Goal: Task Accomplishment & Management: Use online tool/utility

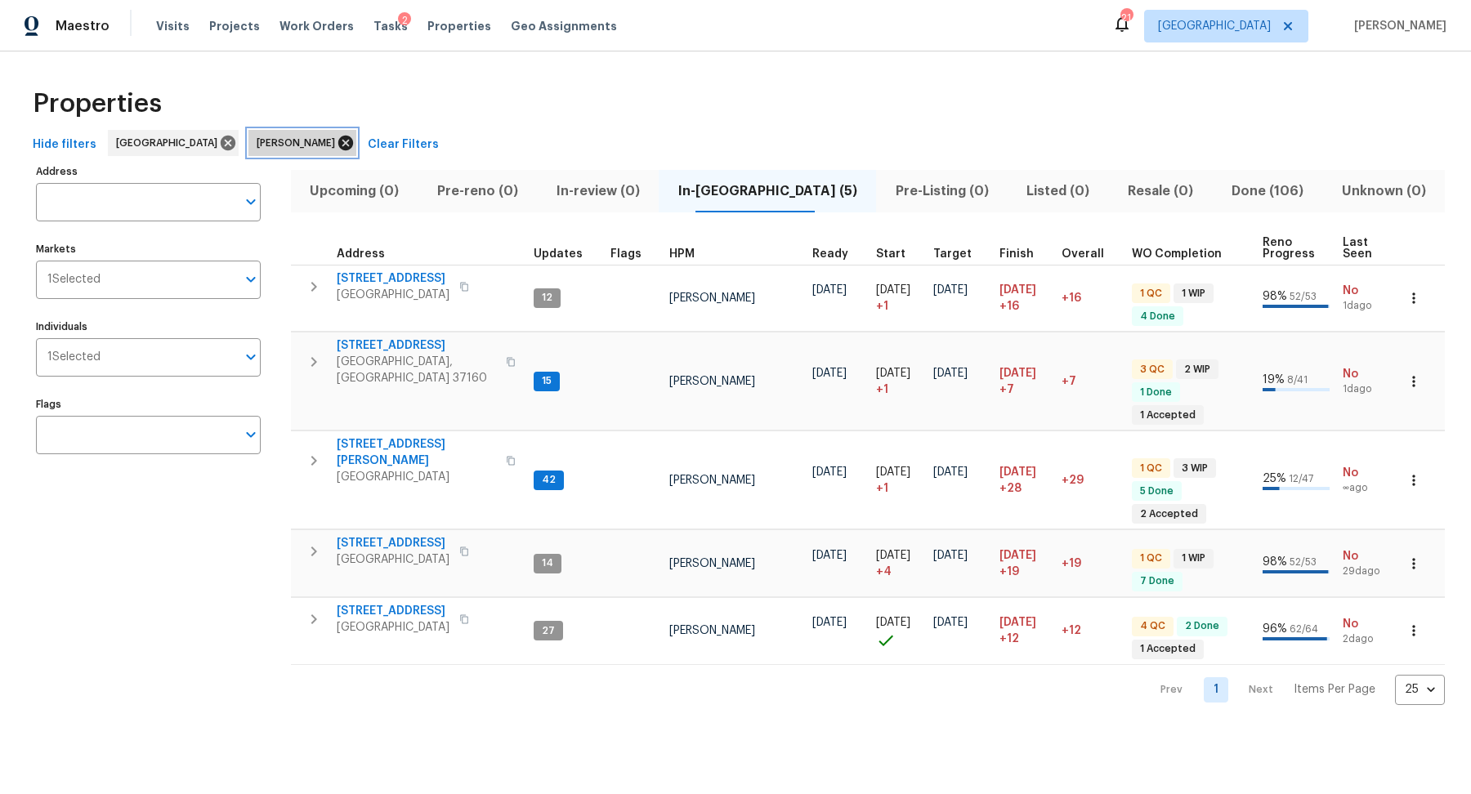
click at [338, 141] on icon at bounding box center [345, 143] width 15 height 15
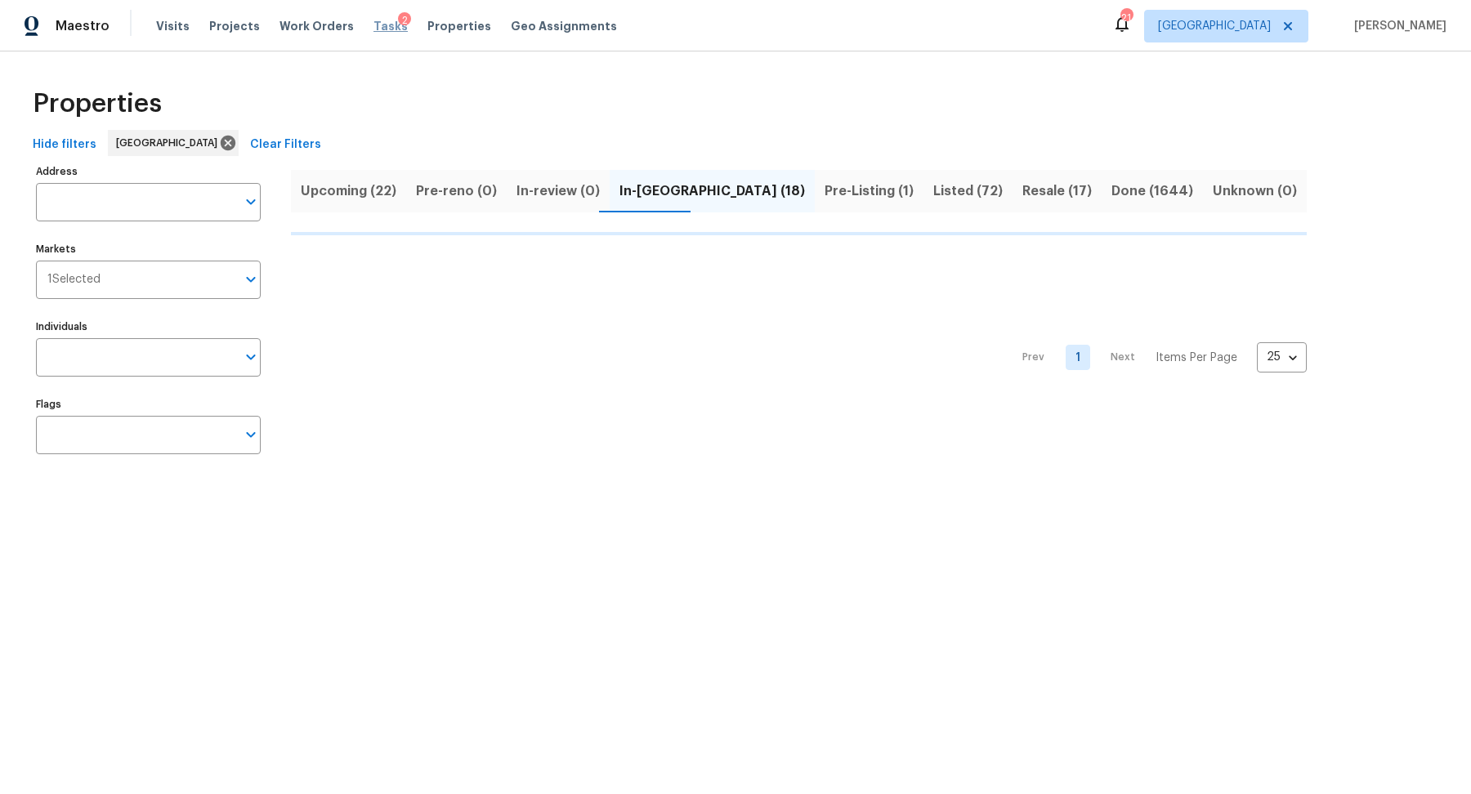
click at [373, 22] on span "Tasks" at bounding box center [390, 25] width 34 height 11
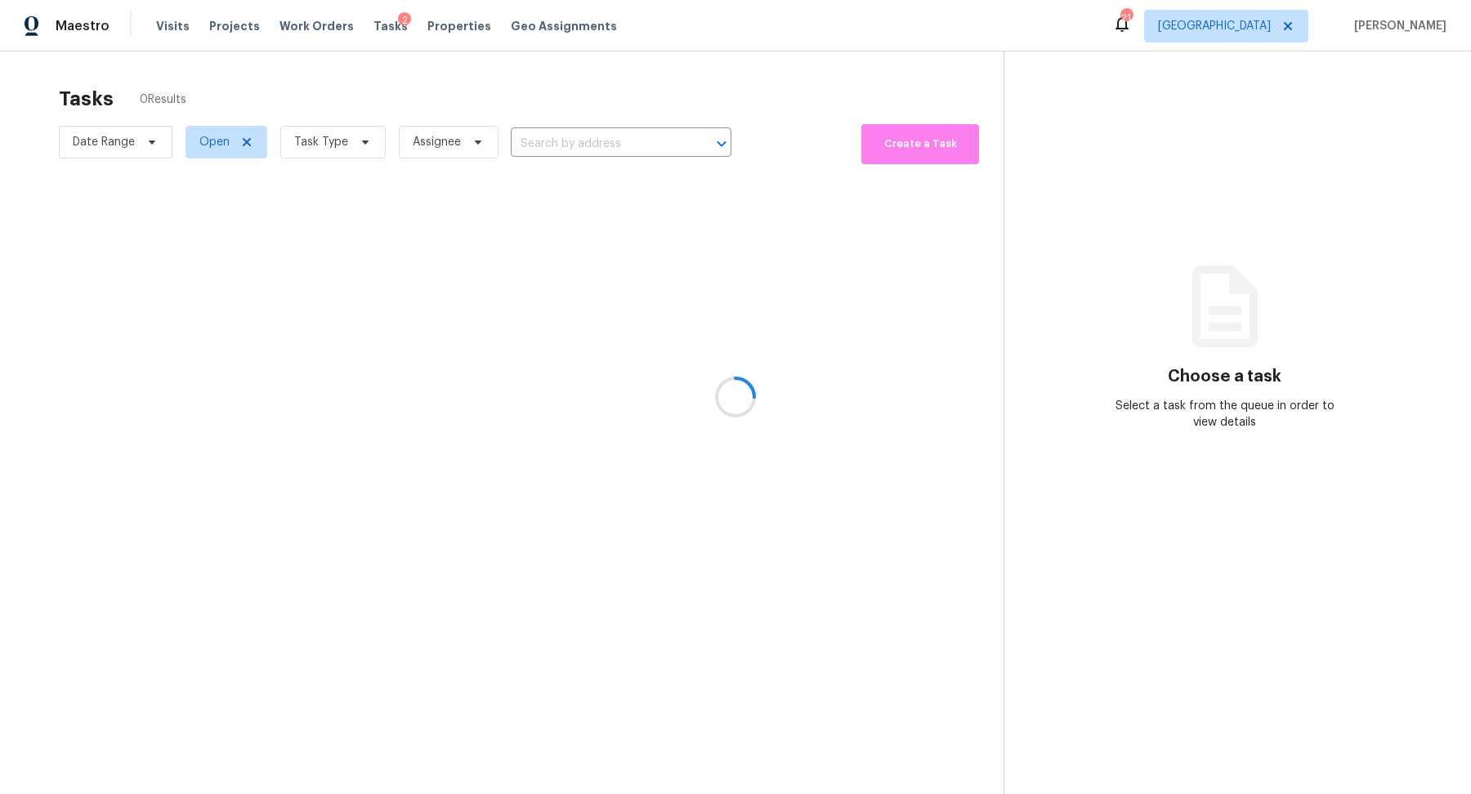
click at [342, 154] on div at bounding box center [735, 397] width 1471 height 794
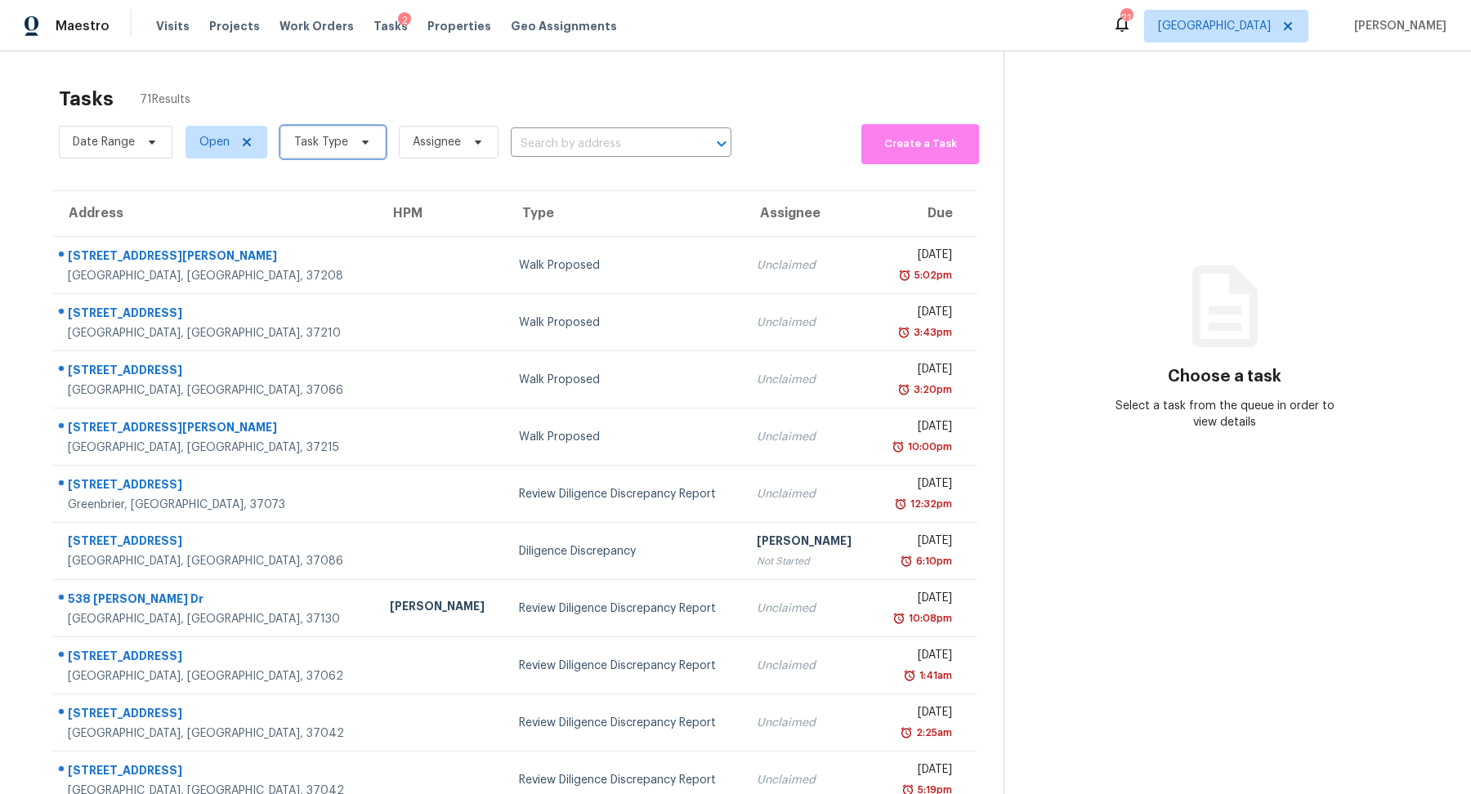
click at [342, 142] on span "Task Type" at bounding box center [321, 142] width 54 height 16
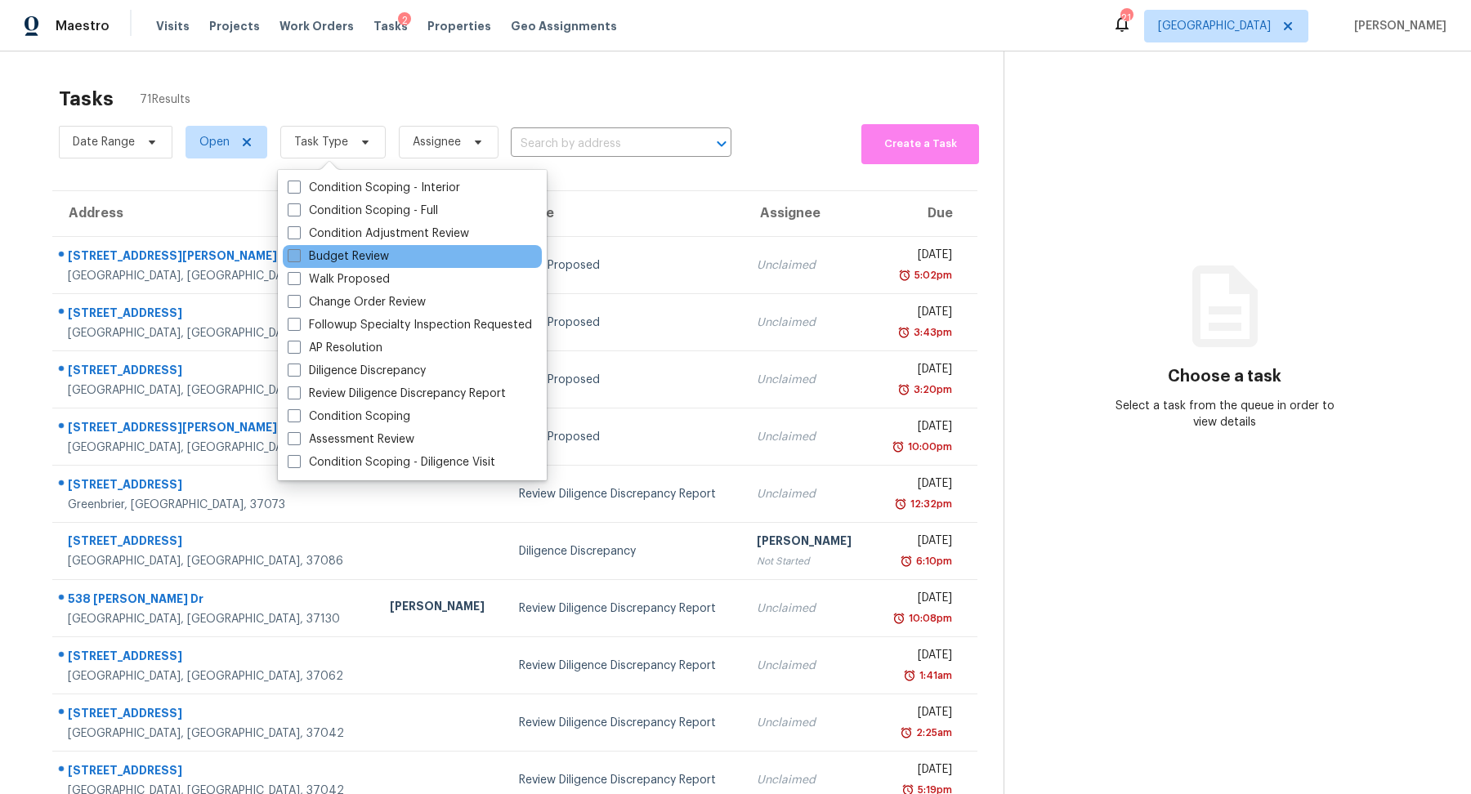
click at [355, 252] on label "Budget Review" at bounding box center [338, 256] width 101 height 16
click at [298, 252] on input "Budget Review" at bounding box center [293, 253] width 11 height 11
checkbox input "true"
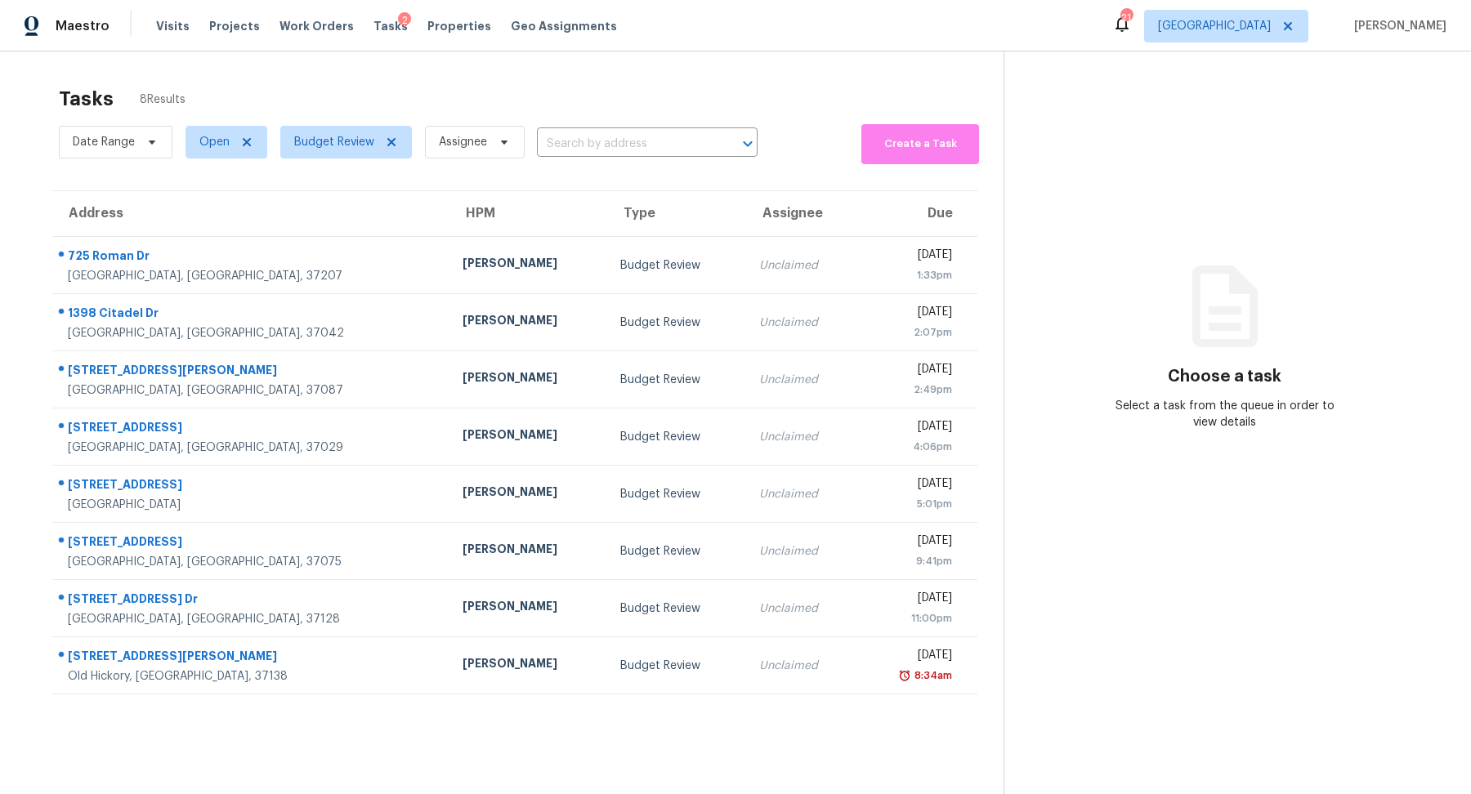
click at [421, 78] on div "Tasks 8 Results" at bounding box center [531, 99] width 945 height 42
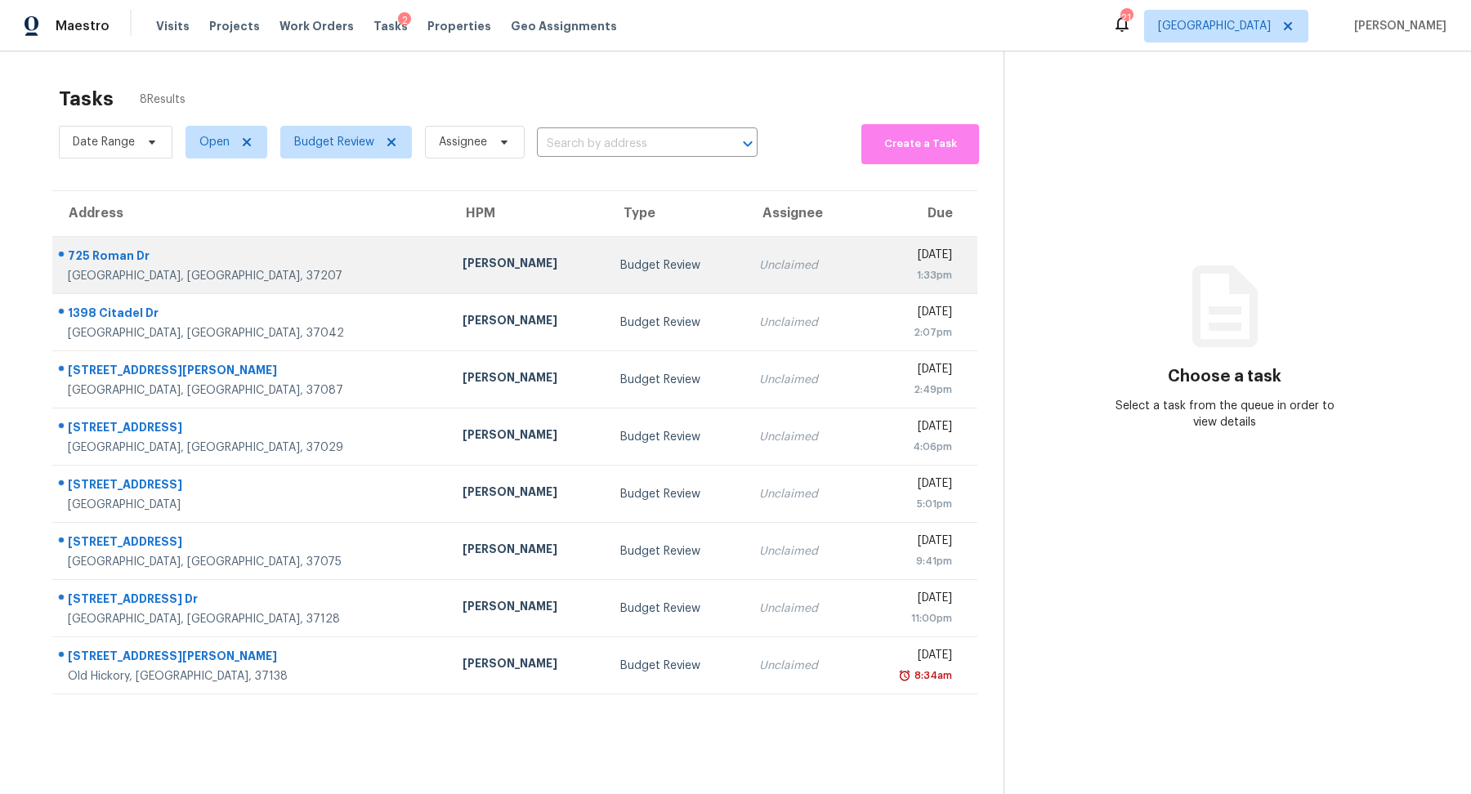
click at [117, 259] on div "725 Roman Dr" at bounding box center [252, 258] width 369 height 20
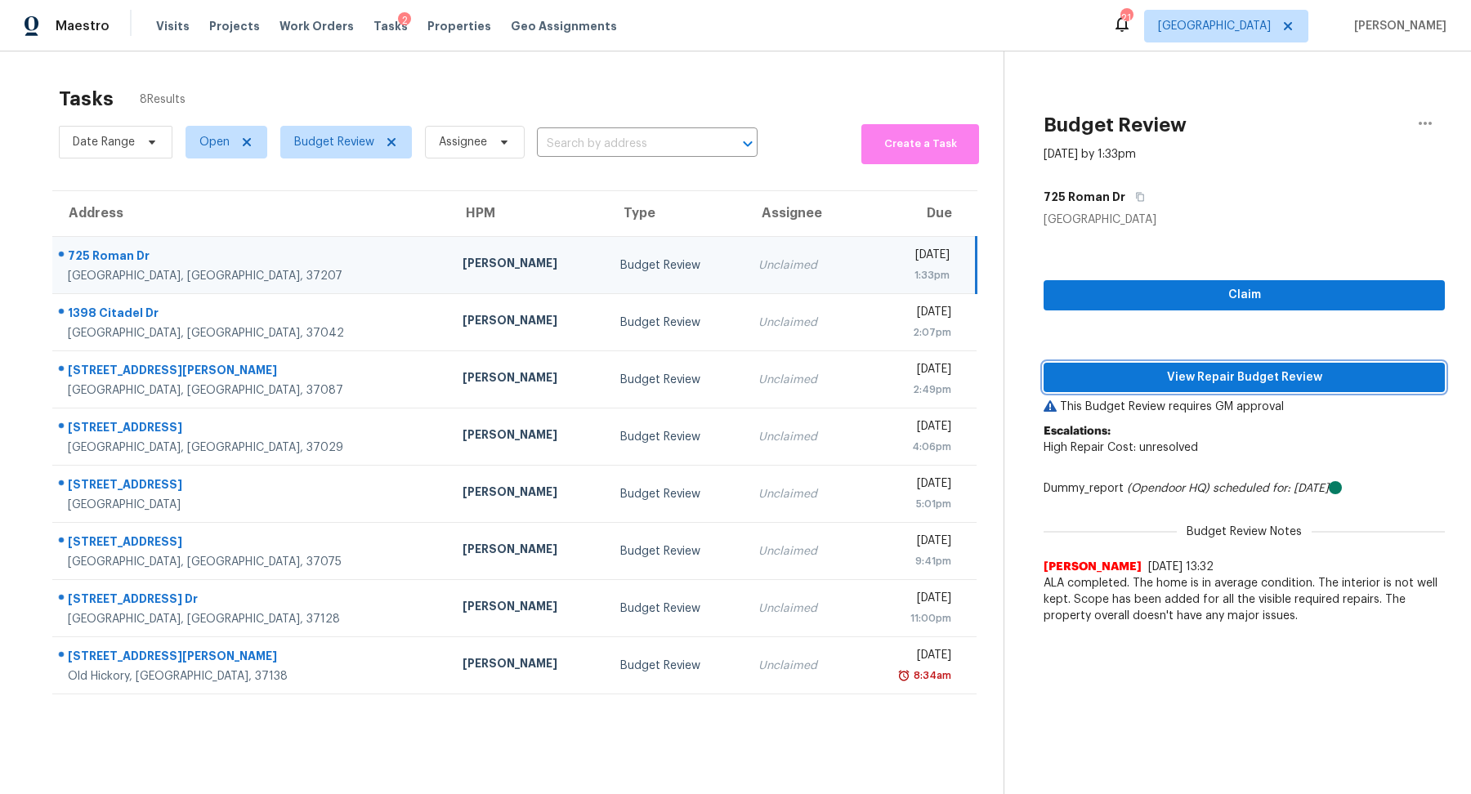
click at [1187, 383] on span "View Repair Budget Review" at bounding box center [1244, 378] width 375 height 20
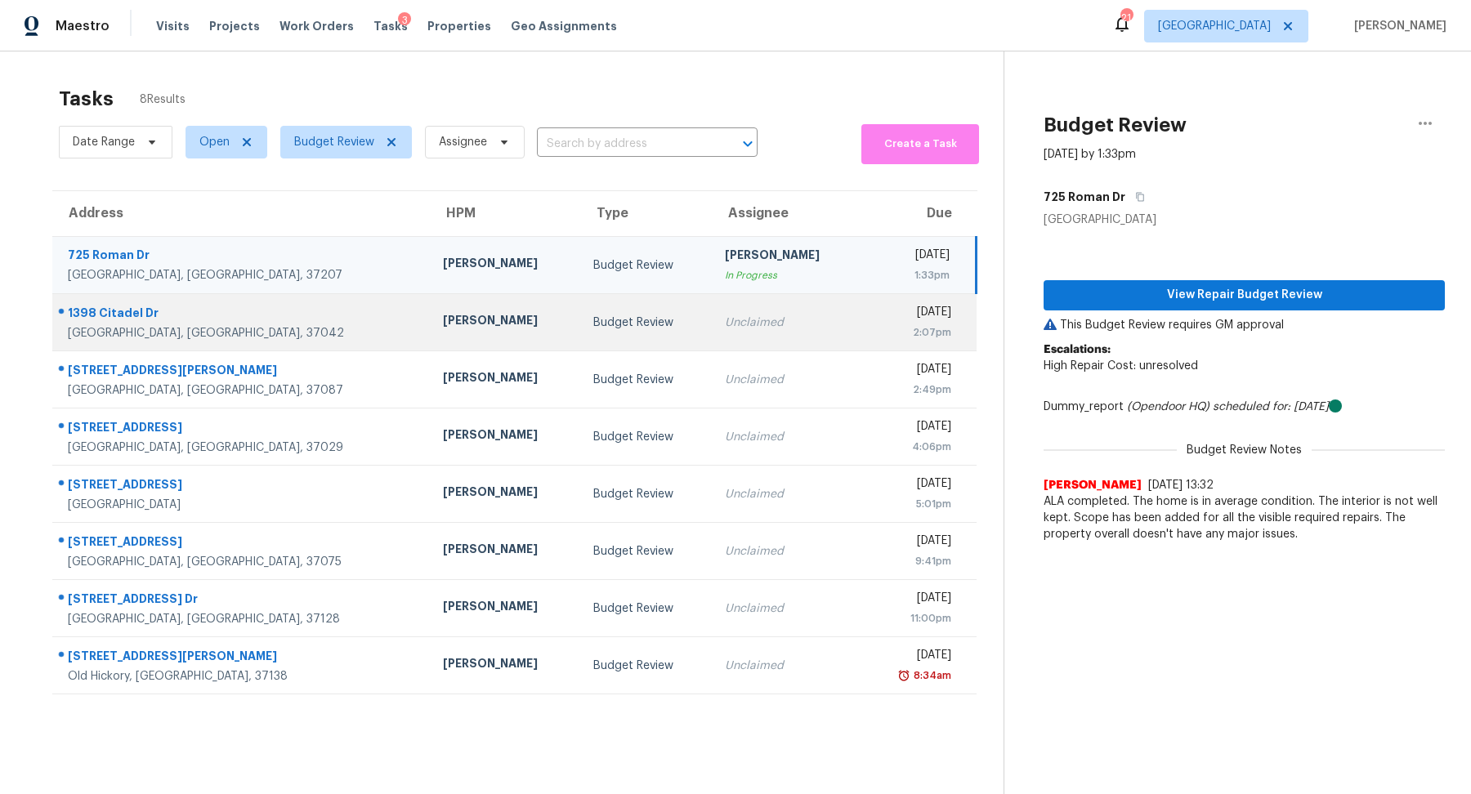
click at [123, 319] on div "1398 Citadel Dr" at bounding box center [242, 315] width 349 height 20
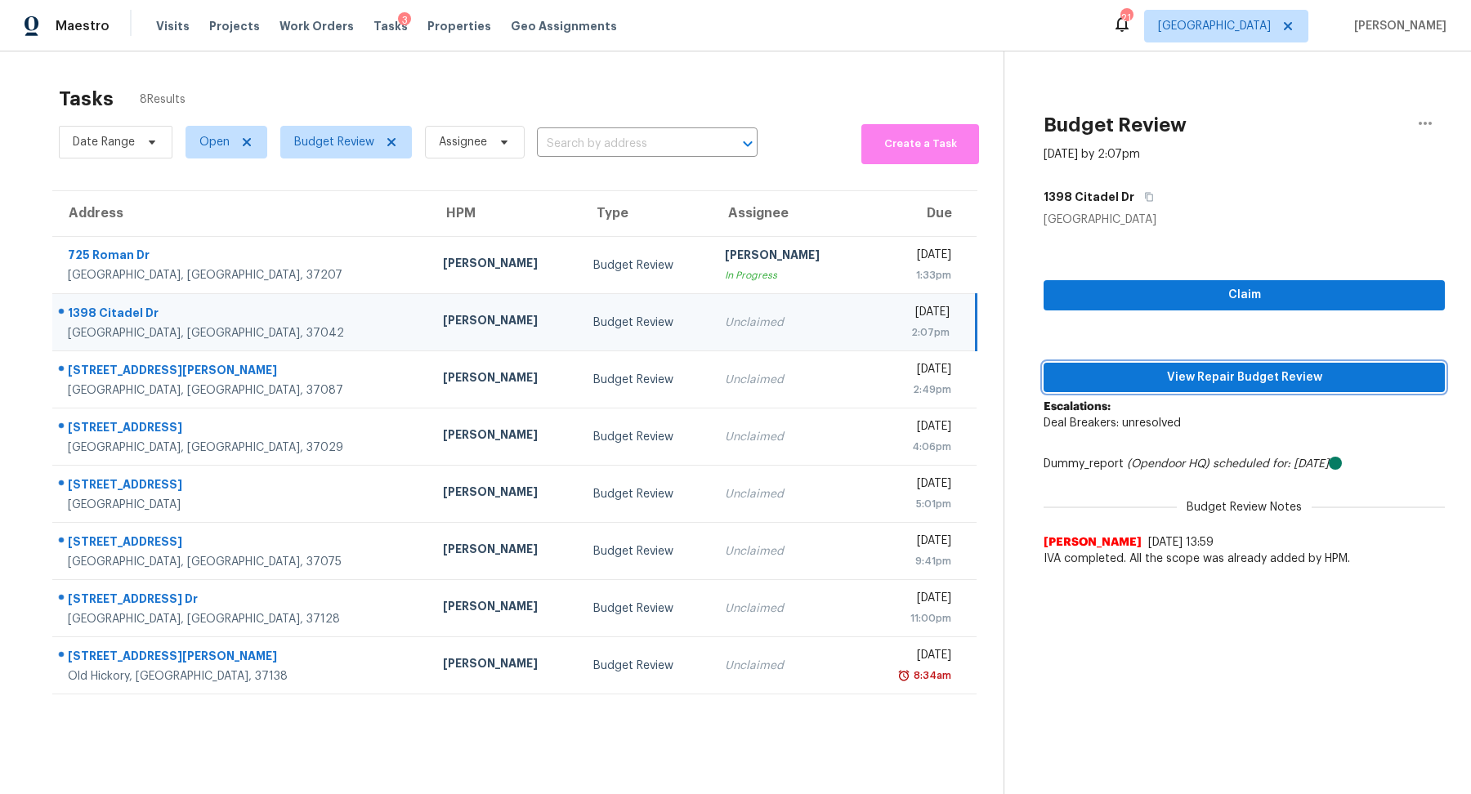
click at [1184, 378] on span "View Repair Budget Review" at bounding box center [1244, 378] width 375 height 20
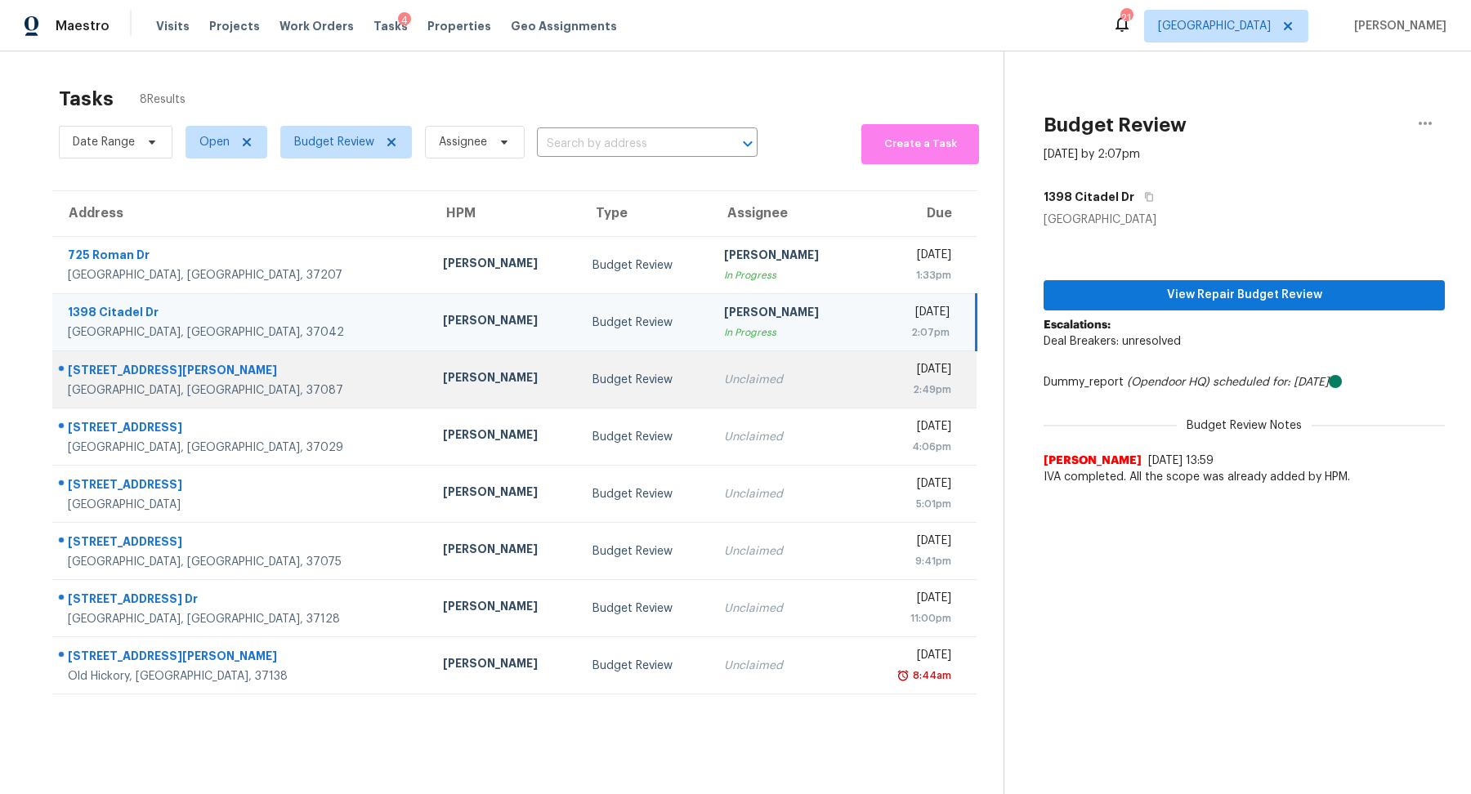
click at [135, 383] on div "[GEOGRAPHIC_DATA], [GEOGRAPHIC_DATA], 37087" at bounding box center [242, 390] width 349 height 16
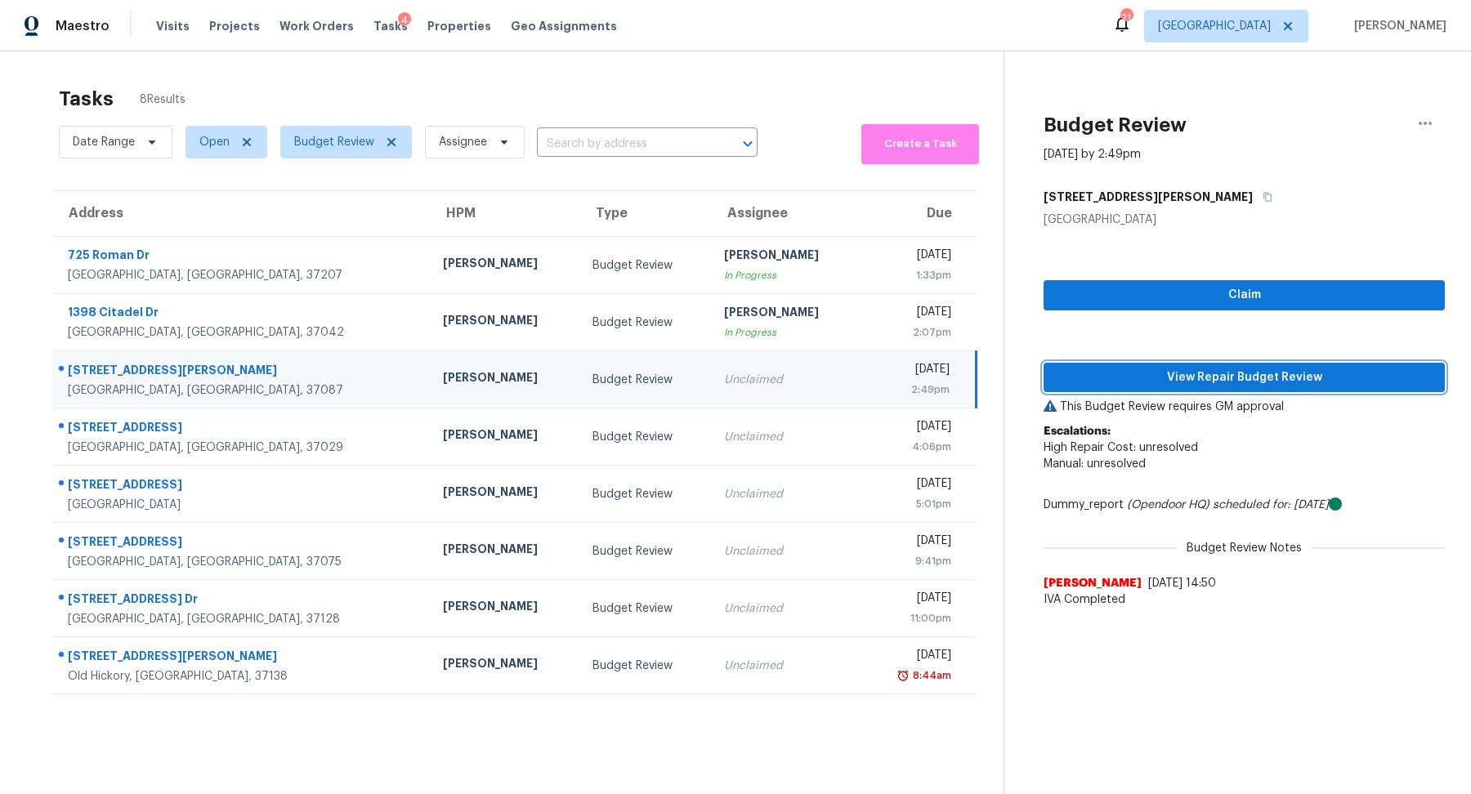
click at [1247, 382] on span "View Repair Budget Review" at bounding box center [1244, 378] width 375 height 20
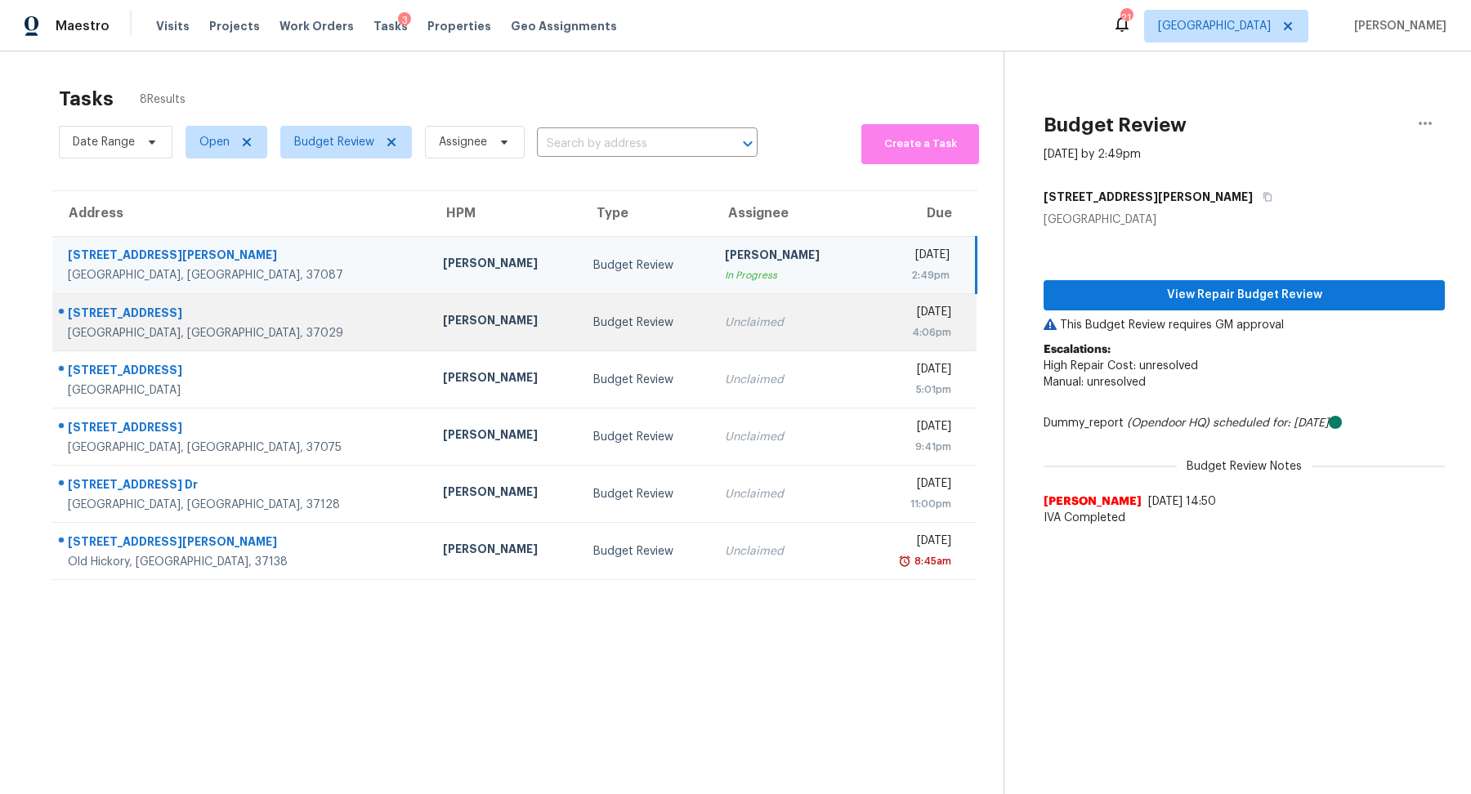
click at [116, 327] on div "[GEOGRAPHIC_DATA], [GEOGRAPHIC_DATA], 37029" at bounding box center [242, 333] width 349 height 16
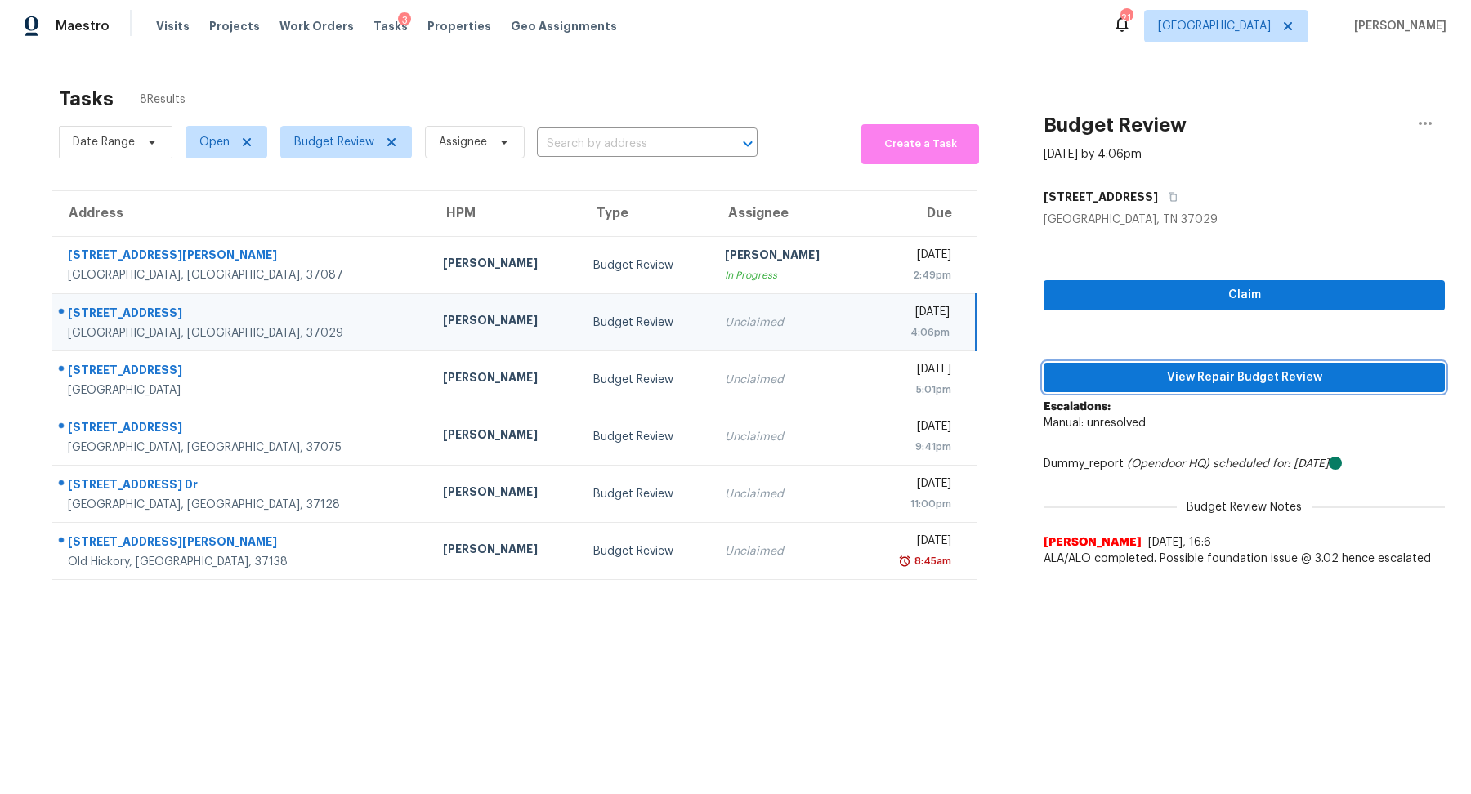
click at [1130, 370] on span "View Repair Budget Review" at bounding box center [1244, 378] width 375 height 20
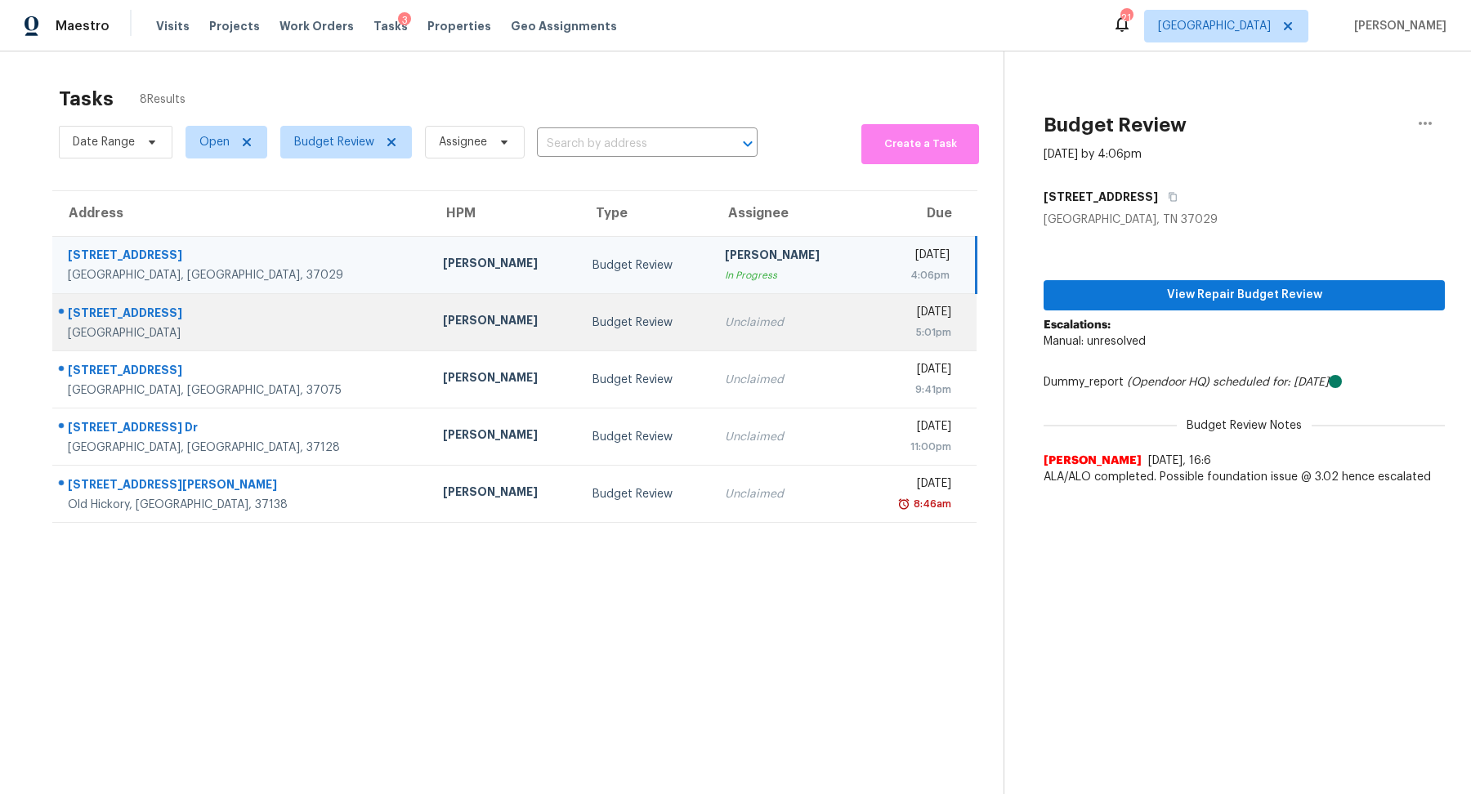
click at [119, 327] on div "[GEOGRAPHIC_DATA]" at bounding box center [242, 333] width 349 height 16
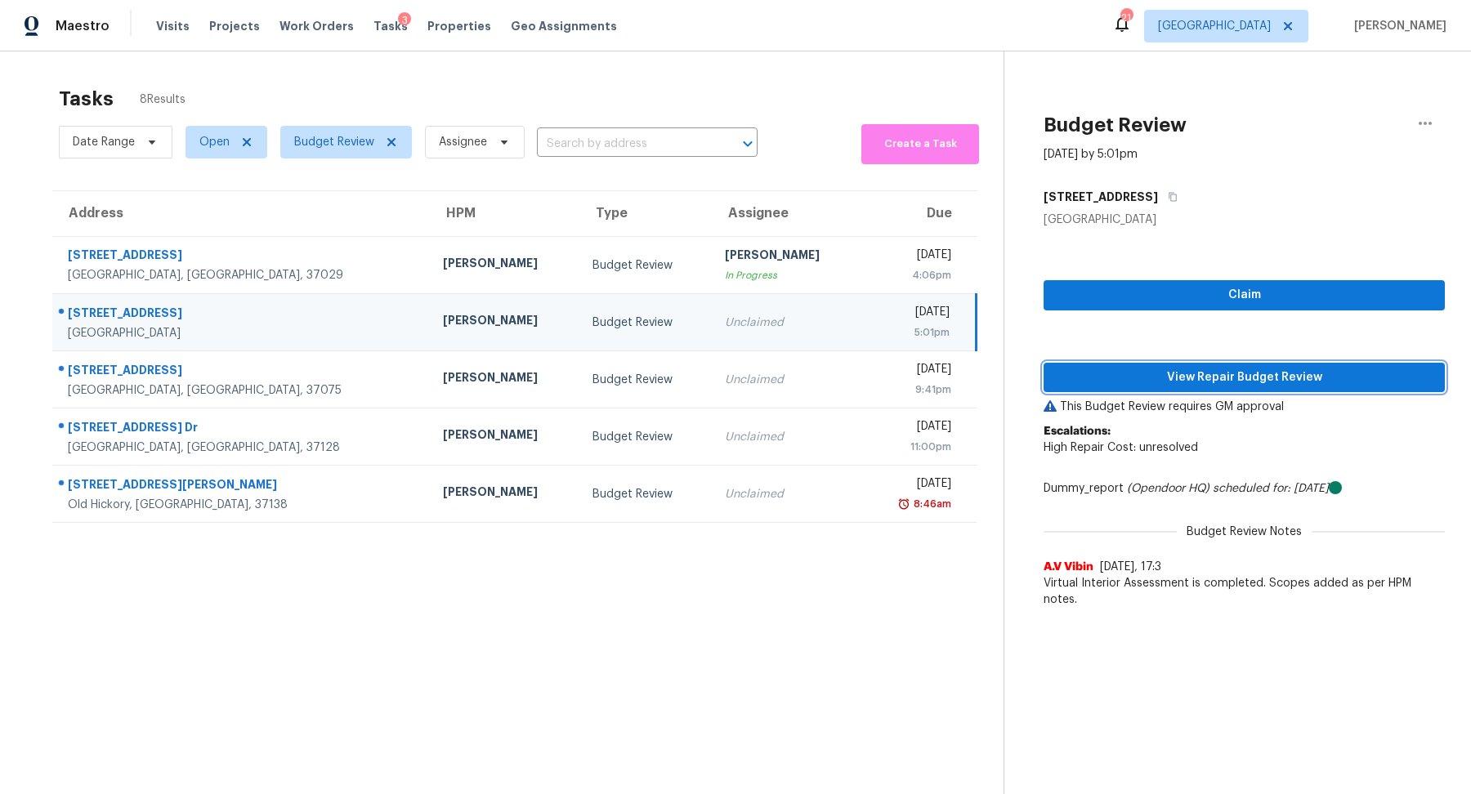
click at [1175, 368] on span "View Repair Budget Review" at bounding box center [1244, 378] width 375 height 20
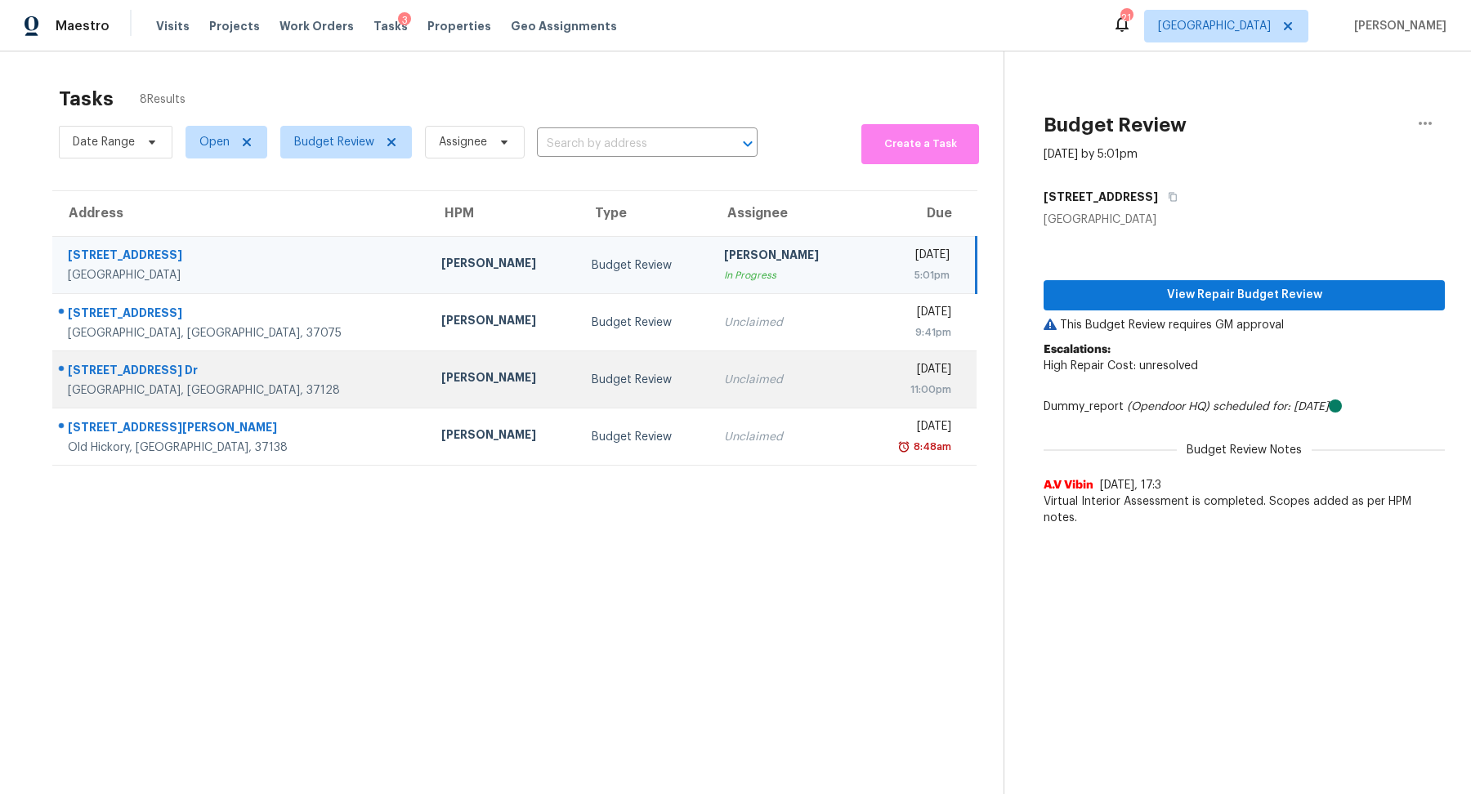
click at [127, 375] on div "[STREET_ADDRESS] Dr" at bounding box center [241, 372] width 347 height 20
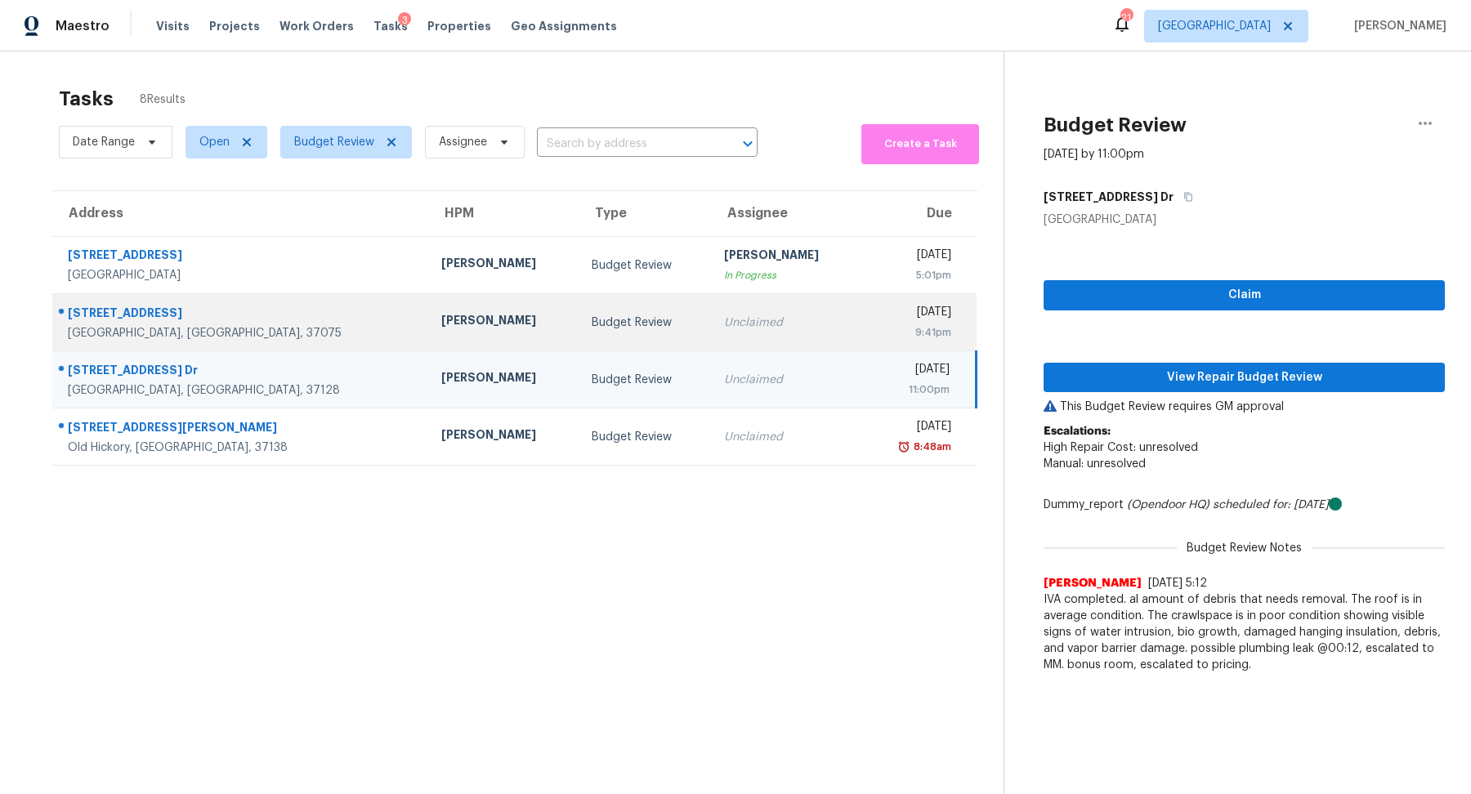
click at [136, 328] on div "[GEOGRAPHIC_DATA], [GEOGRAPHIC_DATA], 37075" at bounding box center [241, 333] width 347 height 16
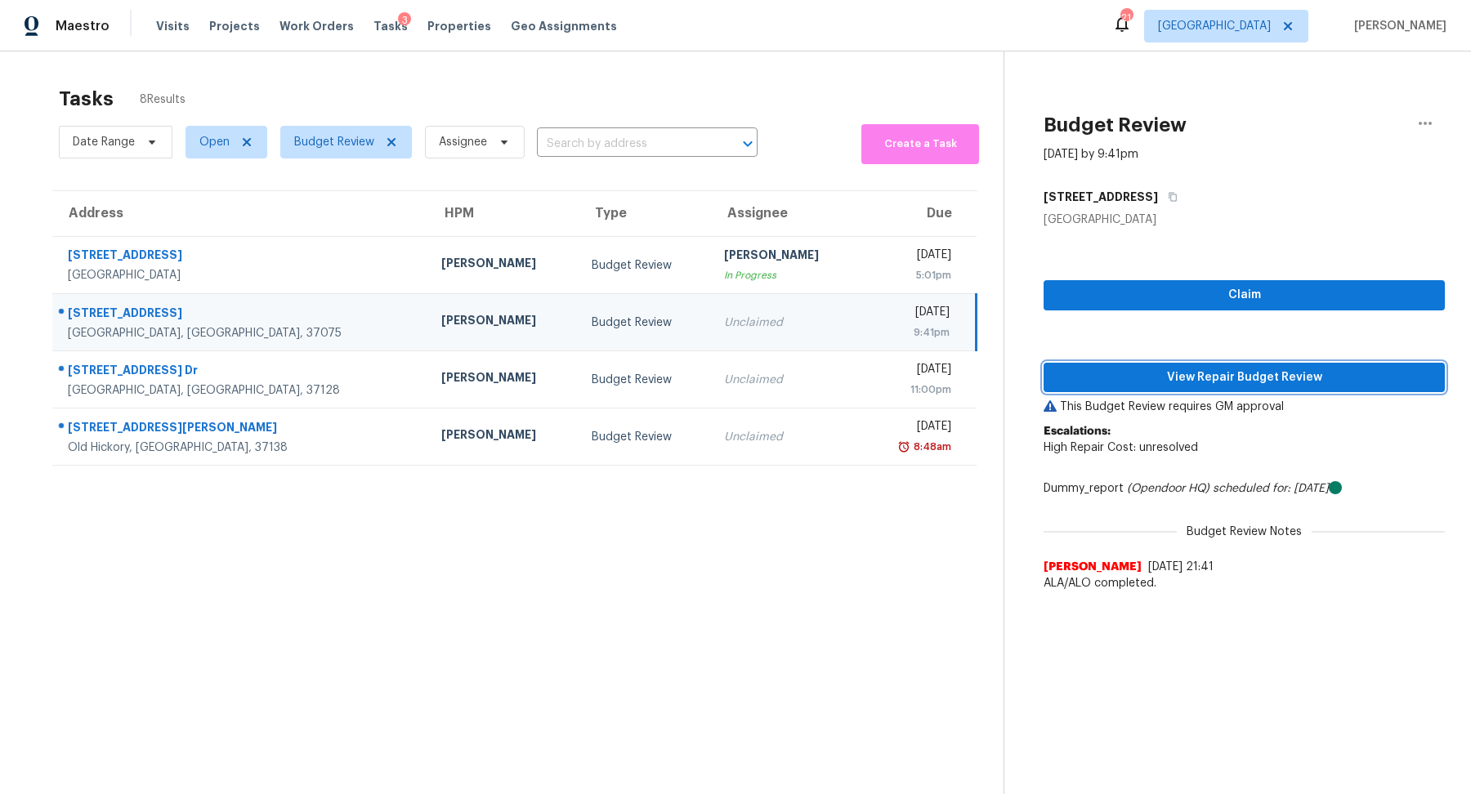
click at [1138, 378] on span "View Repair Budget Review" at bounding box center [1244, 378] width 375 height 20
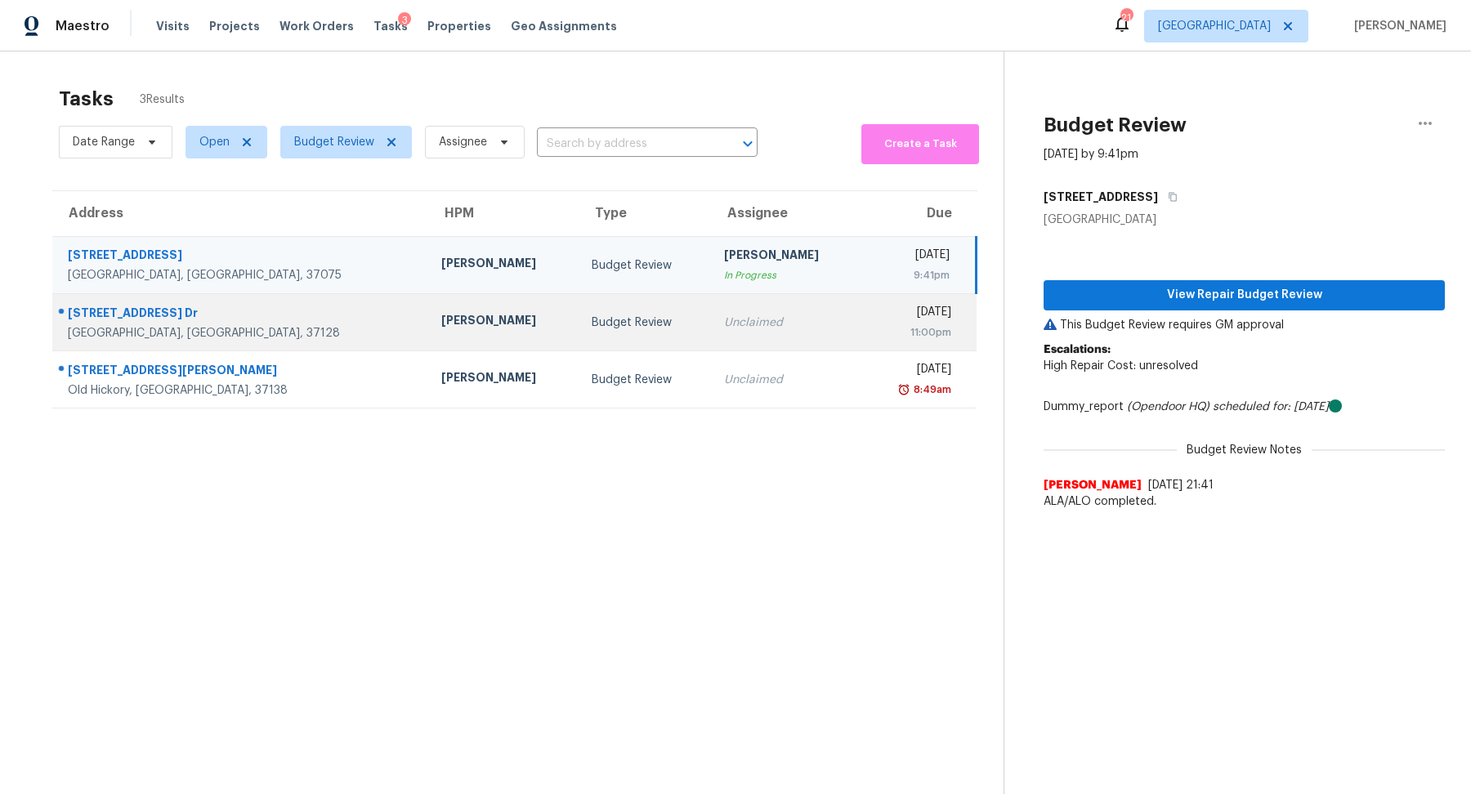
click at [122, 325] on div "[GEOGRAPHIC_DATA], [GEOGRAPHIC_DATA], 37128" at bounding box center [241, 333] width 347 height 16
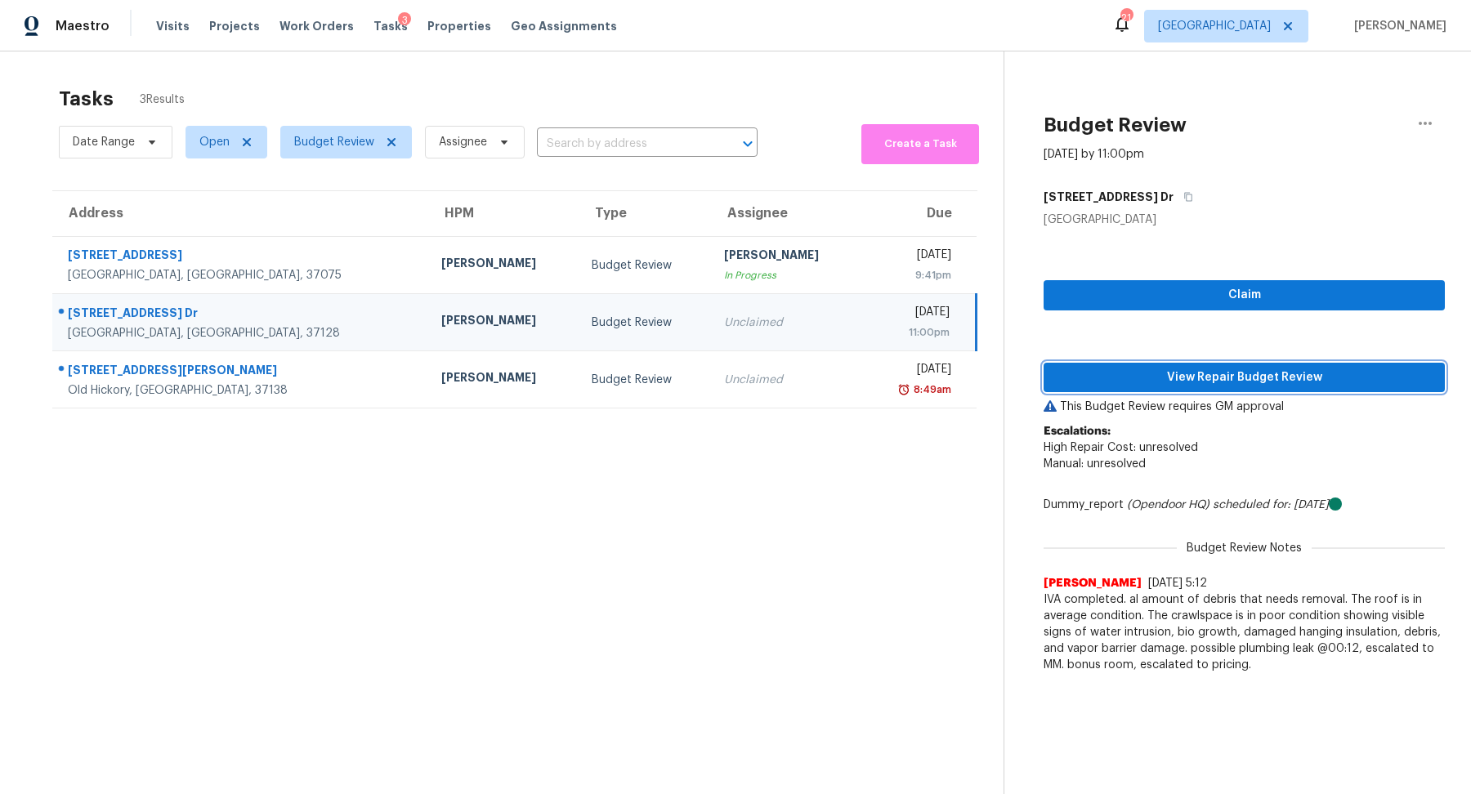
click at [1206, 381] on span "View Repair Budget Review" at bounding box center [1244, 378] width 375 height 20
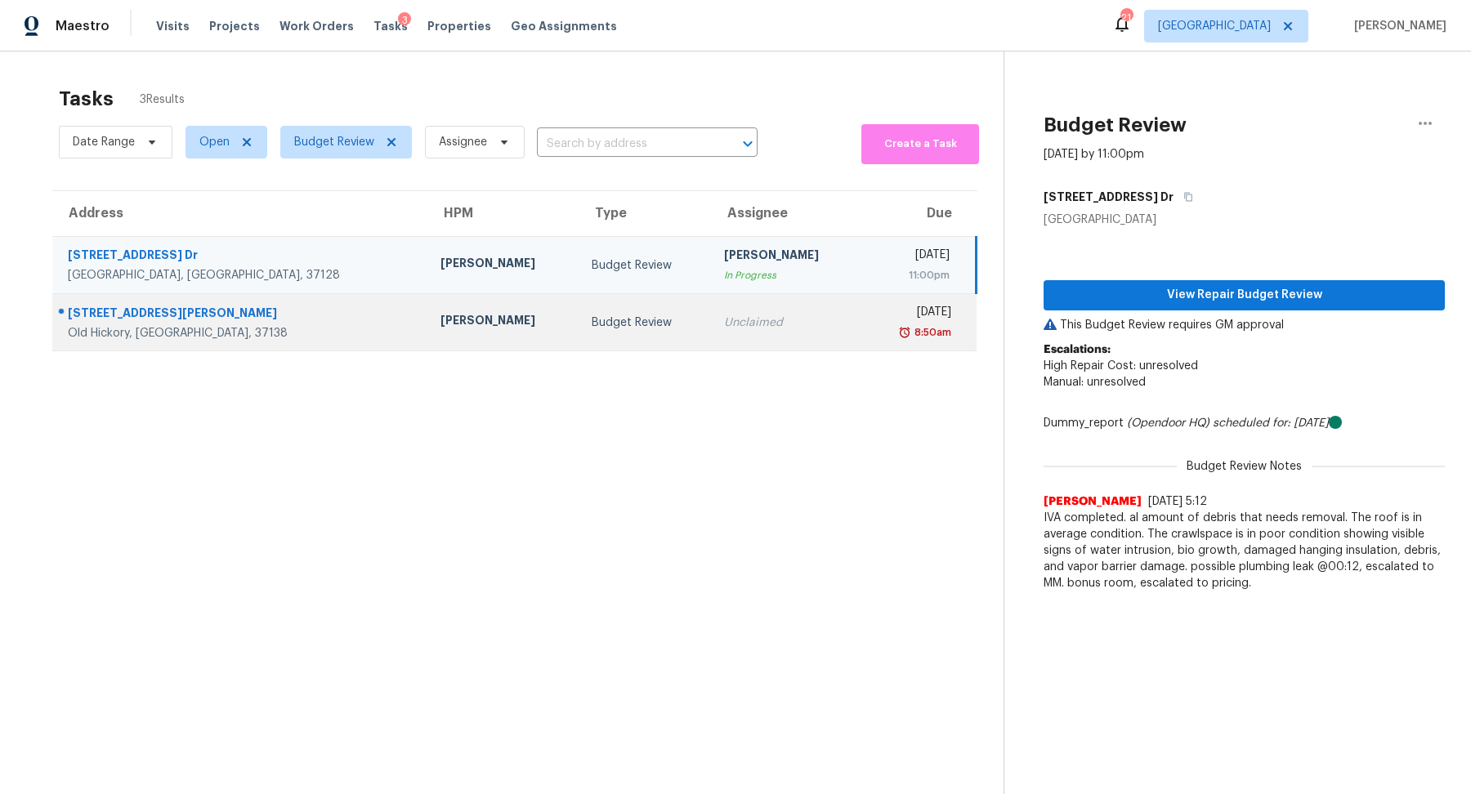
click at [150, 325] on div "Old Hickory, [GEOGRAPHIC_DATA], 37138" at bounding box center [241, 333] width 346 height 16
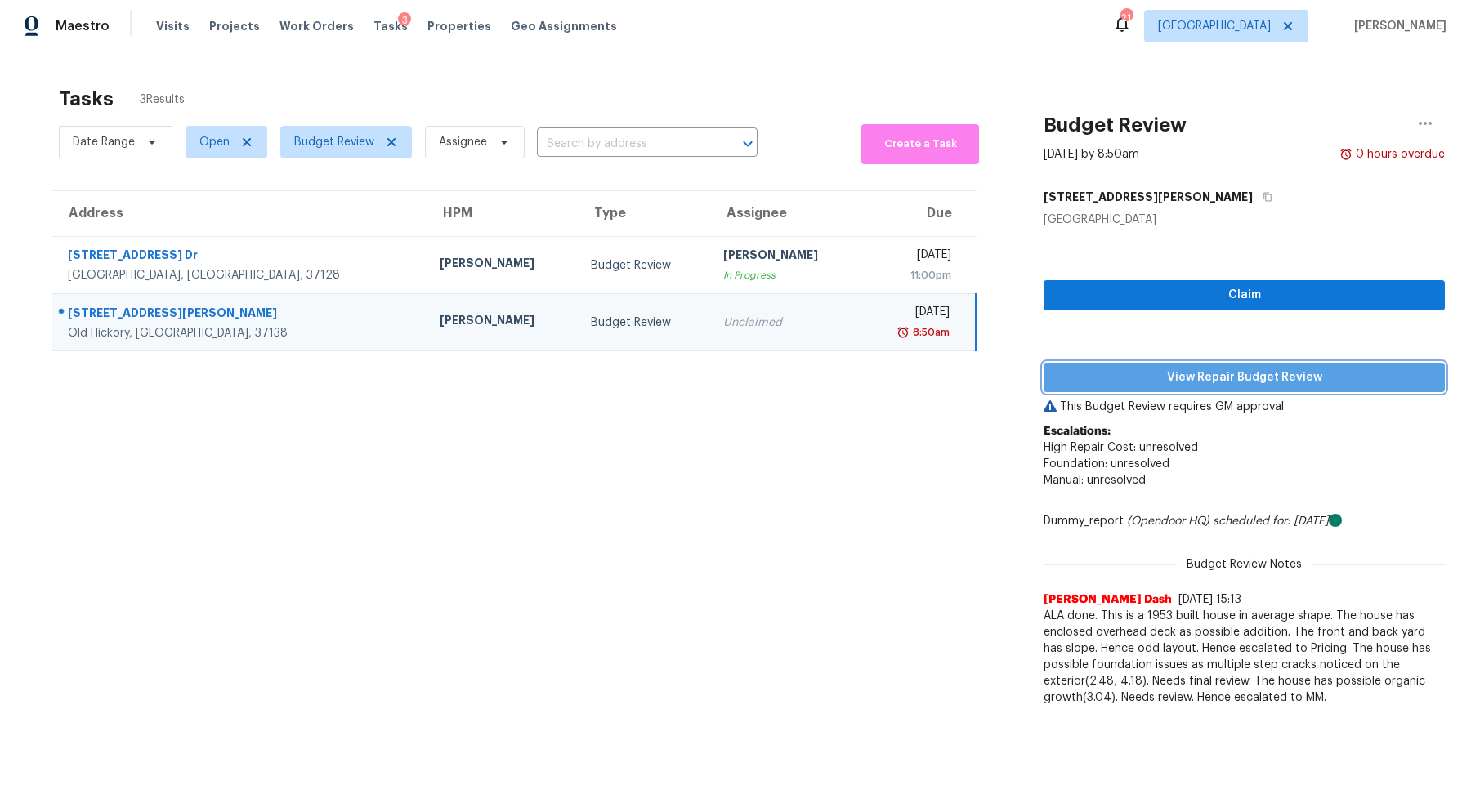
click at [1195, 375] on span "View Repair Budget Review" at bounding box center [1244, 378] width 375 height 20
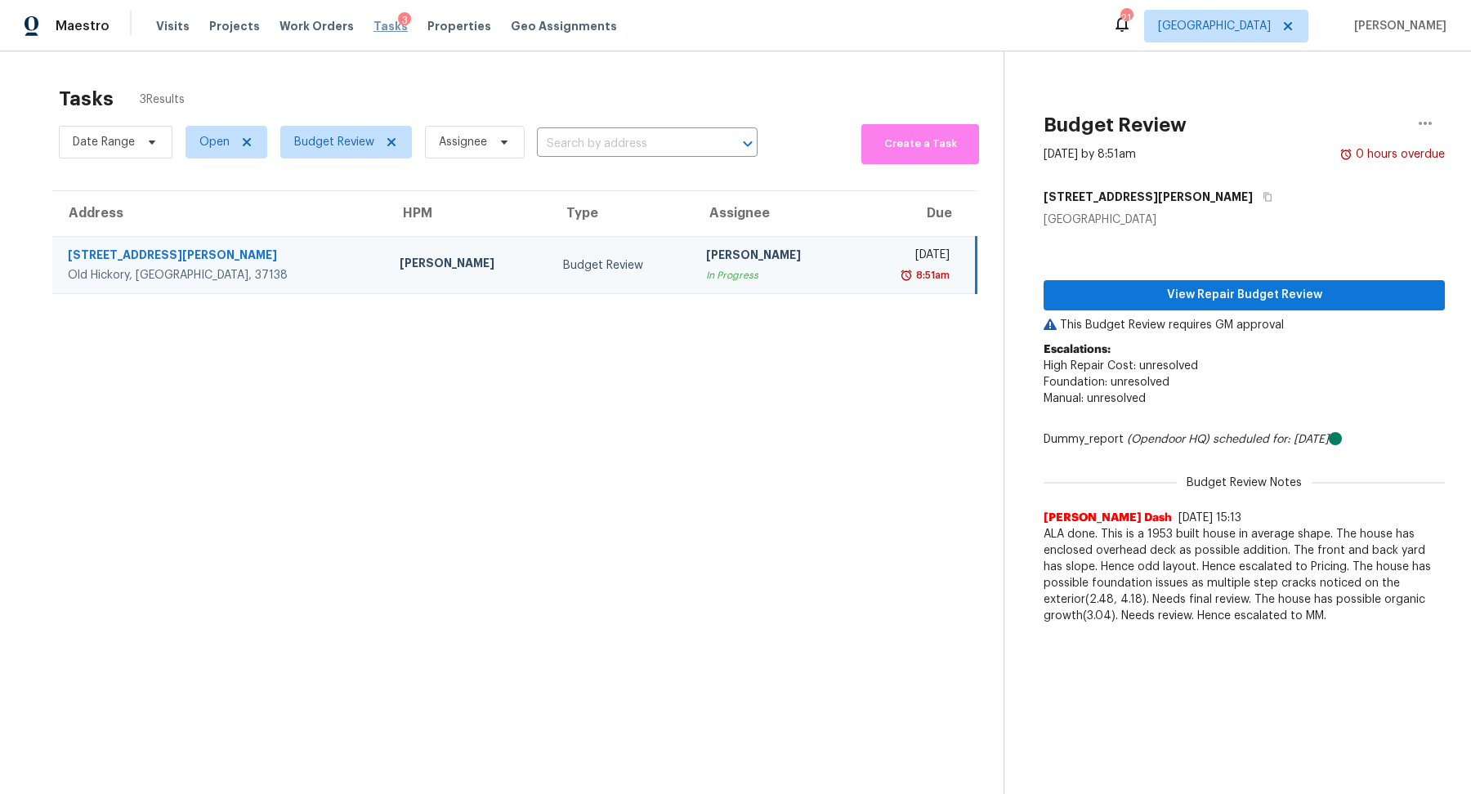
click at [373, 26] on span "Tasks" at bounding box center [390, 25] width 34 height 11
click at [370, 143] on span "Budget Review" at bounding box center [334, 142] width 80 height 16
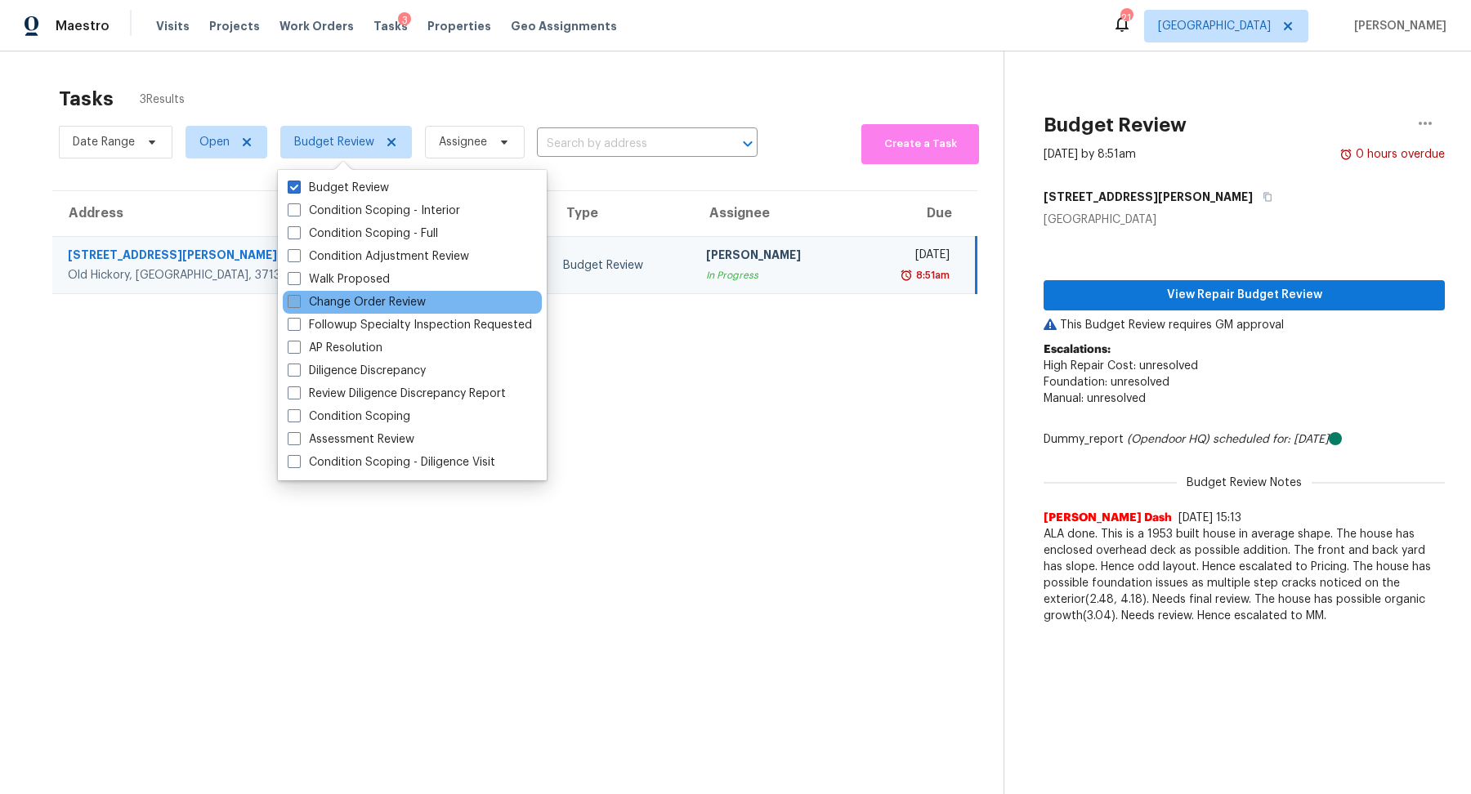
click at [368, 302] on label "Change Order Review" at bounding box center [357, 302] width 138 height 16
click at [298, 302] on input "Change Order Review" at bounding box center [293, 299] width 11 height 11
checkbox input "true"
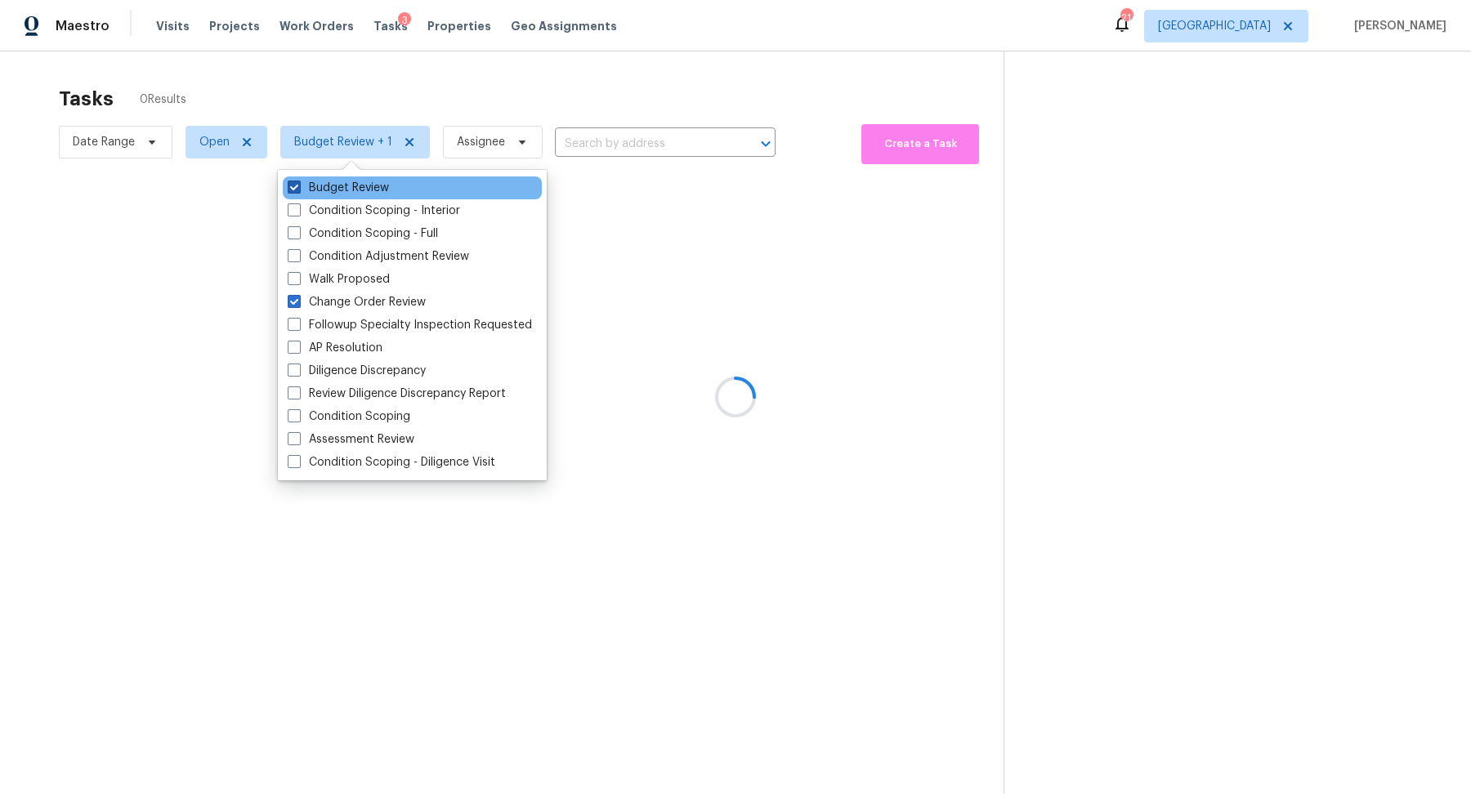
click at [349, 186] on label "Budget Review" at bounding box center [338, 188] width 101 height 16
click at [298, 186] on input "Budget Review" at bounding box center [293, 185] width 11 height 11
checkbox input "false"
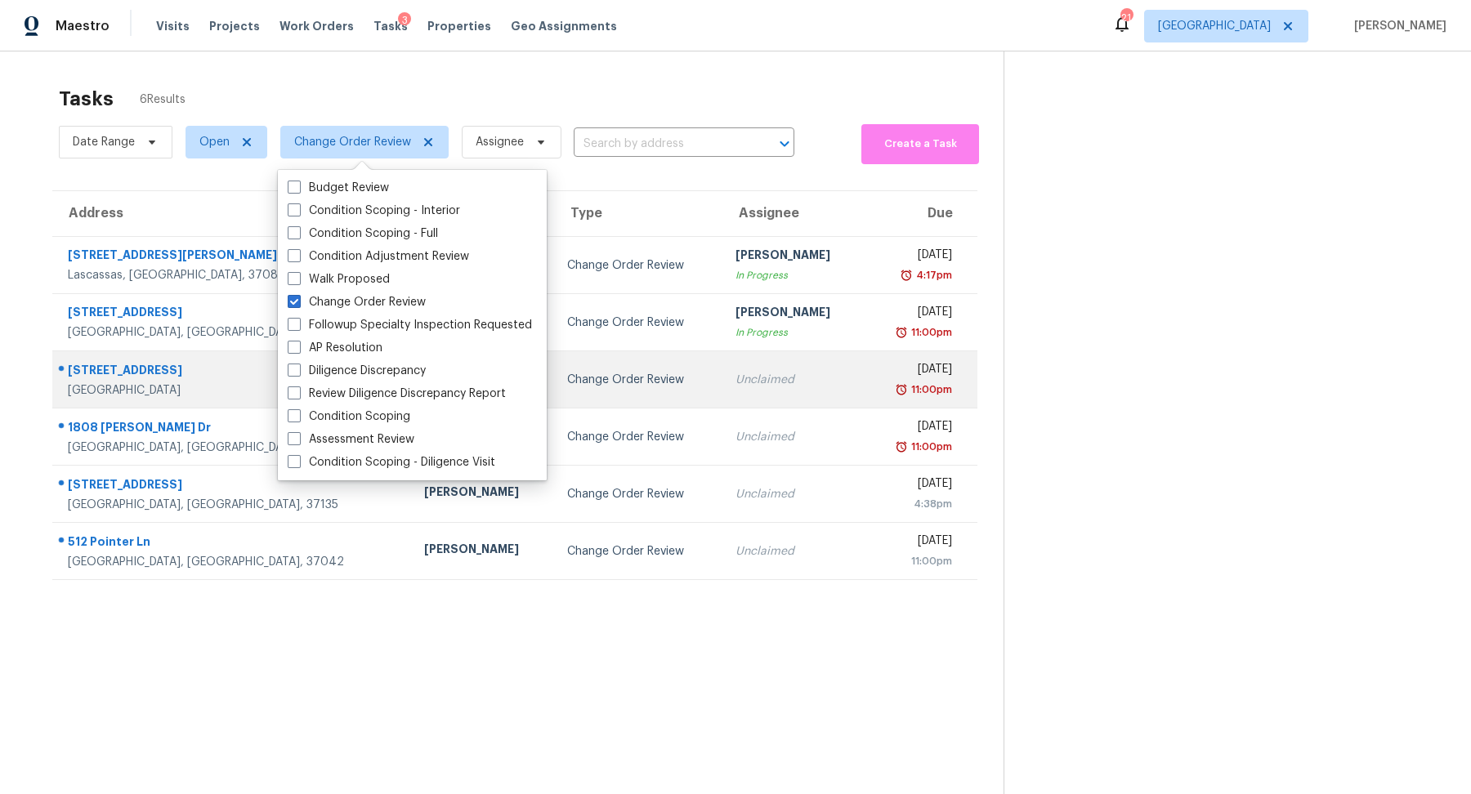
click at [124, 380] on div "[STREET_ADDRESS]" at bounding box center [233, 372] width 330 height 20
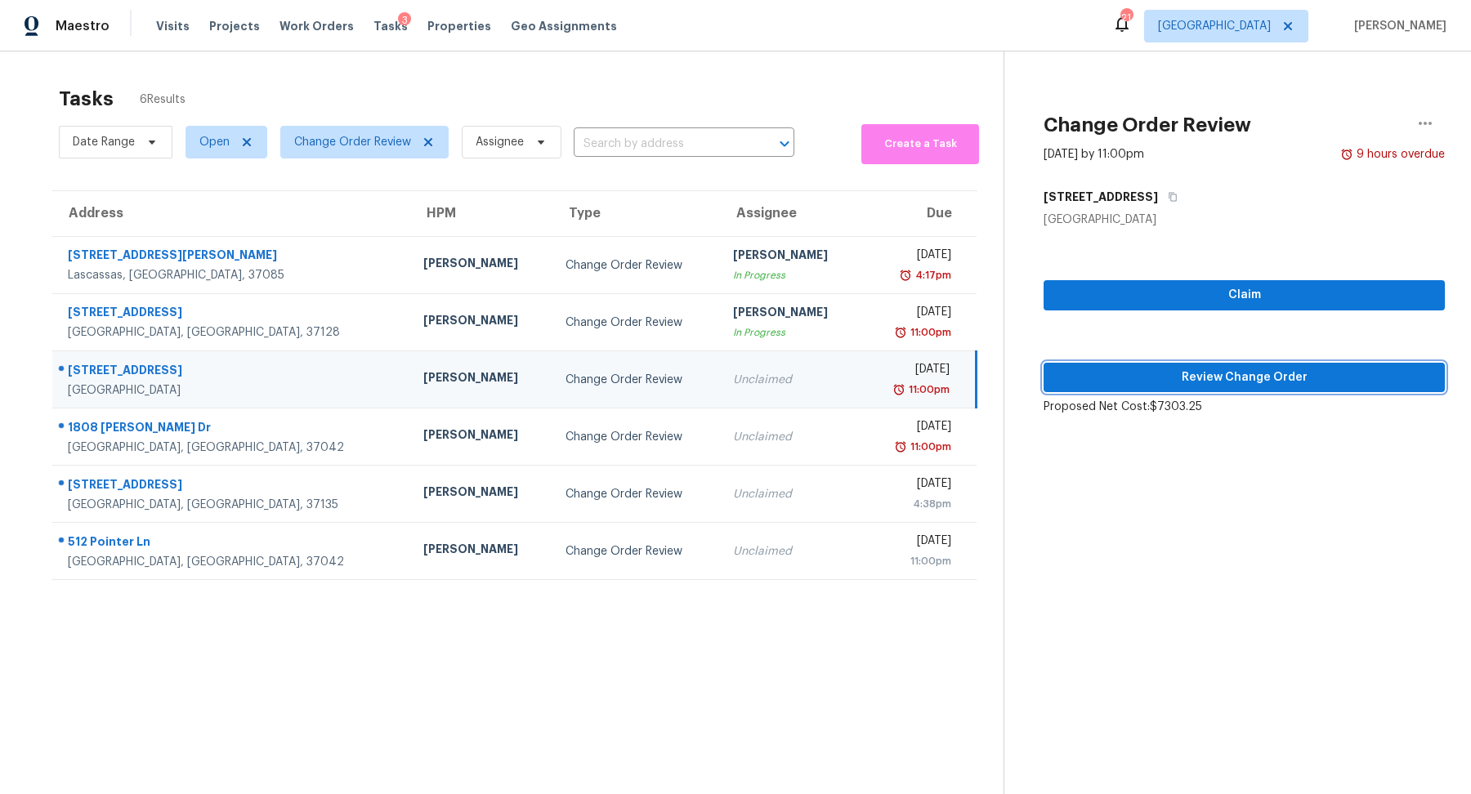
click at [1150, 371] on span "Review Change Order" at bounding box center [1244, 378] width 375 height 20
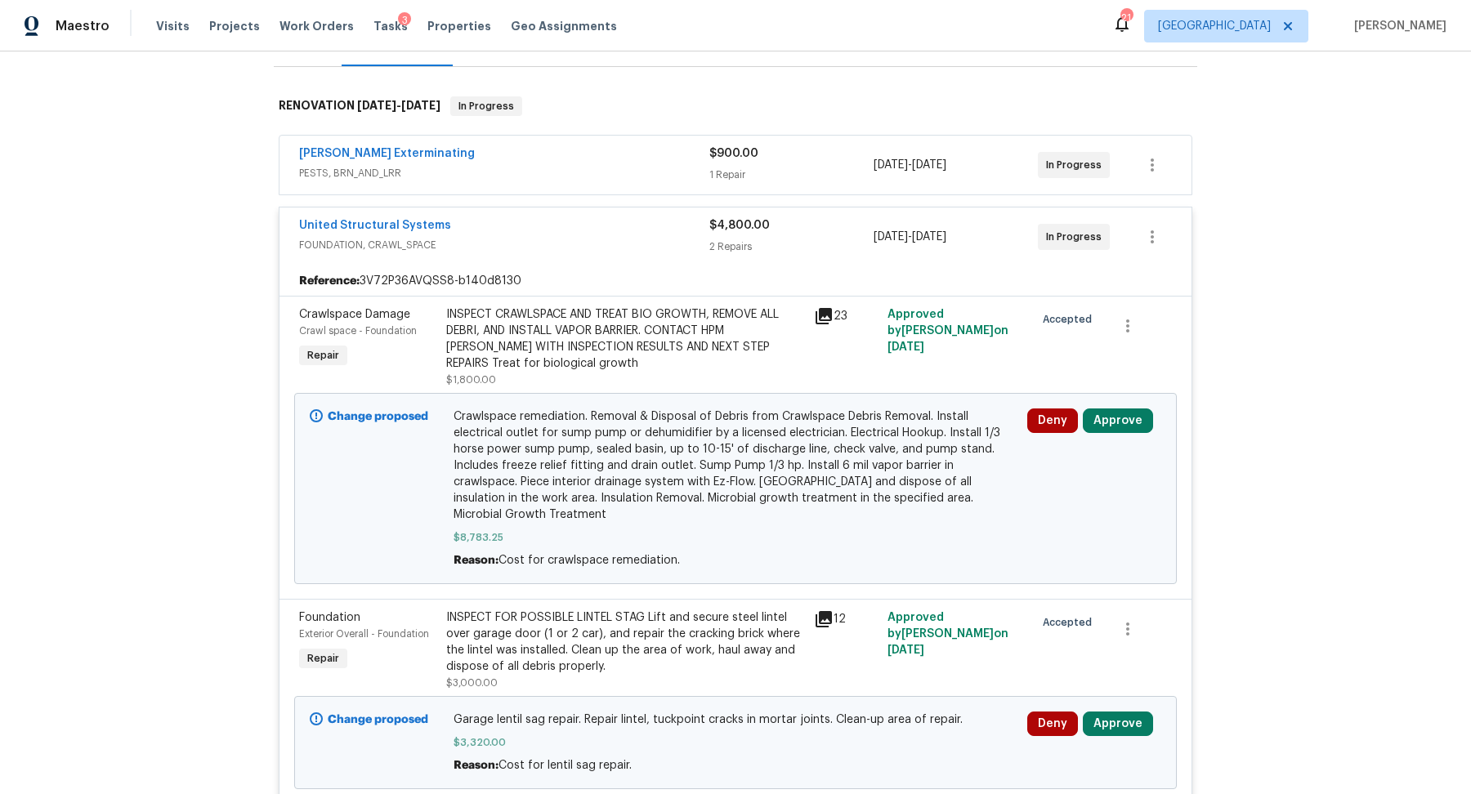
scroll to position [239, 0]
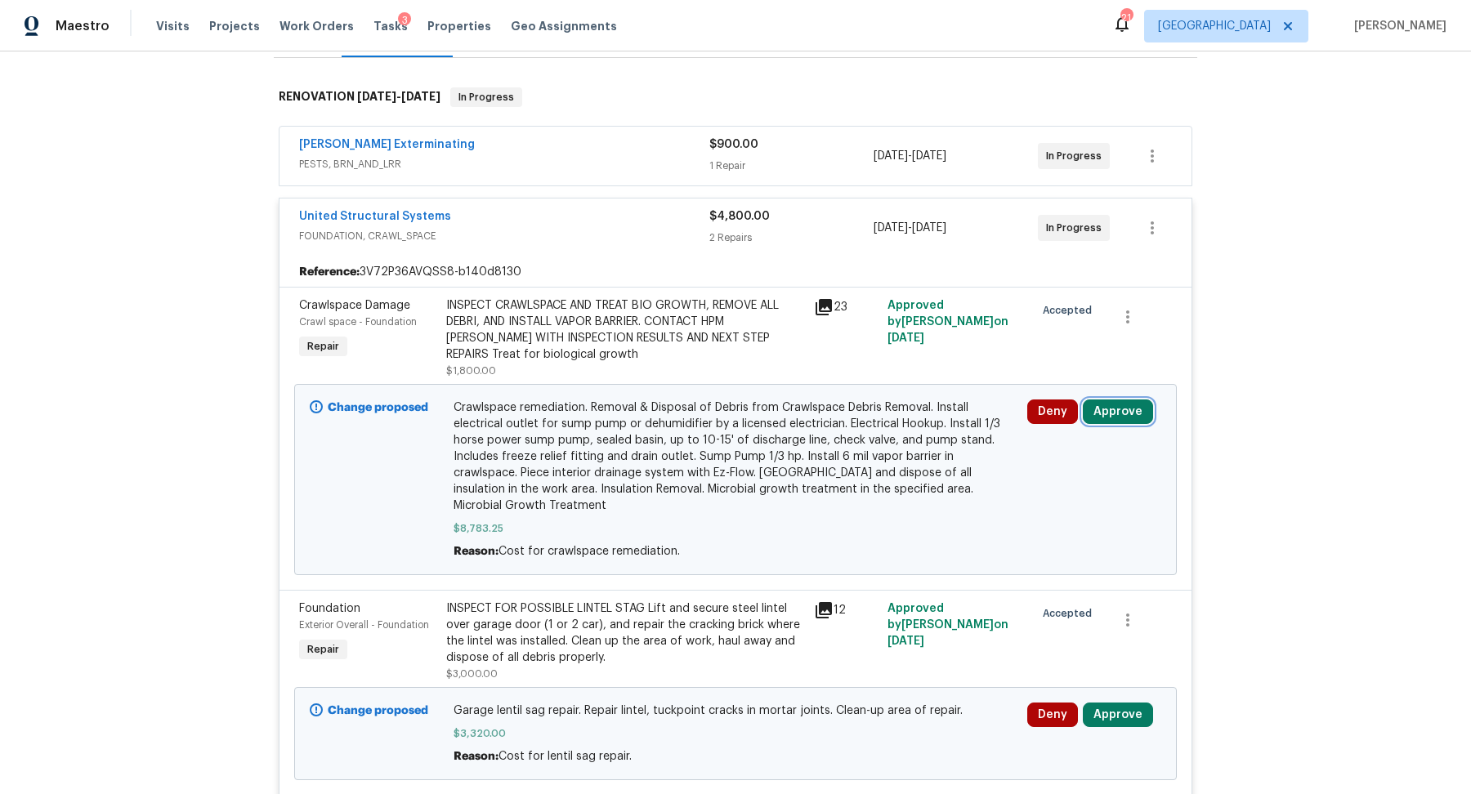
click at [1113, 413] on button "Approve" at bounding box center [1118, 412] width 70 height 25
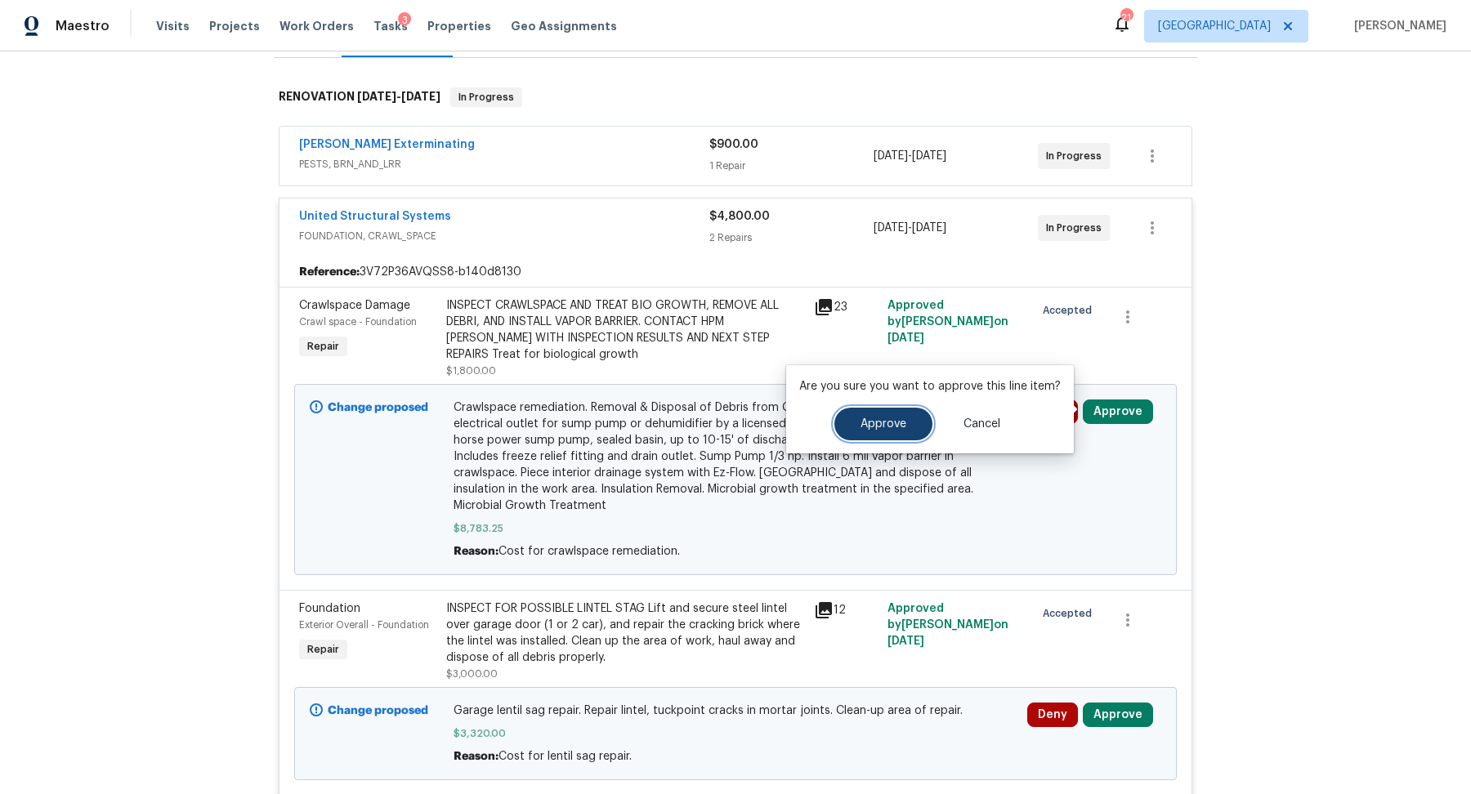
click at [893, 430] on button "Approve" at bounding box center [883, 424] width 98 height 33
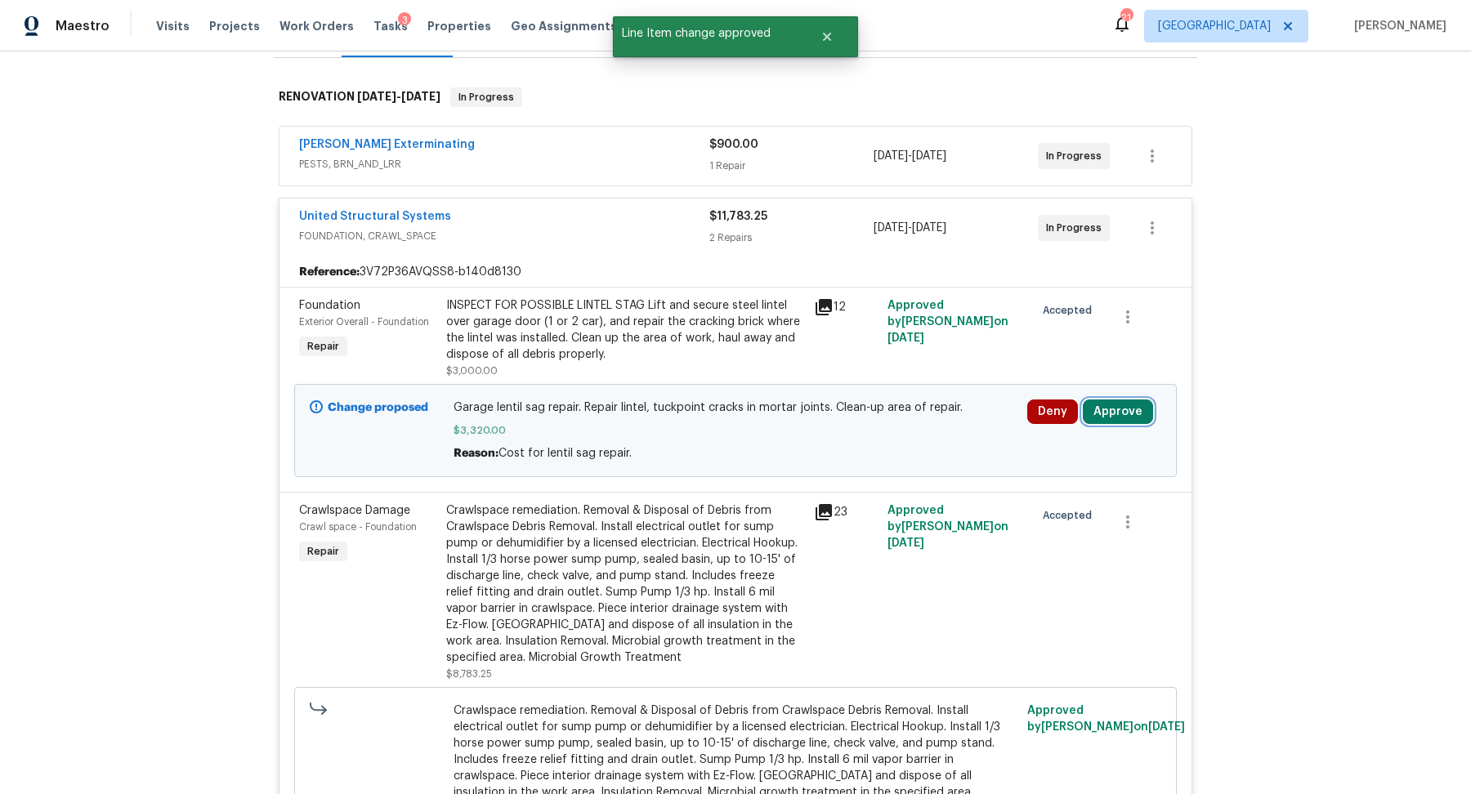
click at [1124, 409] on button "Approve" at bounding box center [1118, 412] width 70 height 25
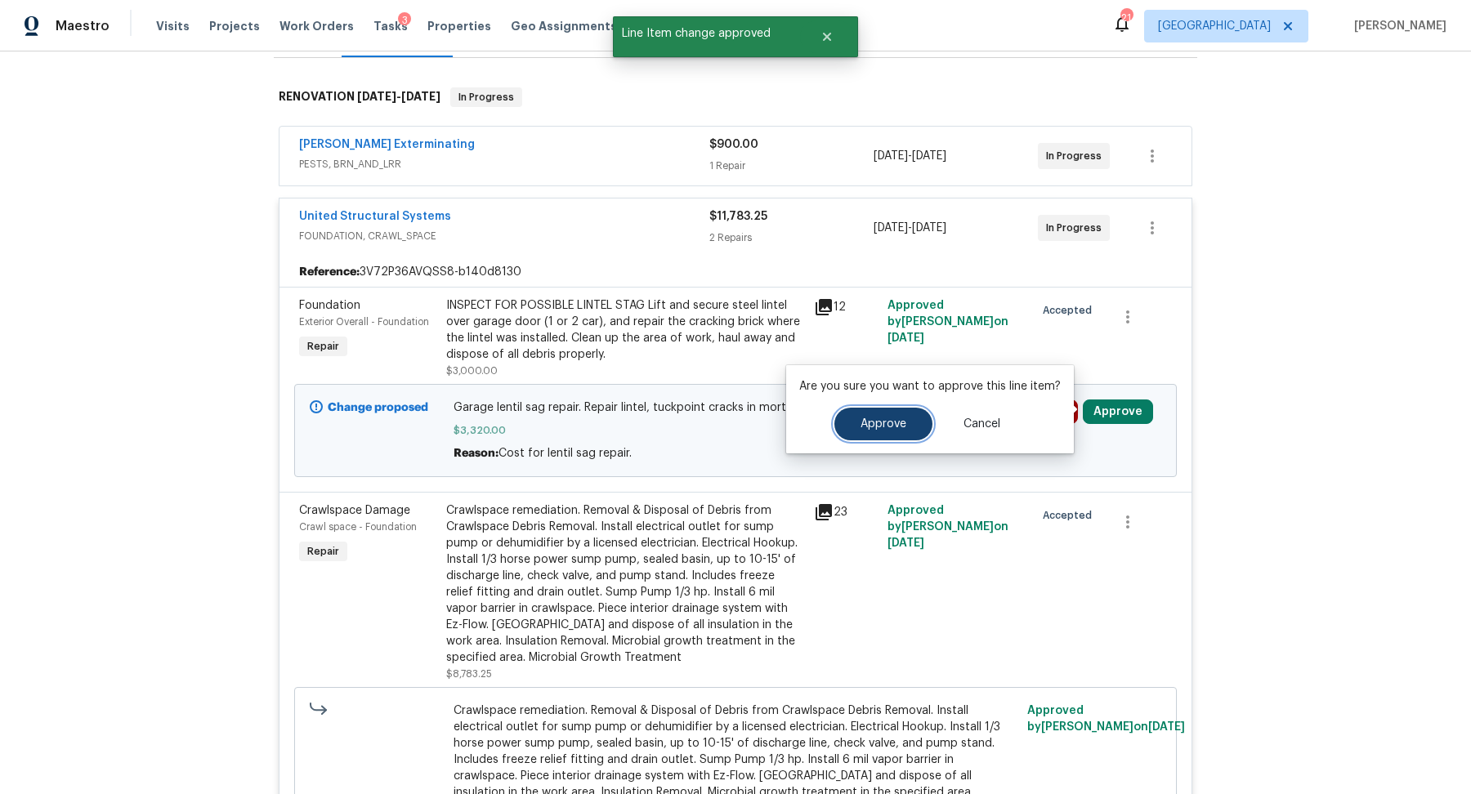
click at [894, 426] on span "Approve" at bounding box center [883, 424] width 46 height 12
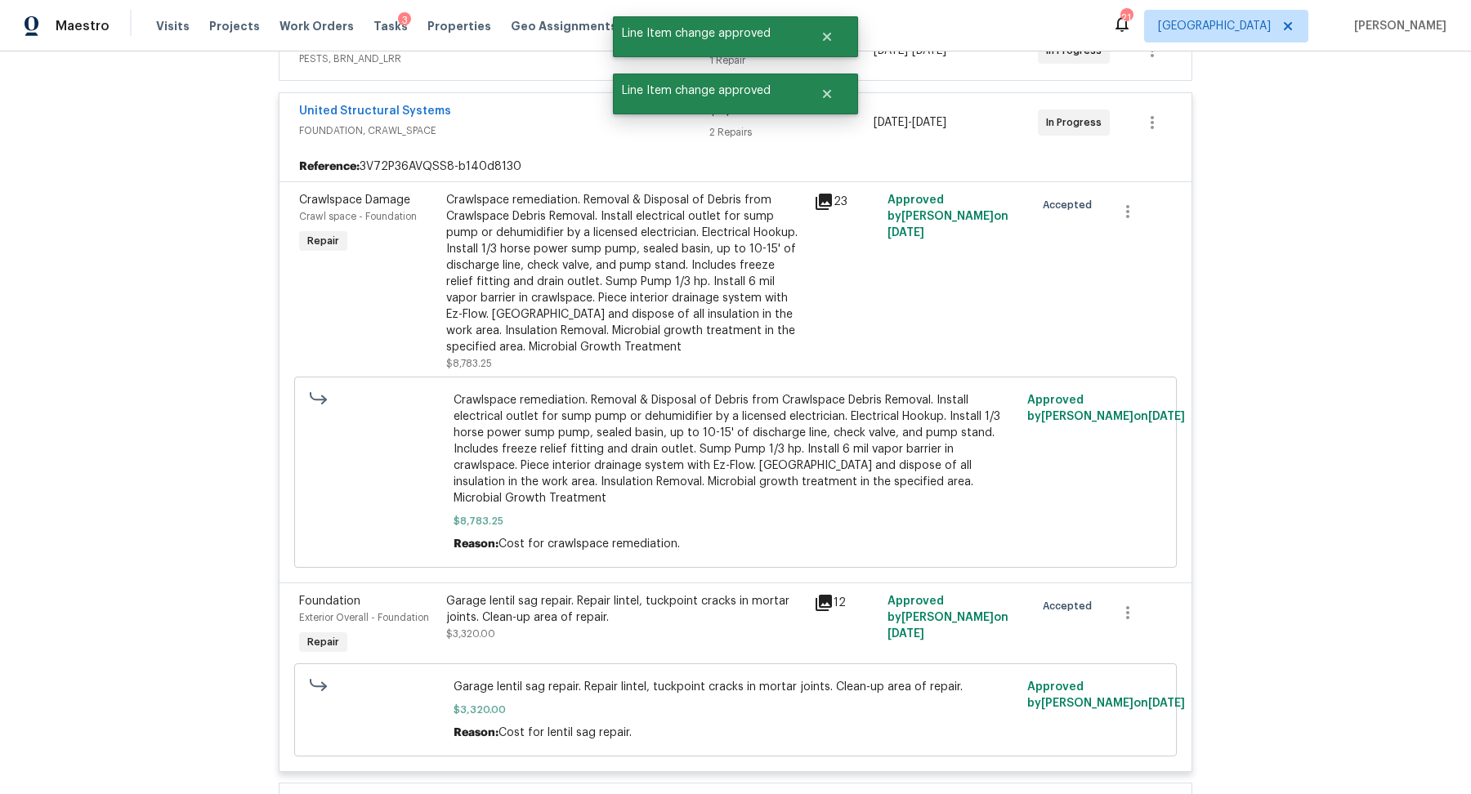
scroll to position [0, 0]
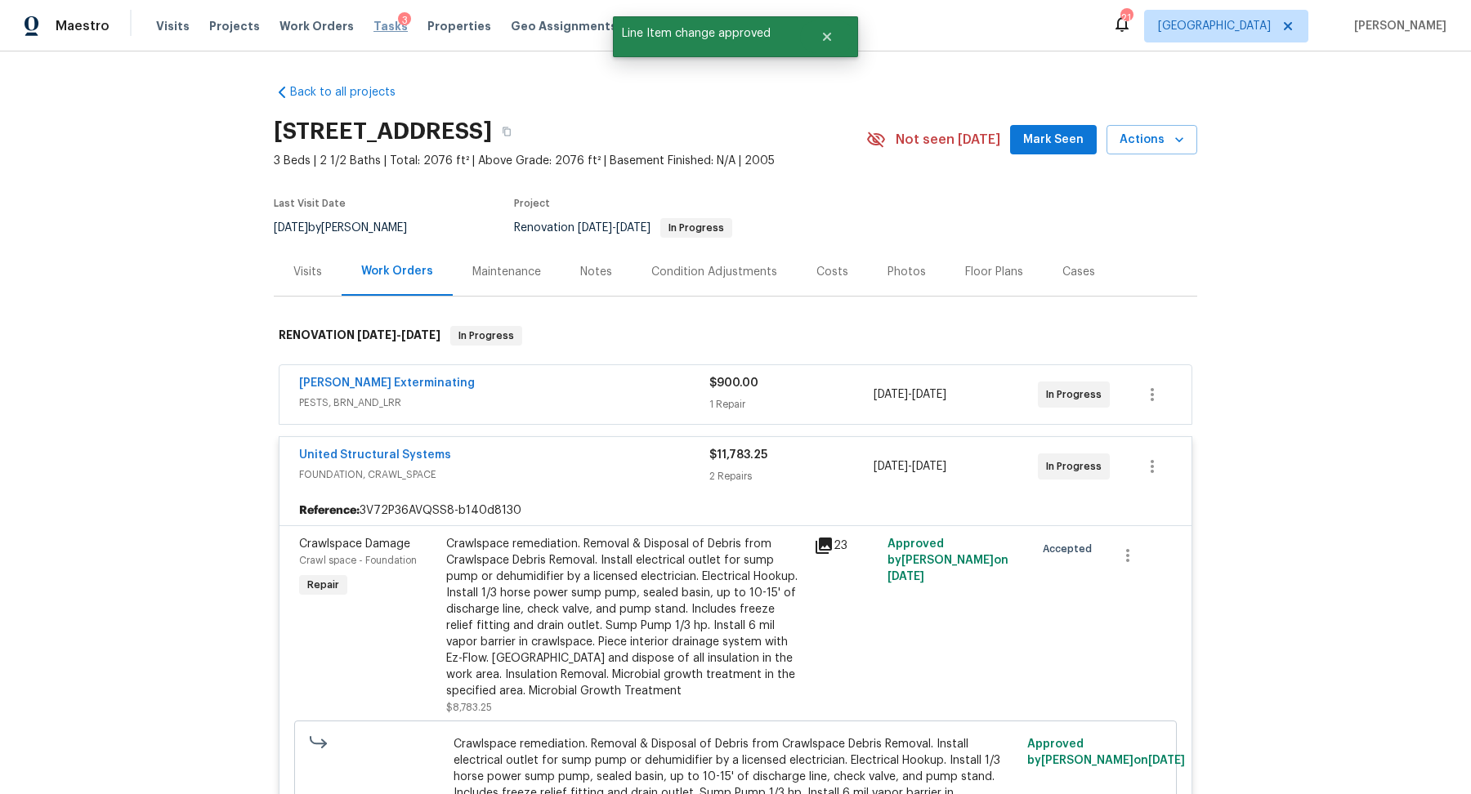
click at [373, 20] on span "Tasks" at bounding box center [390, 25] width 34 height 11
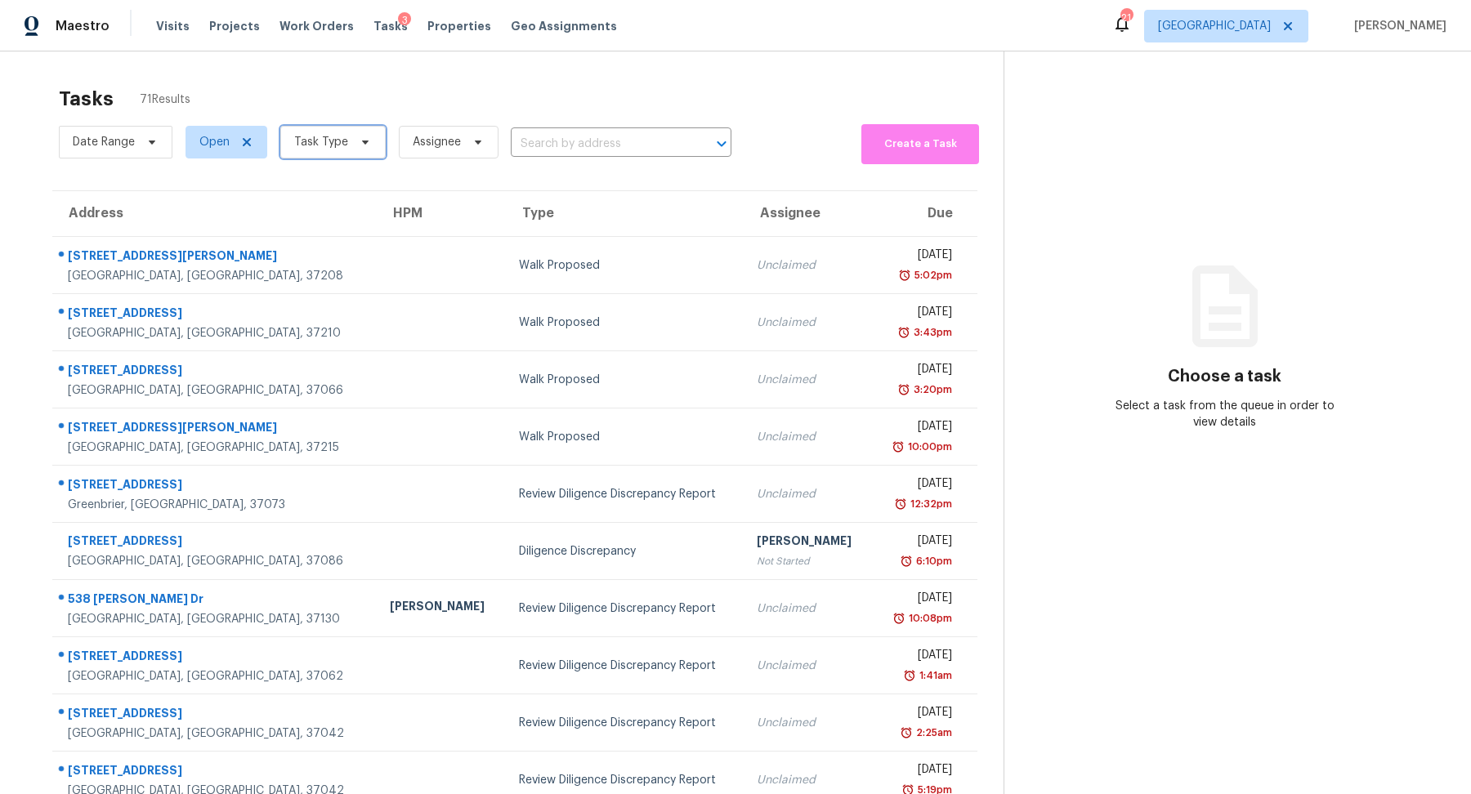
click at [324, 149] on span "Task Type" at bounding box center [321, 142] width 54 height 16
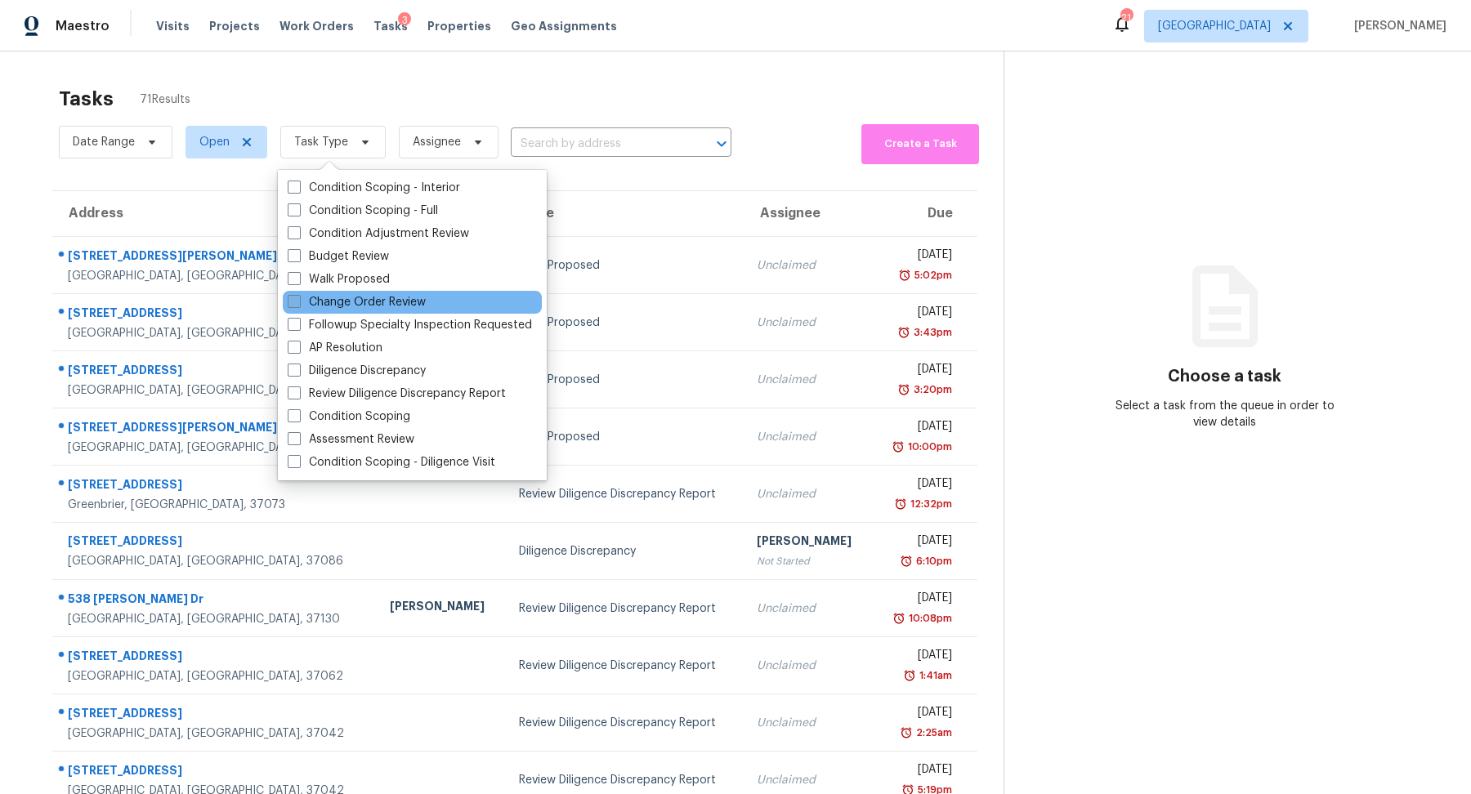
click at [360, 297] on label "Change Order Review" at bounding box center [357, 302] width 138 height 16
click at [298, 297] on input "Change Order Review" at bounding box center [293, 299] width 11 height 11
checkbox input "true"
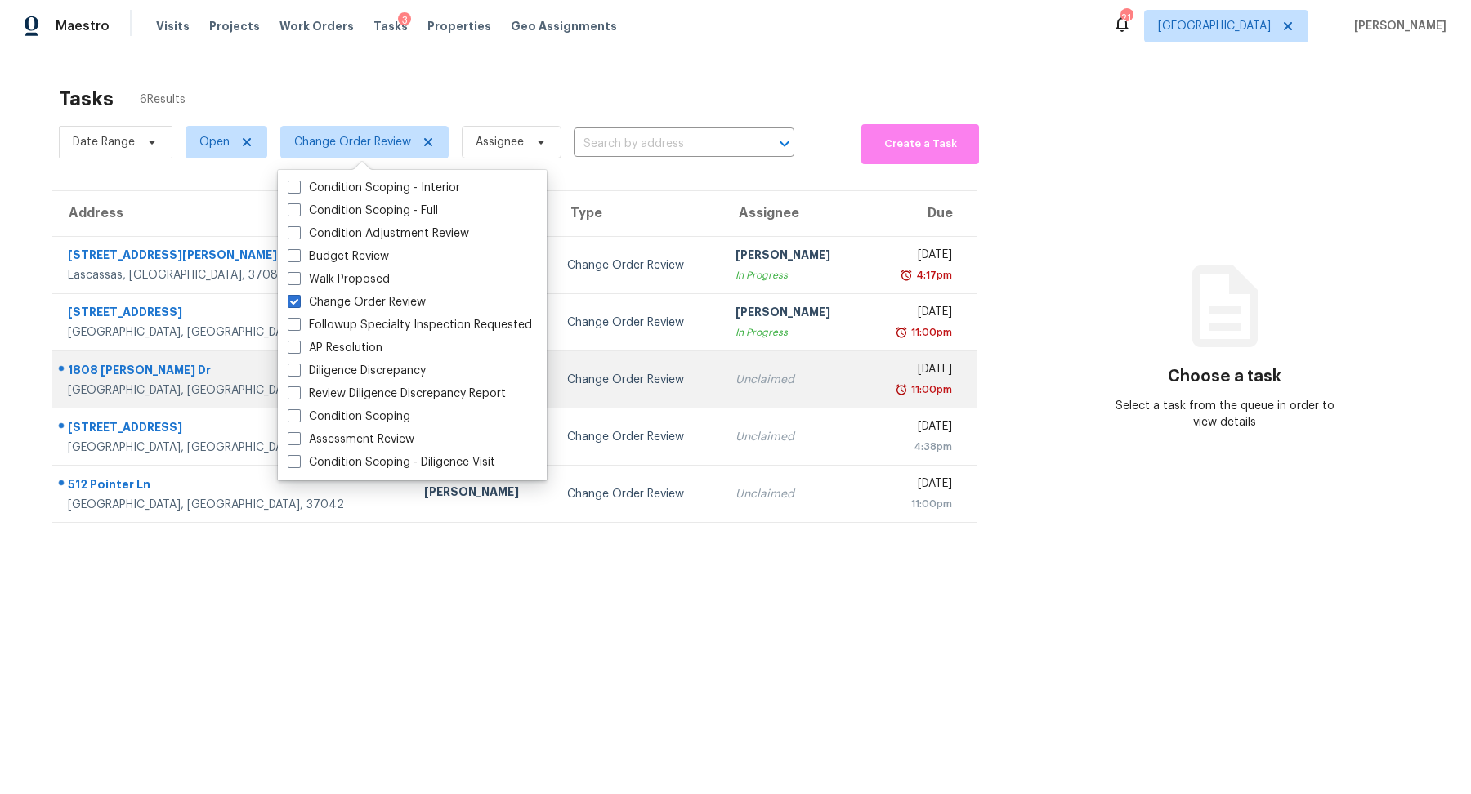
click at [101, 368] on div "1808 [PERSON_NAME] Dr" at bounding box center [233, 372] width 330 height 20
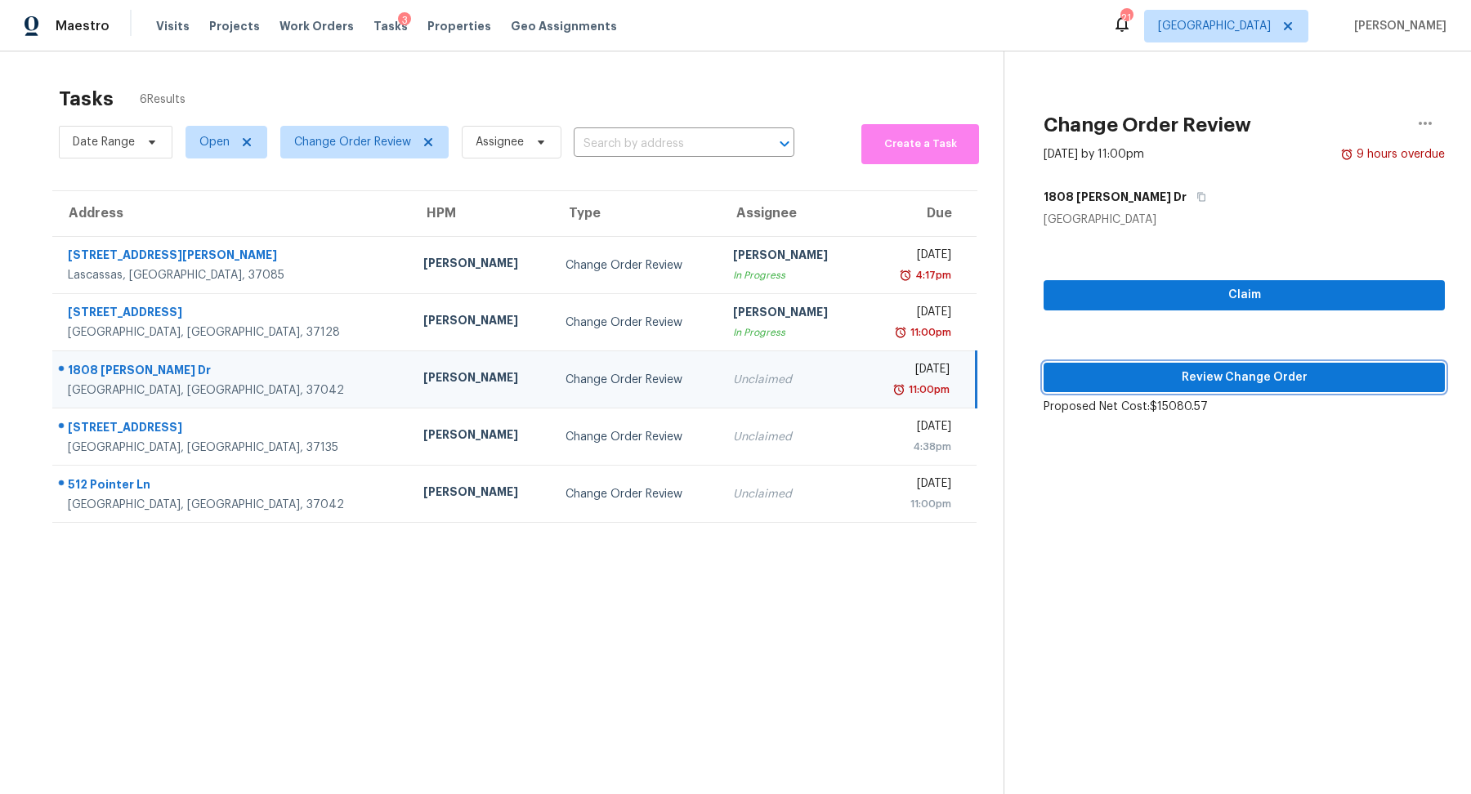
click at [1263, 386] on span "Review Change Order" at bounding box center [1244, 378] width 375 height 20
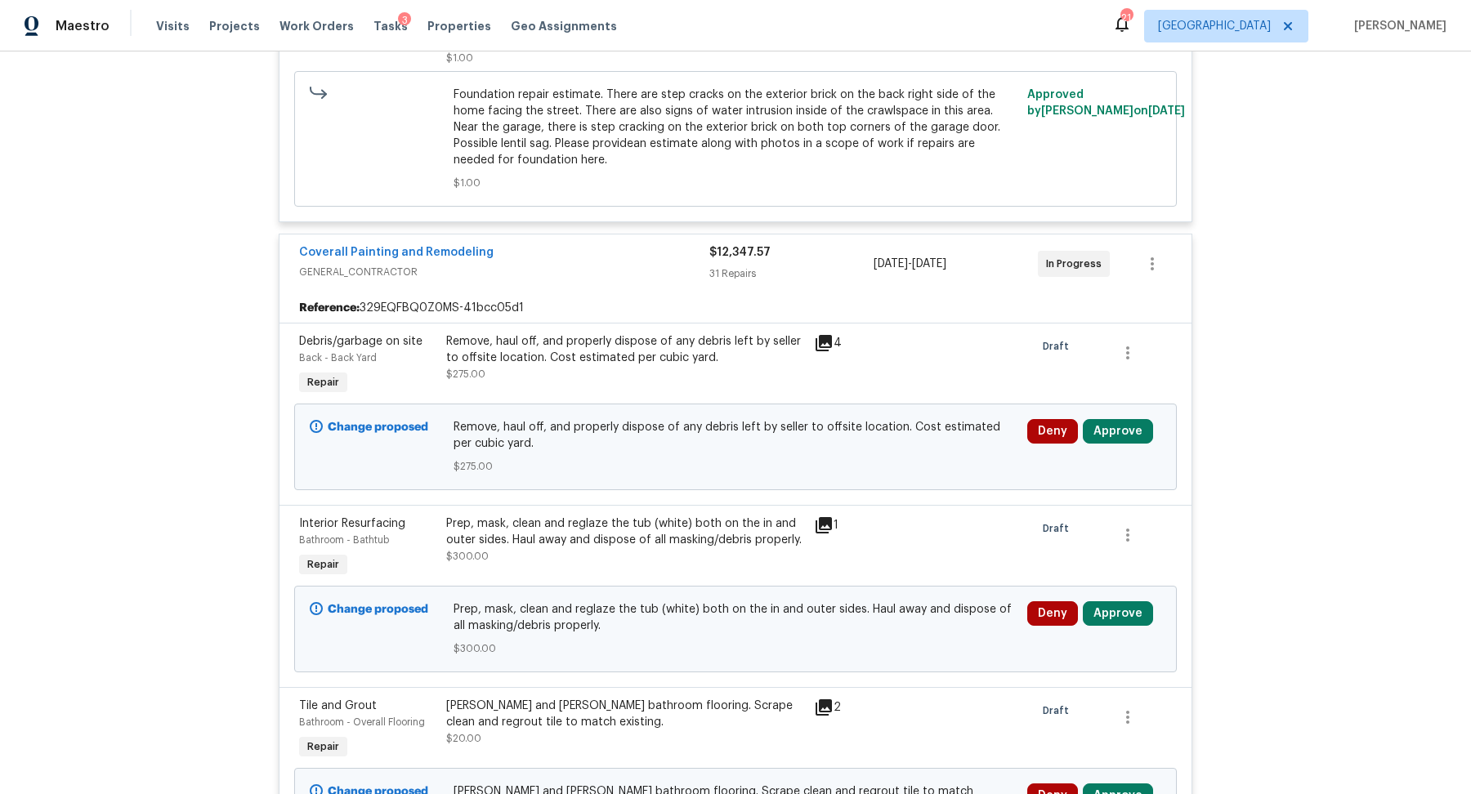
scroll to position [1338, 0]
click at [1120, 418] on button "Approve" at bounding box center [1118, 430] width 70 height 25
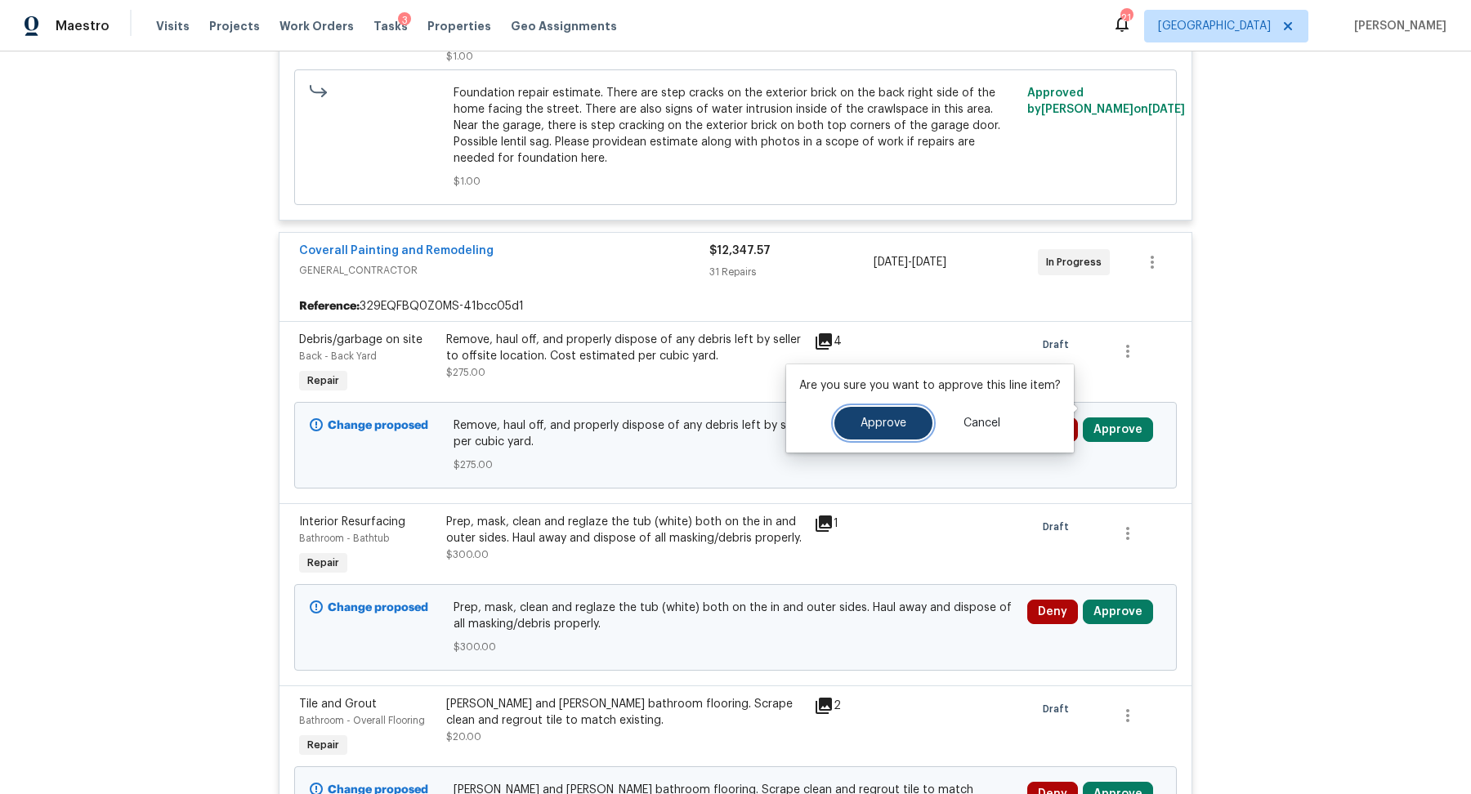
click at [868, 422] on span "Approve" at bounding box center [883, 424] width 46 height 12
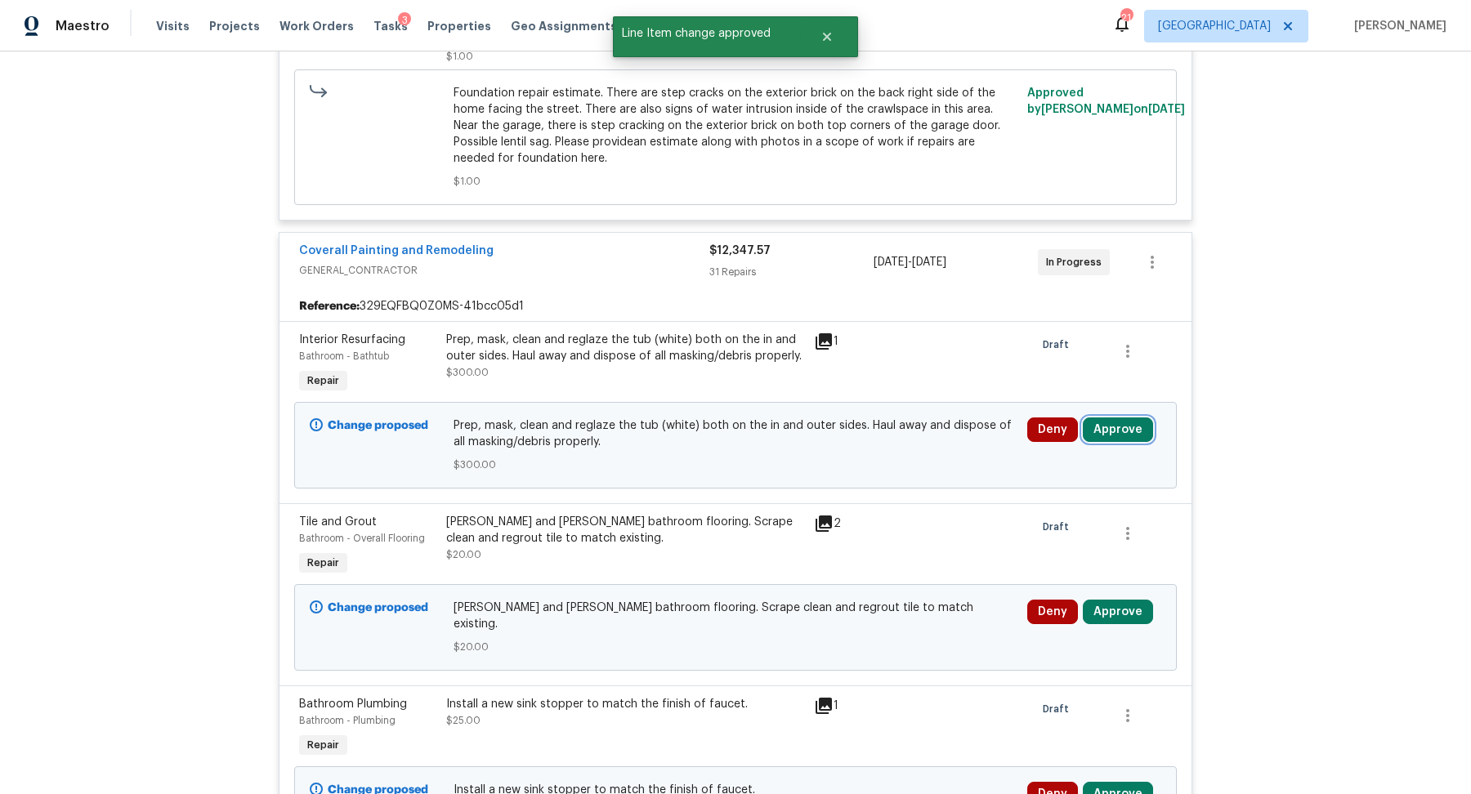
click at [1113, 418] on button "Approve" at bounding box center [1118, 430] width 70 height 25
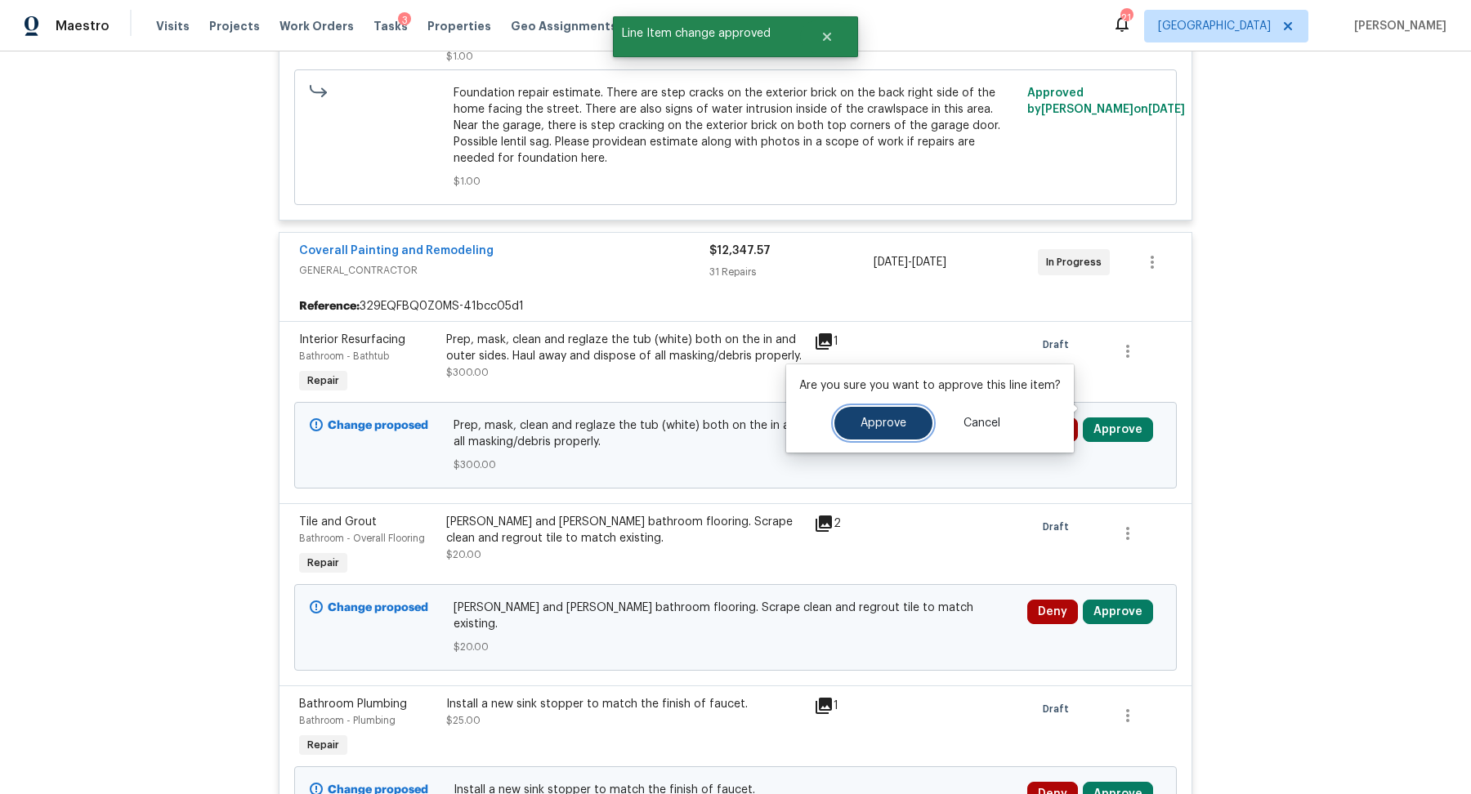
click at [860, 428] on span "Approve" at bounding box center [883, 424] width 46 height 12
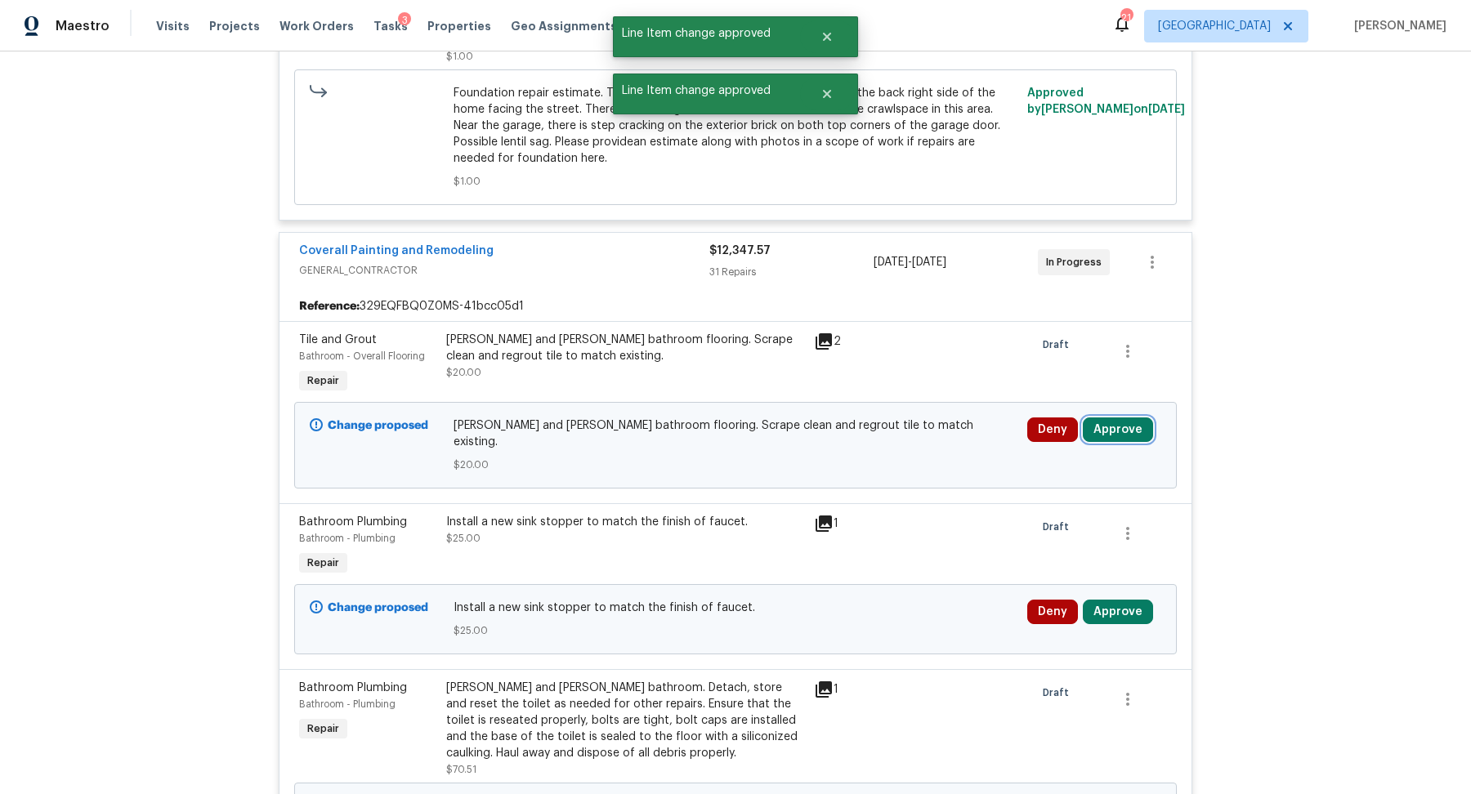
click at [1108, 418] on button "Approve" at bounding box center [1118, 430] width 70 height 25
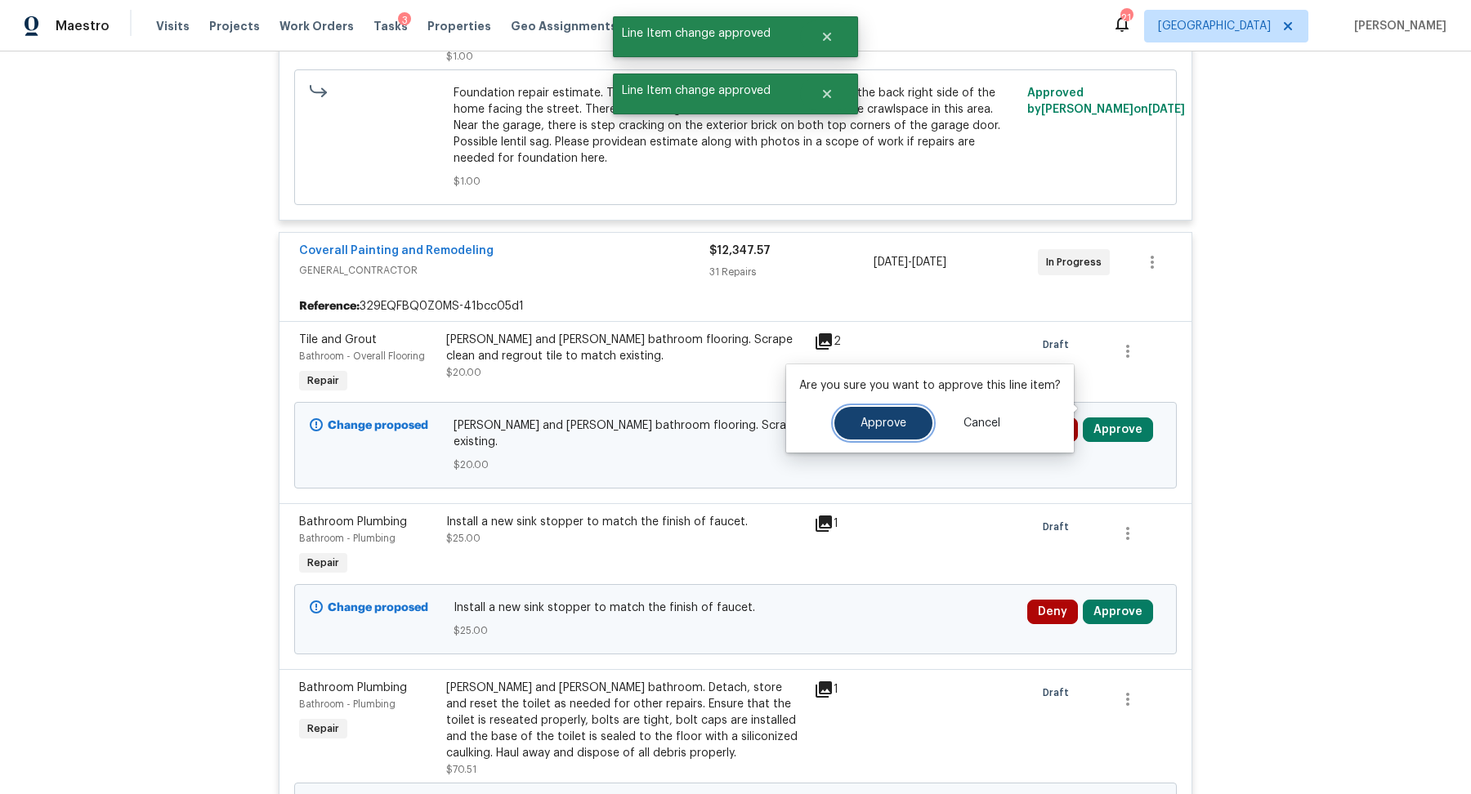
click at [848, 427] on button "Approve" at bounding box center [883, 423] width 98 height 33
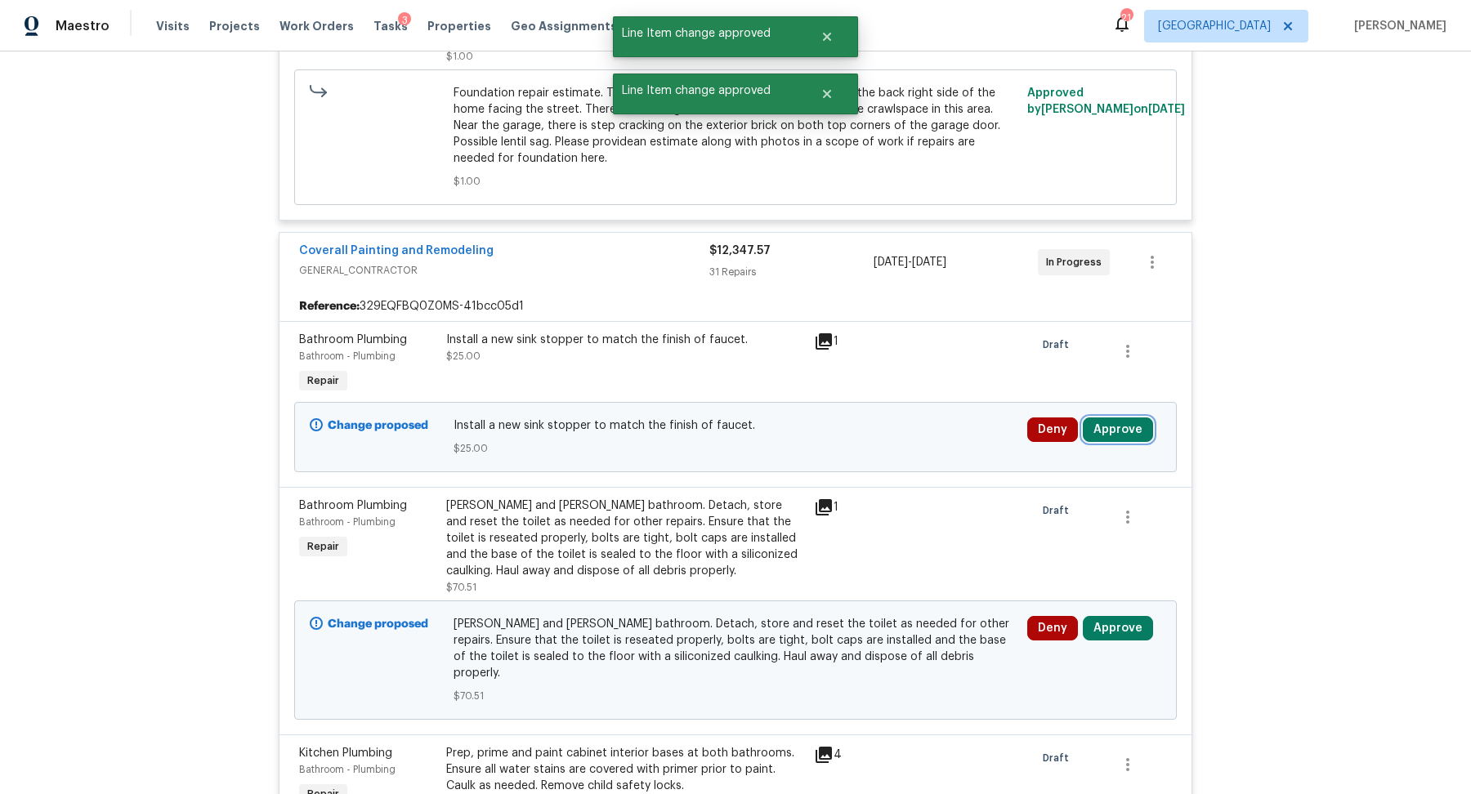
click at [1115, 418] on button "Approve" at bounding box center [1118, 430] width 70 height 25
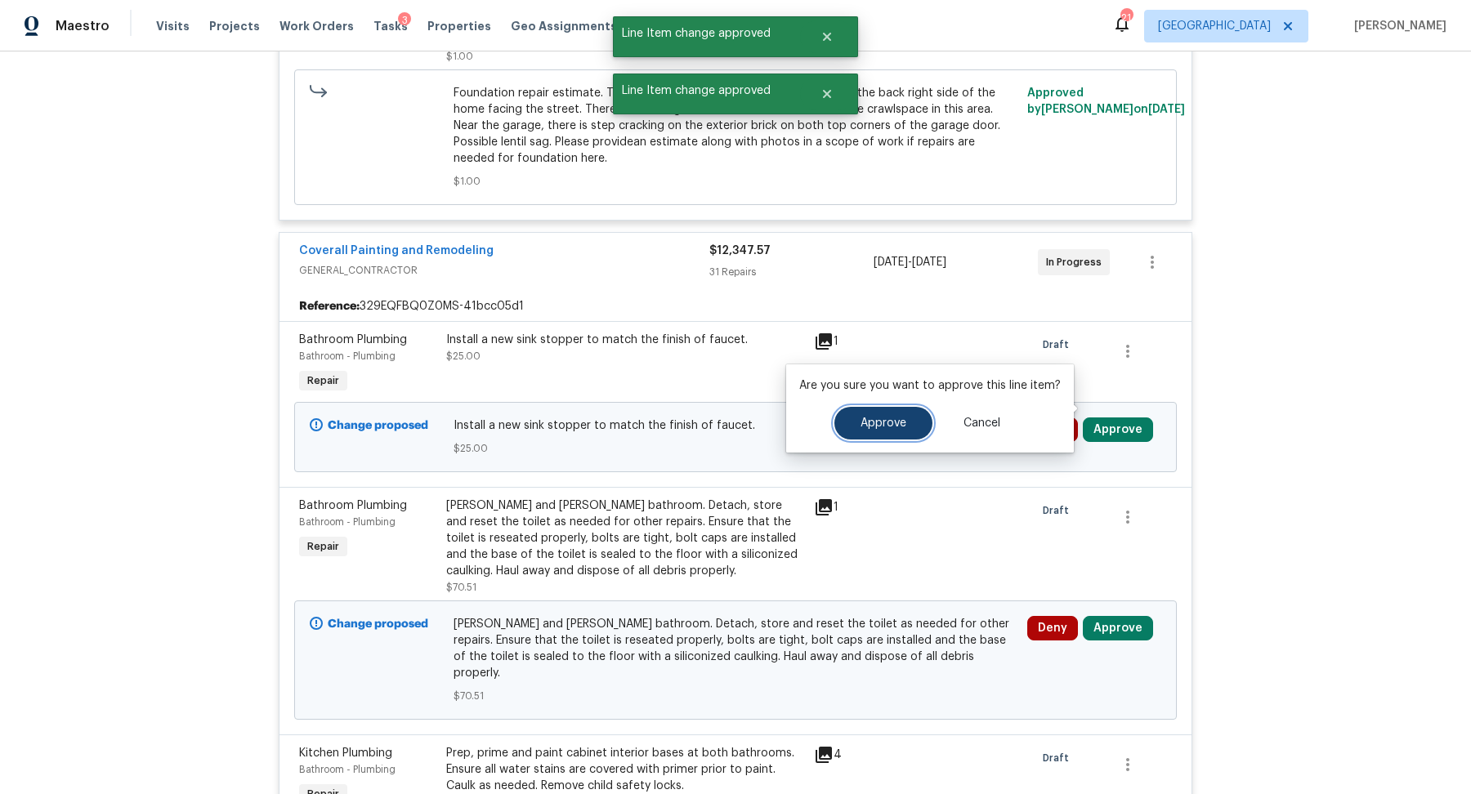
click at [884, 412] on button "Approve" at bounding box center [883, 423] width 98 height 33
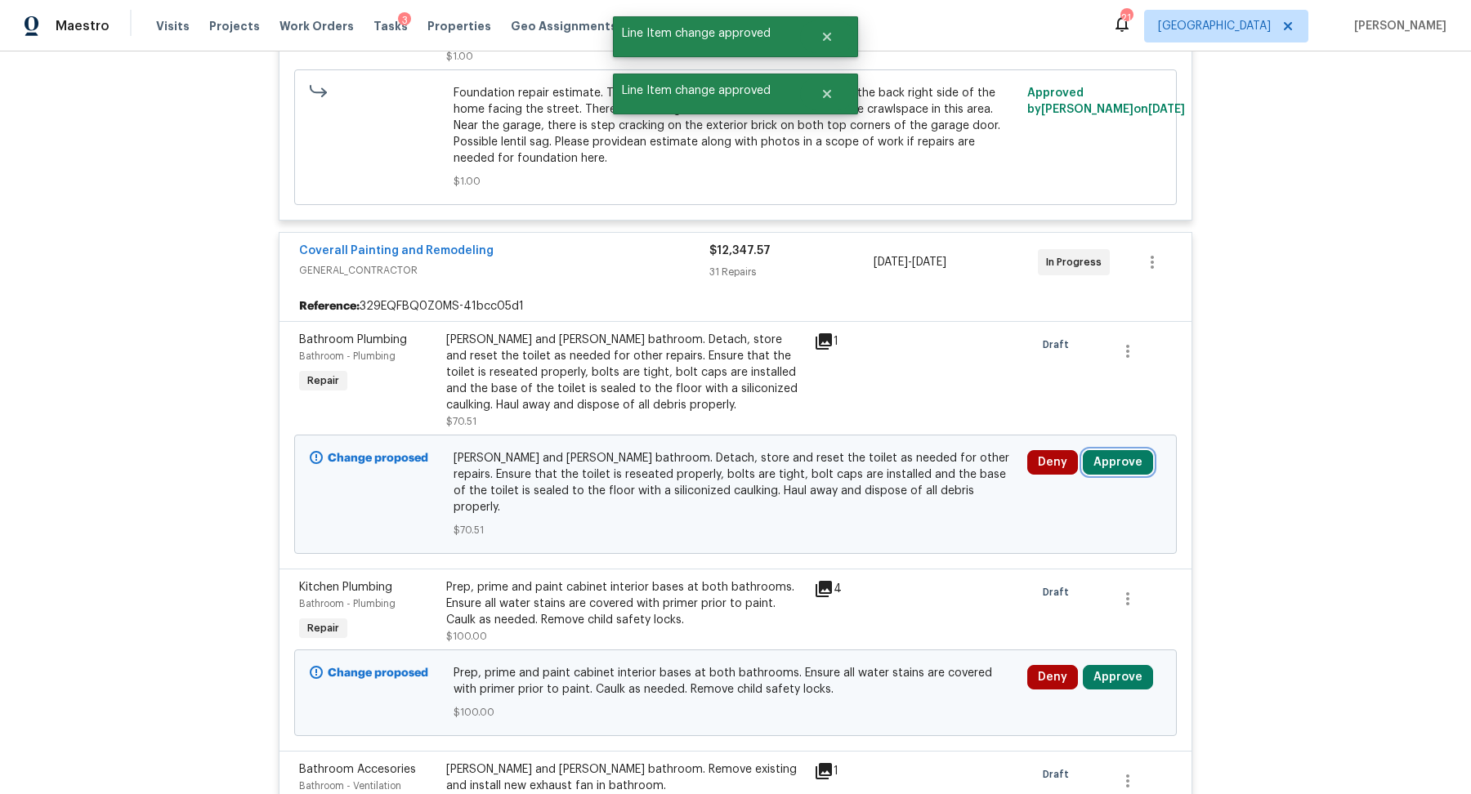
click at [1118, 450] on button "Approve" at bounding box center [1118, 462] width 70 height 25
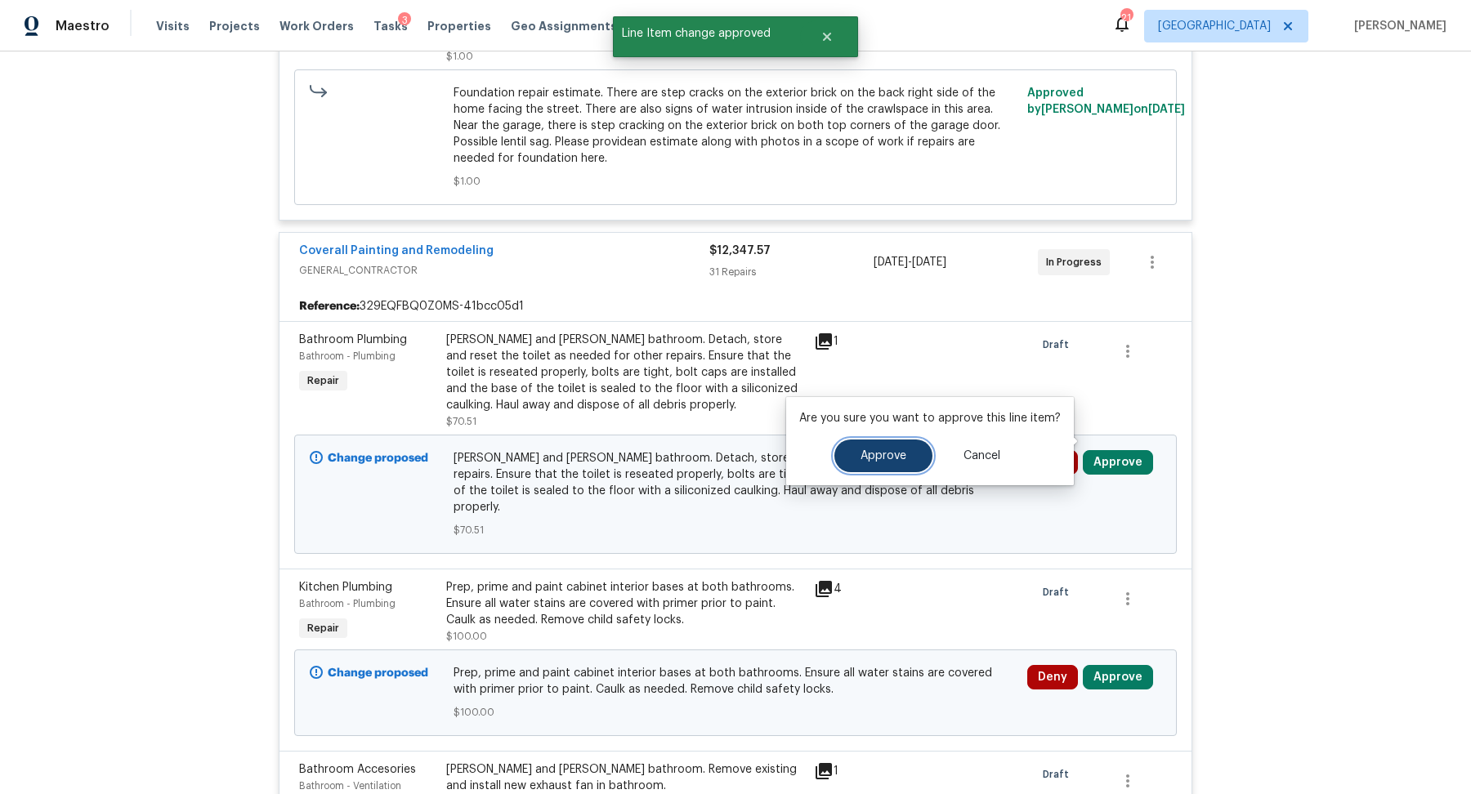
click at [862, 447] on button "Approve" at bounding box center [883, 456] width 98 height 33
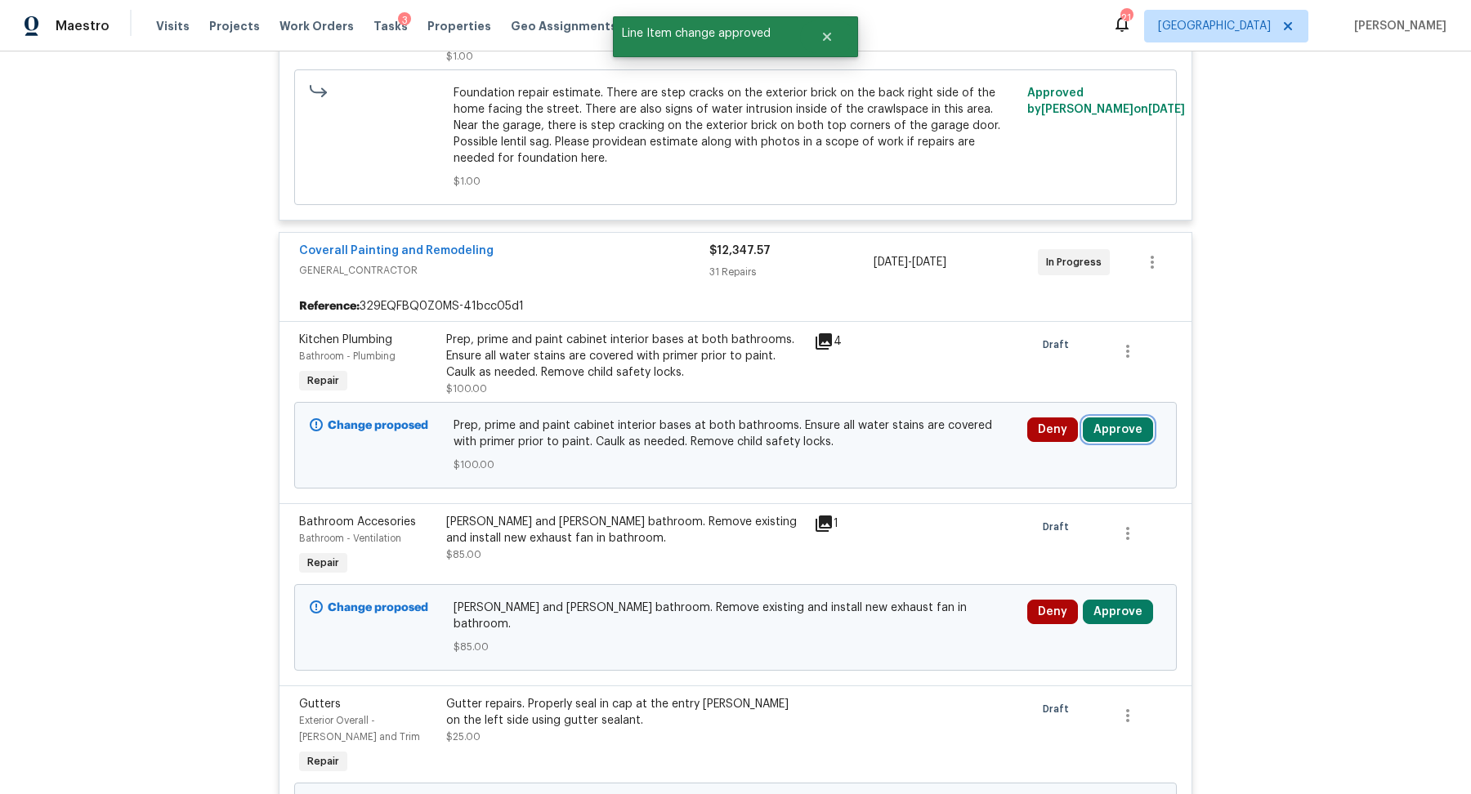
click at [1119, 418] on button "Approve" at bounding box center [1118, 430] width 70 height 25
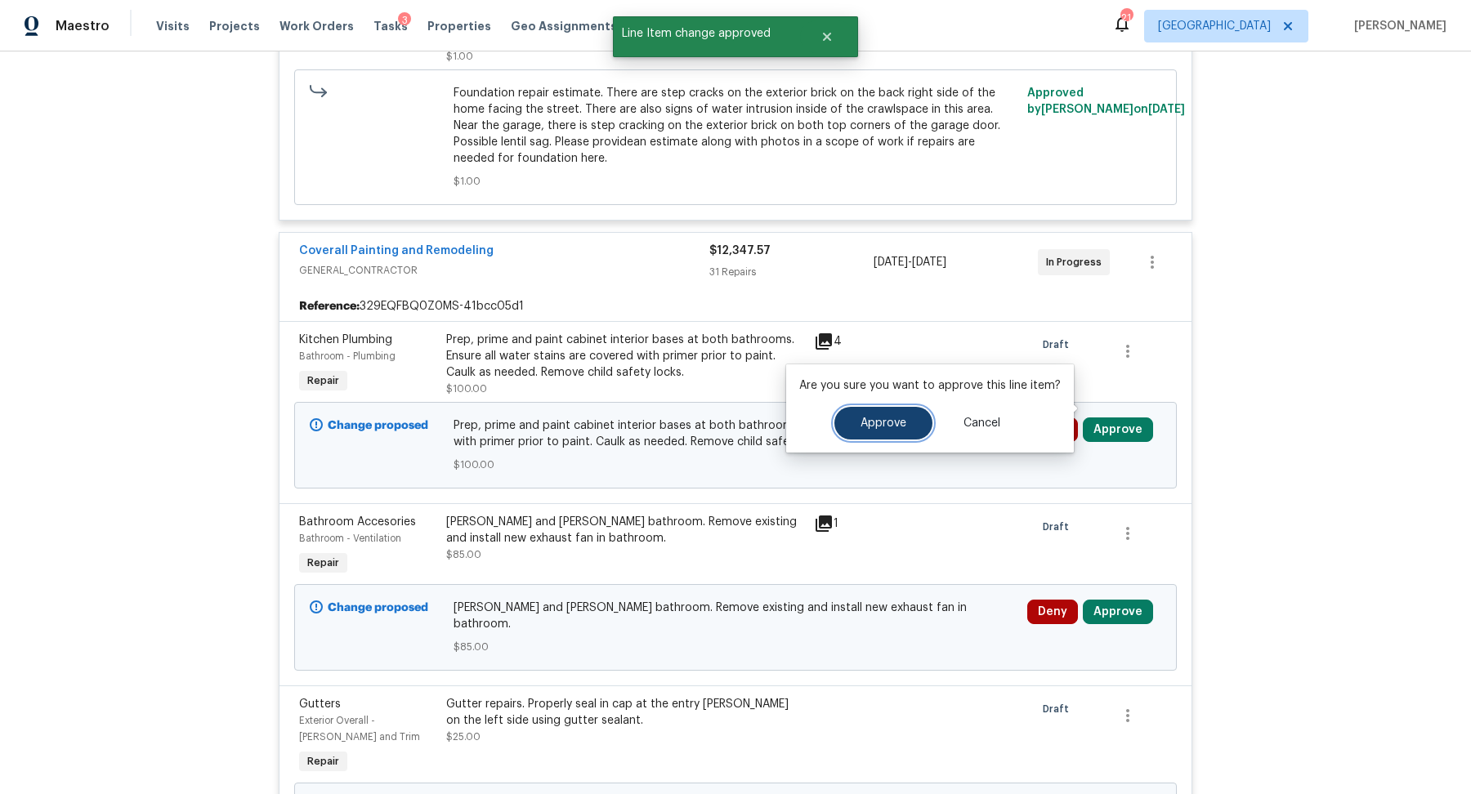
click at [884, 432] on button "Approve" at bounding box center [883, 423] width 98 height 33
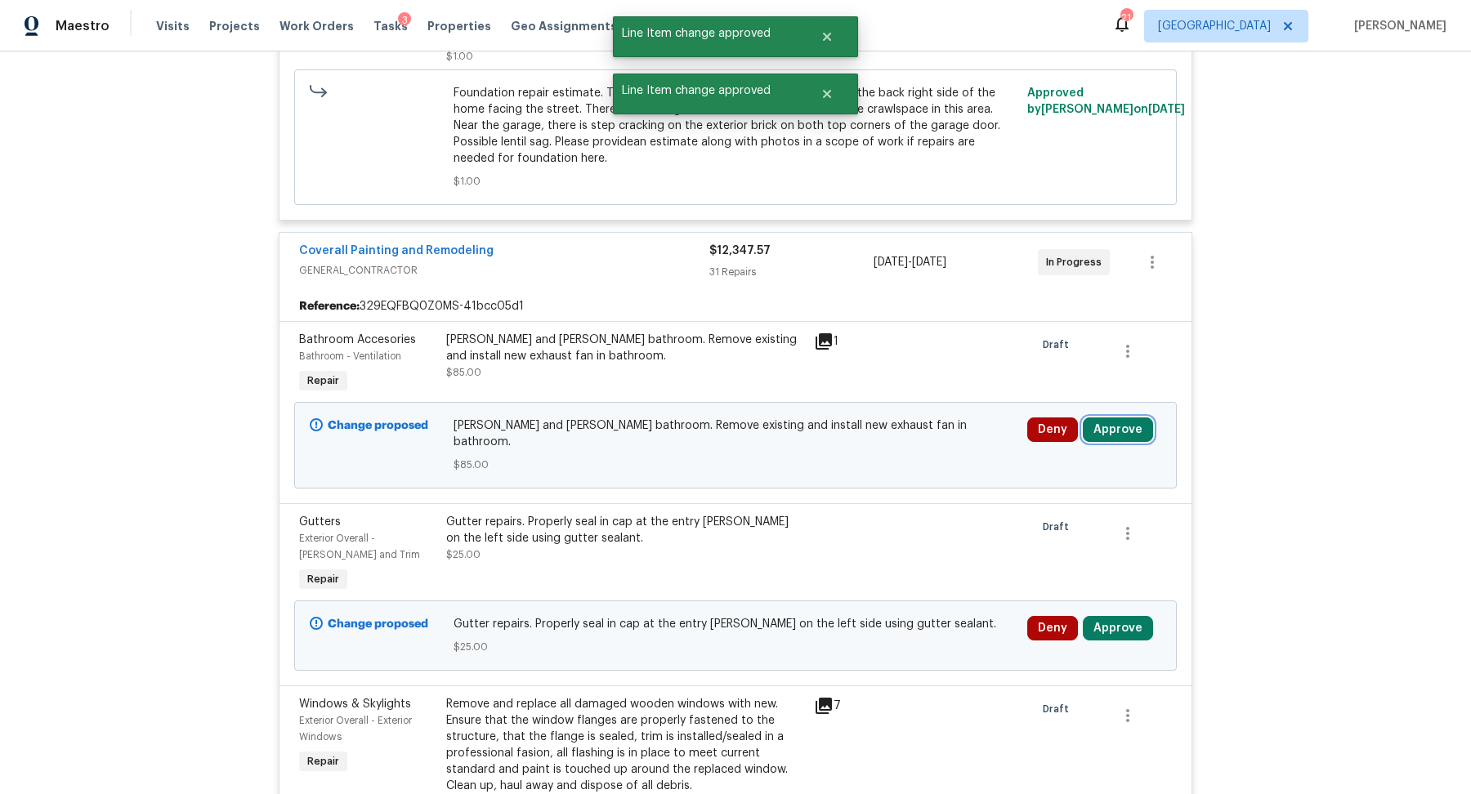
click at [1122, 418] on button "Approve" at bounding box center [1118, 430] width 70 height 25
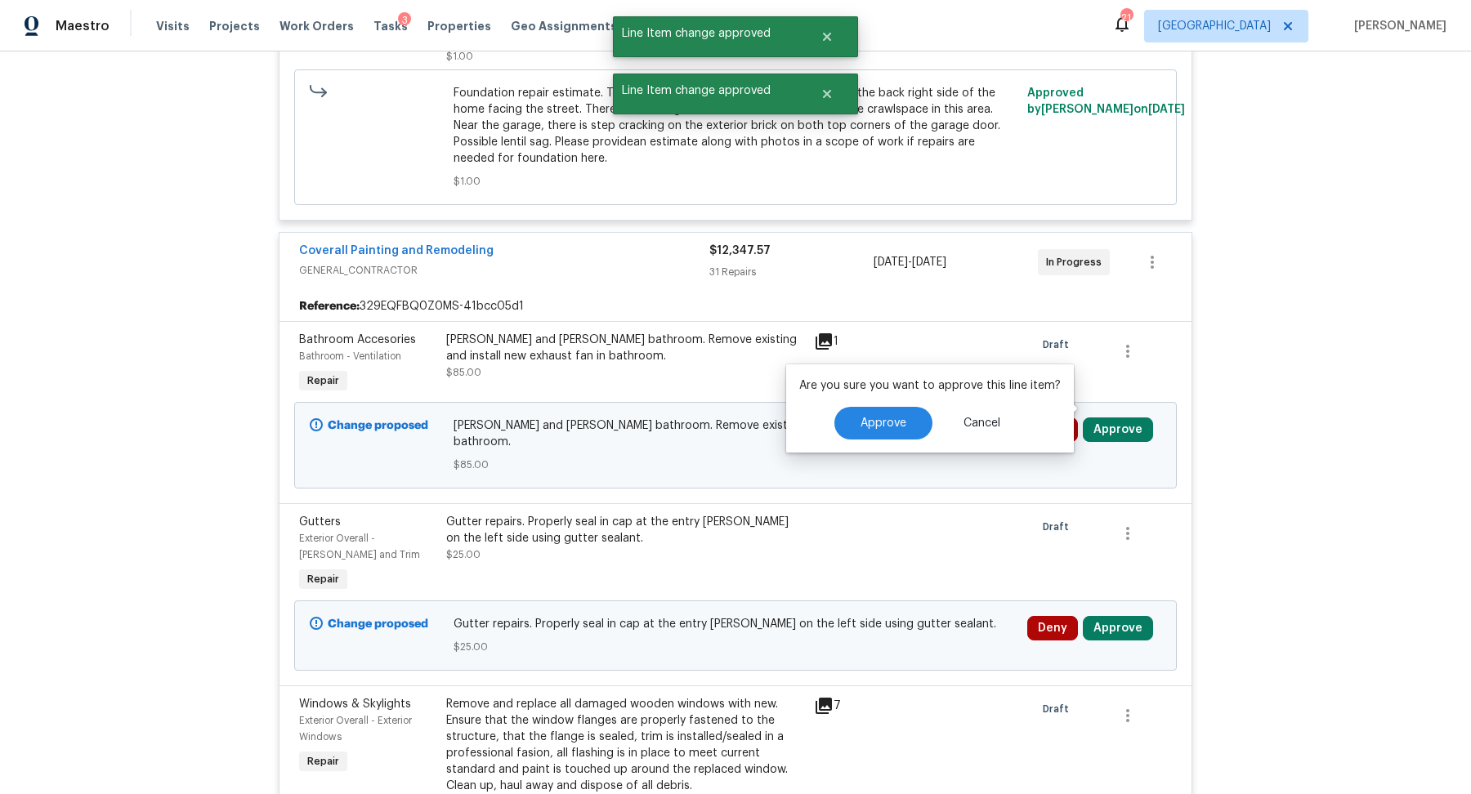
click at [829, 427] on div "Approve Cancel" at bounding box center [929, 423] width 261 height 33
click at [855, 426] on button "Approve" at bounding box center [883, 423] width 98 height 33
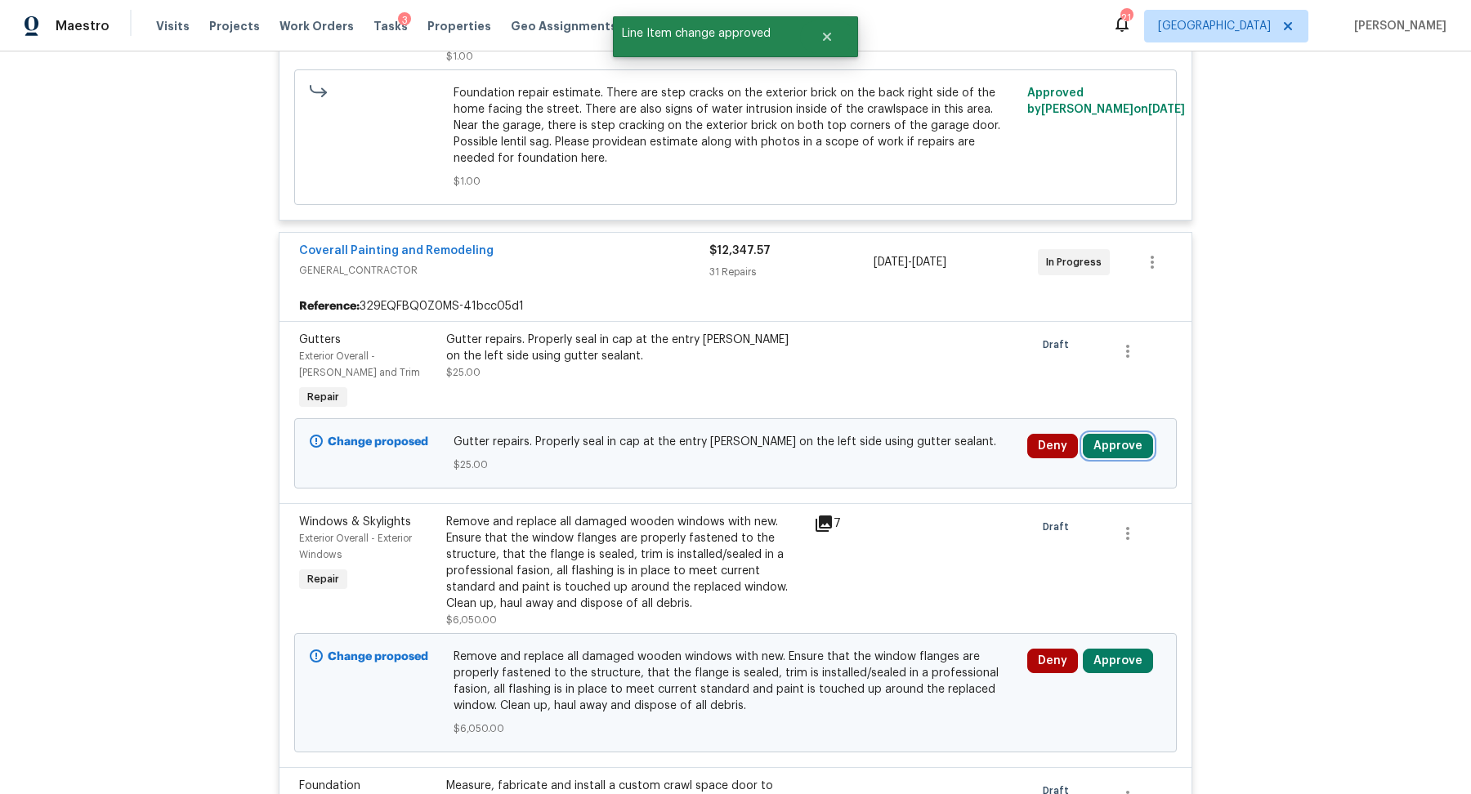
click at [1114, 434] on button "Approve" at bounding box center [1118, 446] width 70 height 25
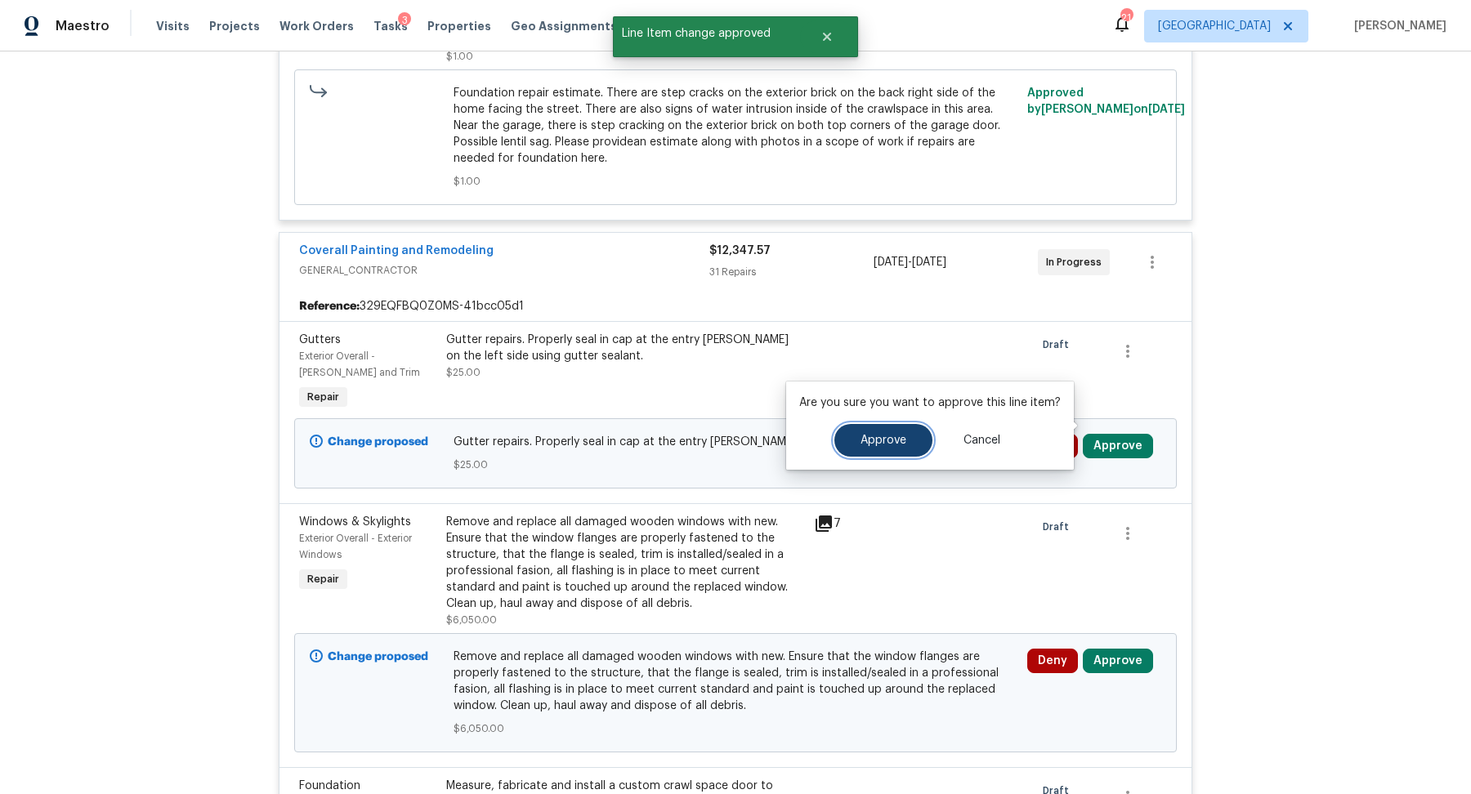
click at [882, 451] on button "Approve" at bounding box center [883, 440] width 98 height 33
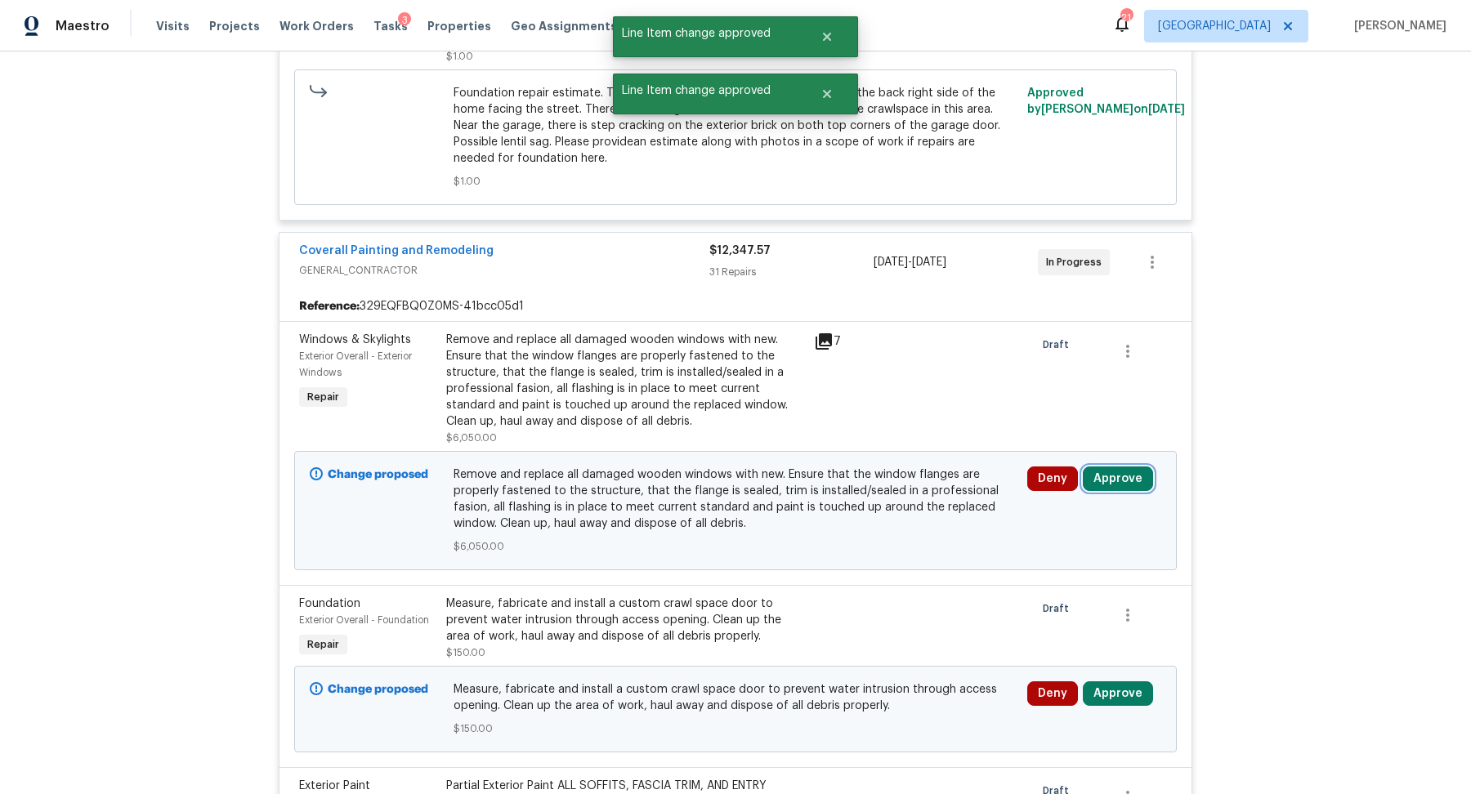
click at [1114, 467] on button "Approve" at bounding box center [1118, 479] width 70 height 25
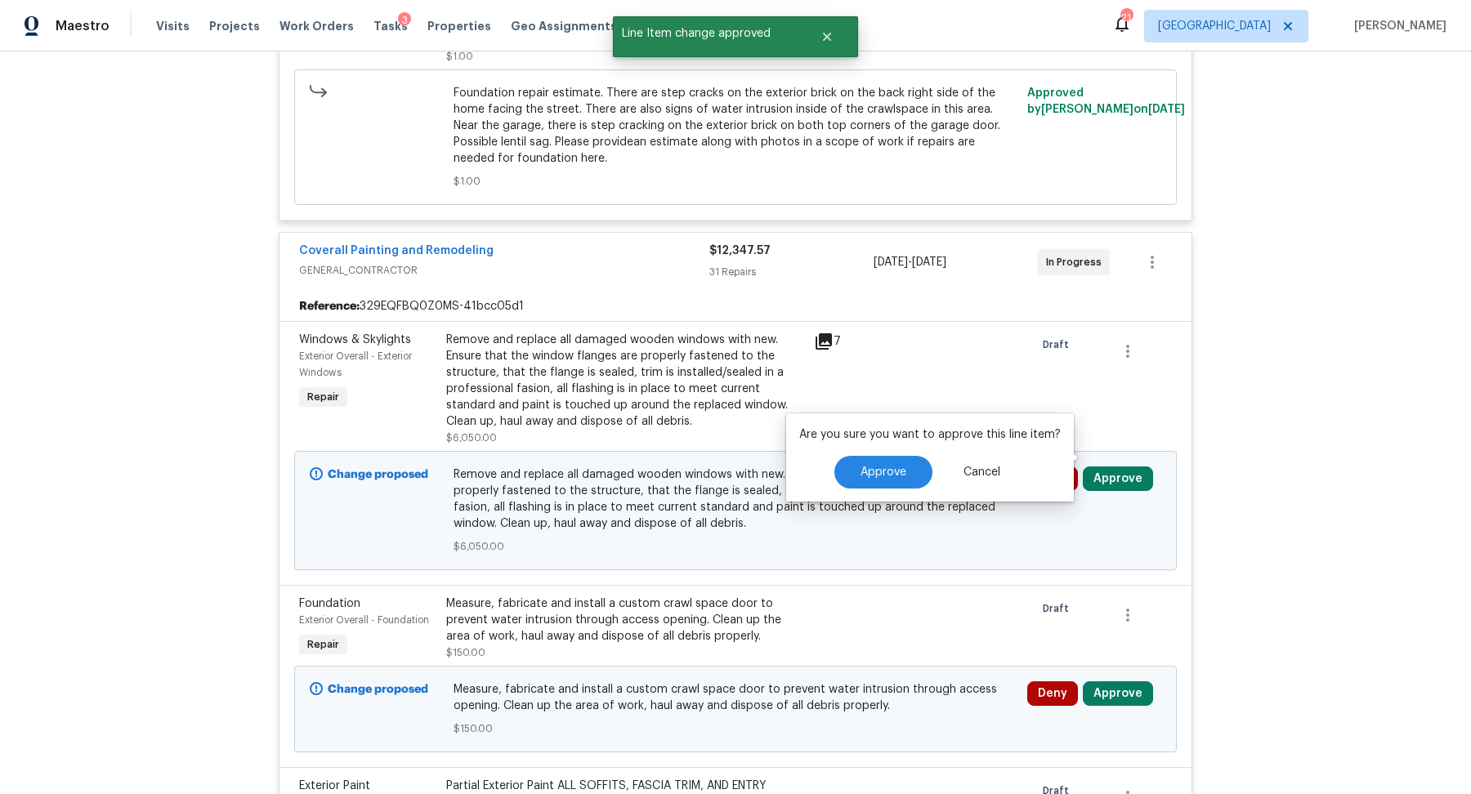
click at [815, 332] on icon at bounding box center [824, 342] width 20 height 20
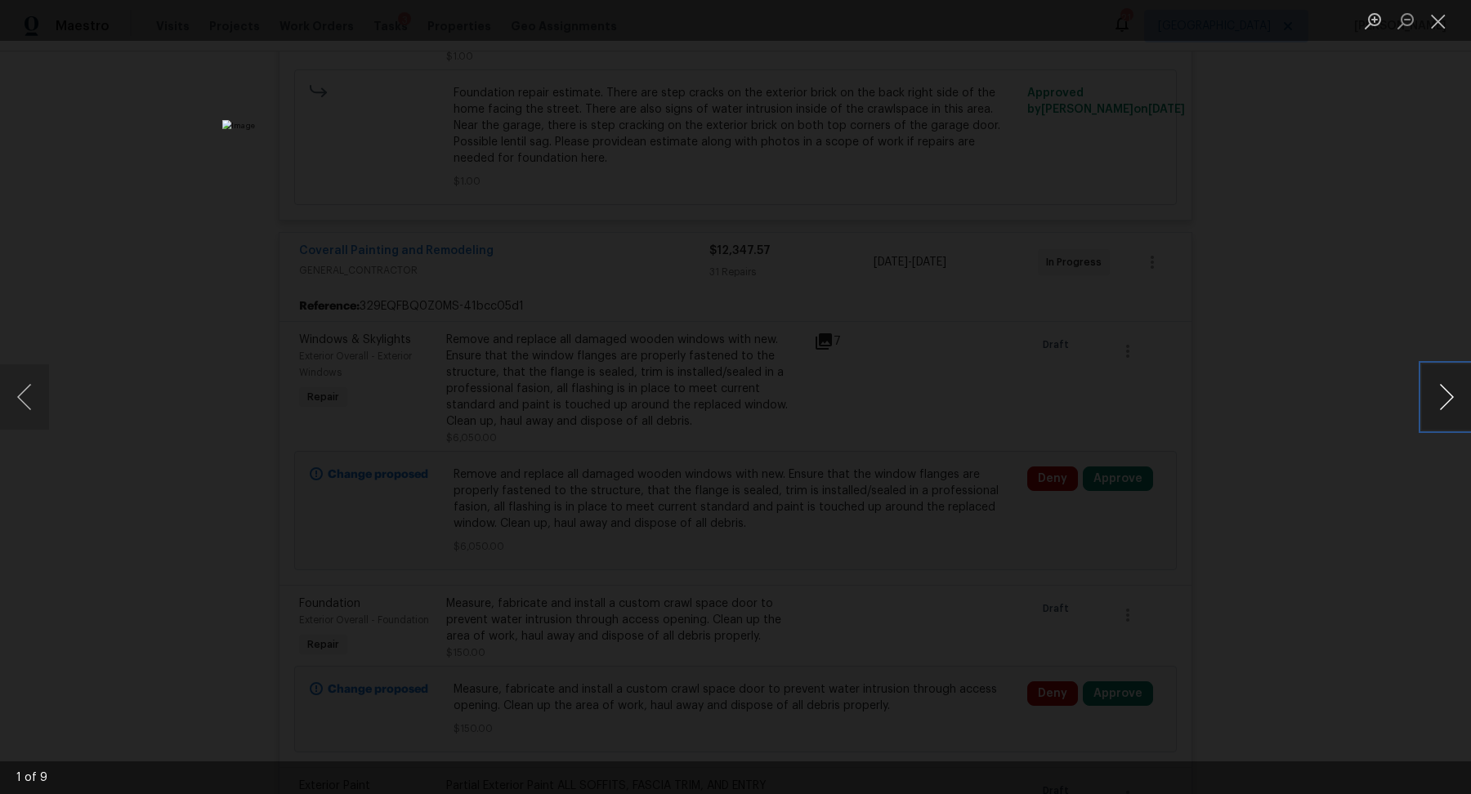
click at [1441, 405] on button "Next image" at bounding box center [1446, 396] width 49 height 65
click at [1320, 401] on div "Lightbox" at bounding box center [735, 397] width 1471 height 794
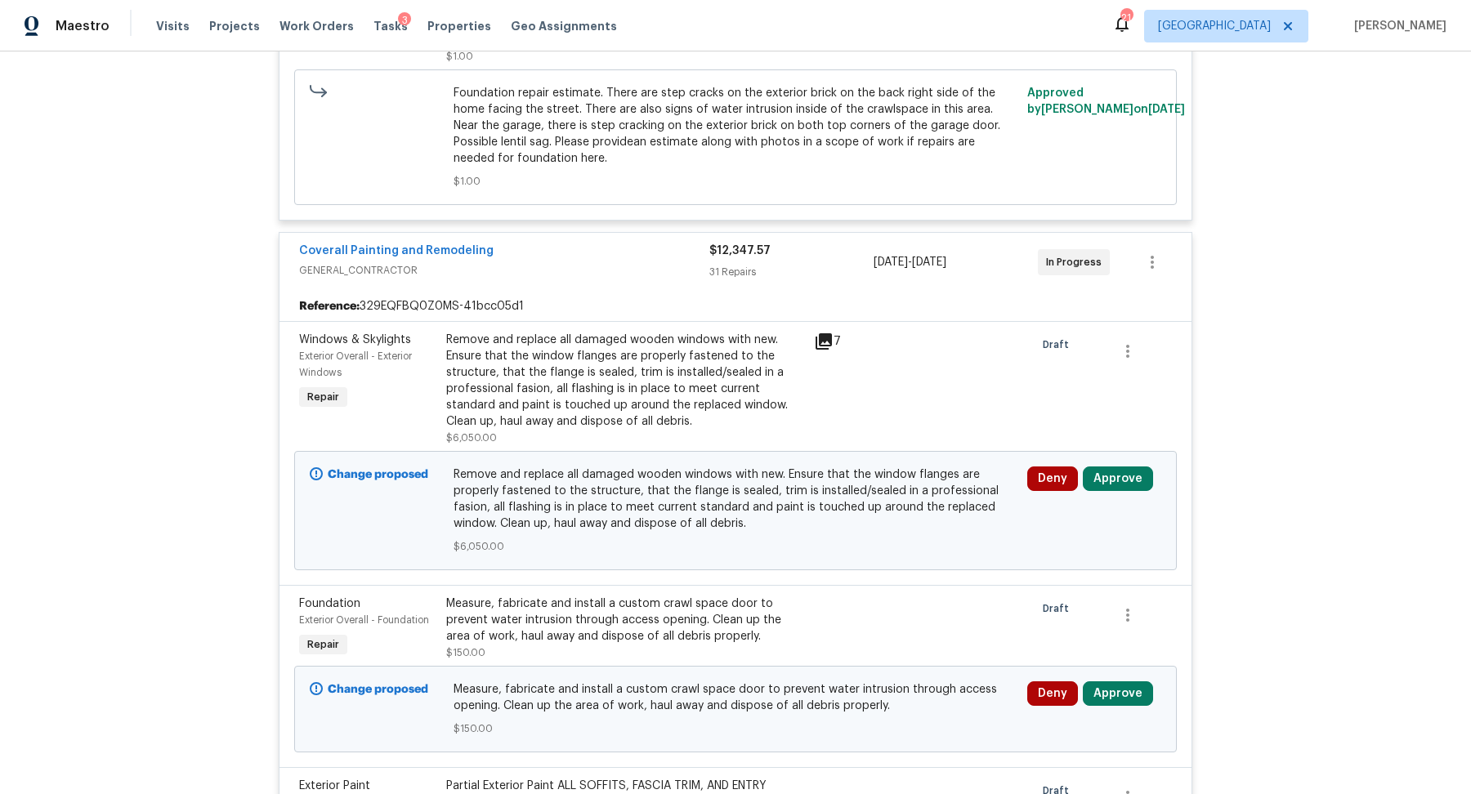
click at [1320, 401] on div "Back to all projects [STREET_ADDRESS][PERSON_NAME] 3 Beds | 1 1/2 Baths | Total…" at bounding box center [735, 422] width 1471 height 743
click at [1107, 467] on button "Approve" at bounding box center [1118, 479] width 70 height 25
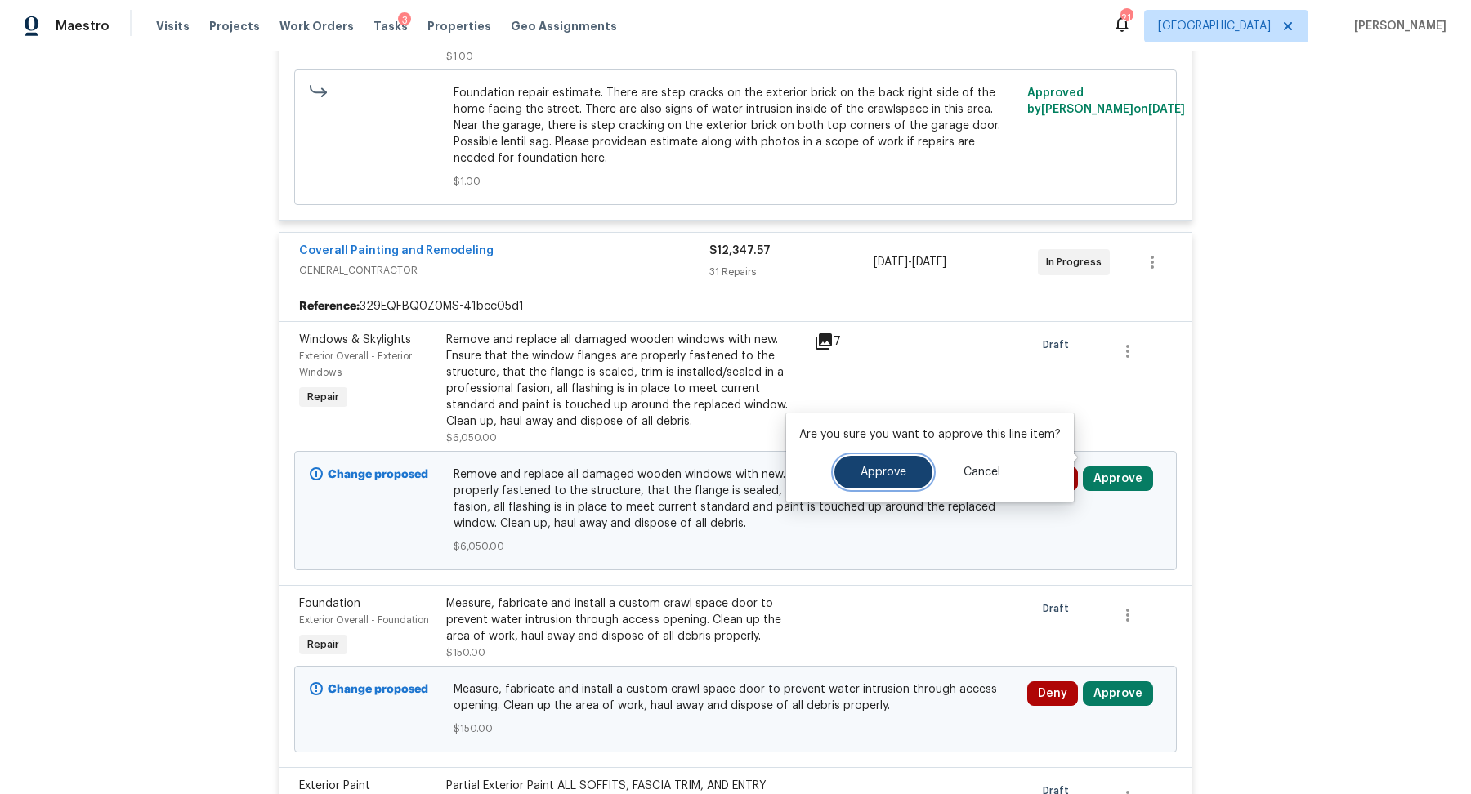
click at [889, 476] on span "Approve" at bounding box center [883, 473] width 46 height 12
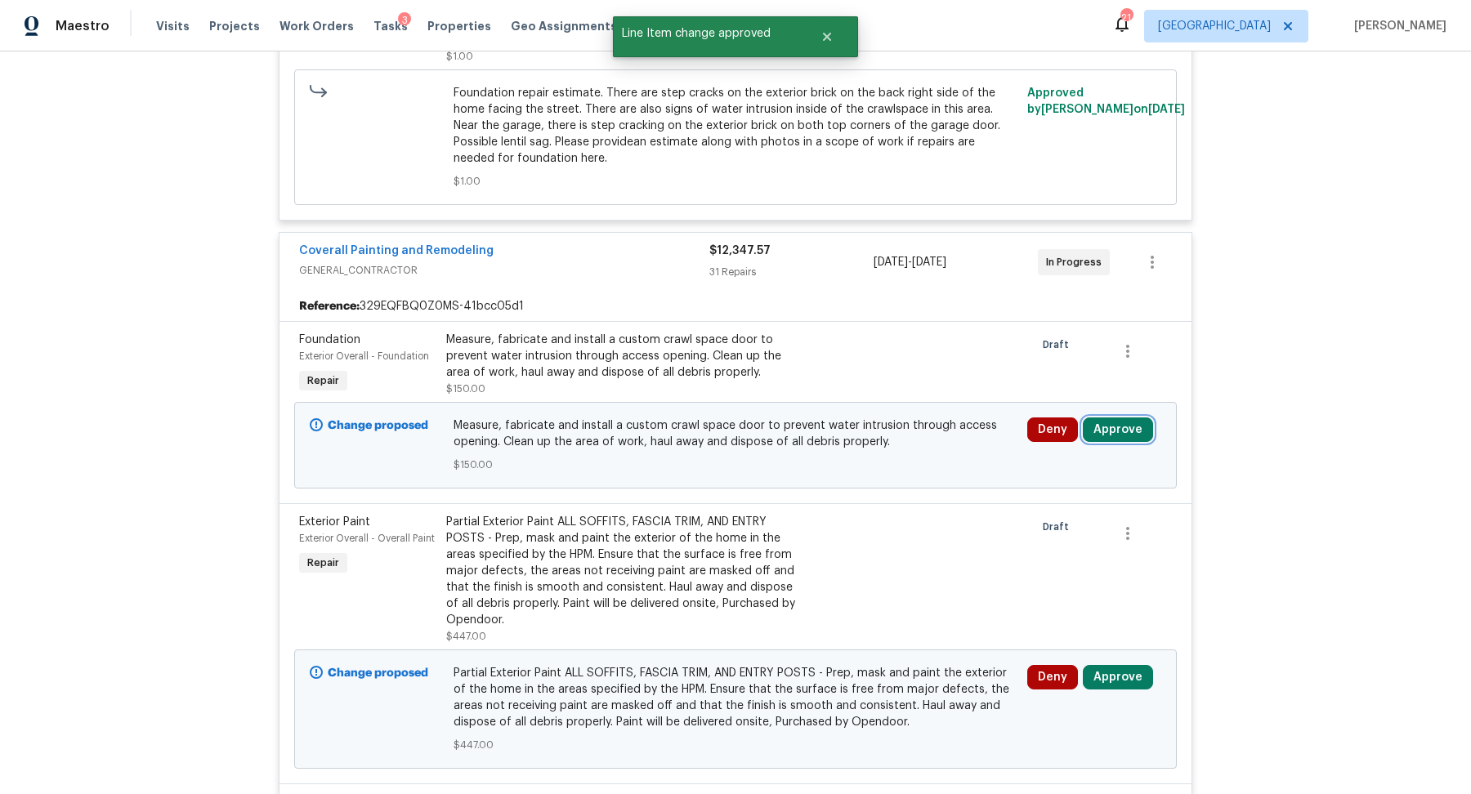
click at [1111, 418] on button "Approve" at bounding box center [1118, 430] width 70 height 25
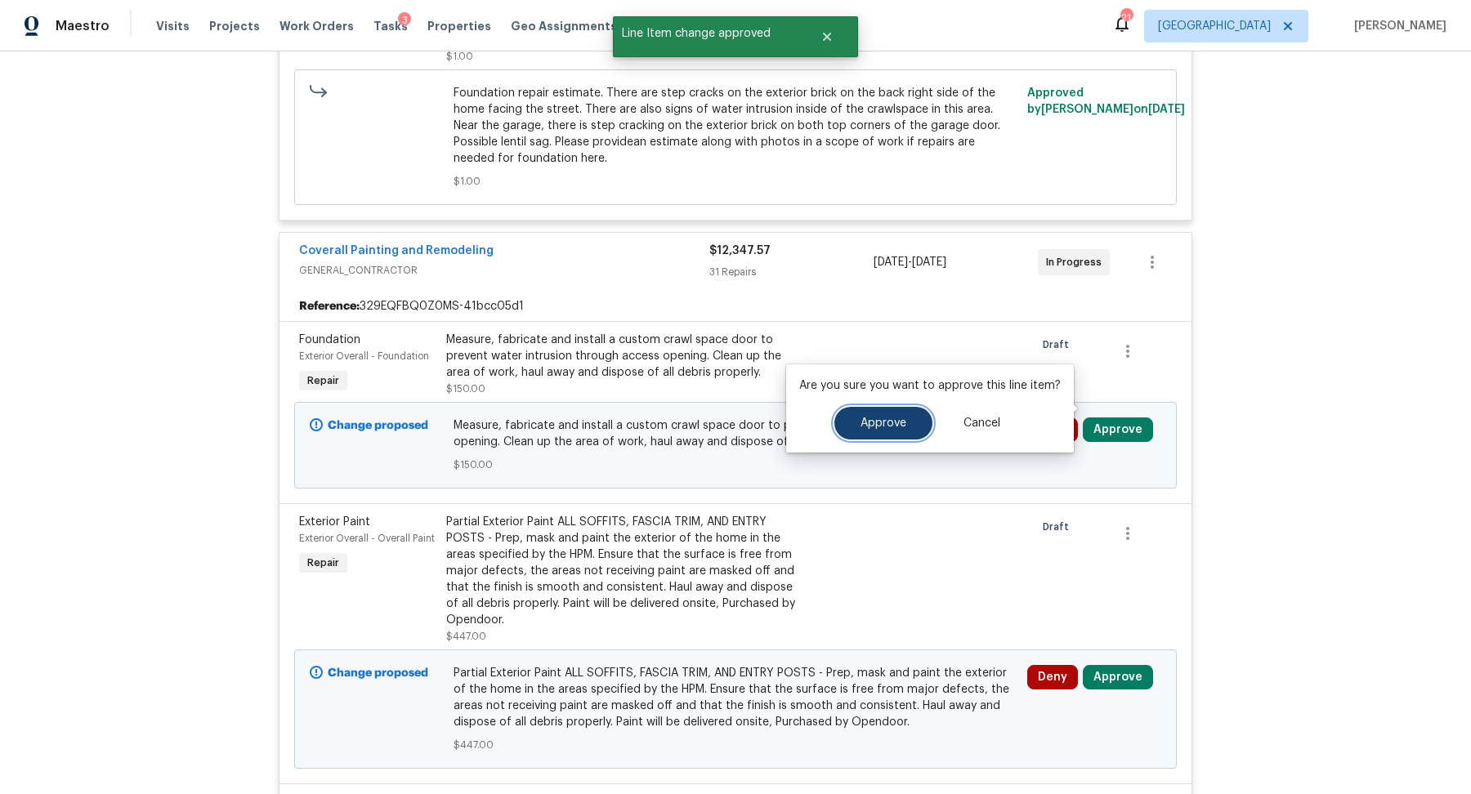
click at [862, 418] on span "Approve" at bounding box center [883, 424] width 46 height 12
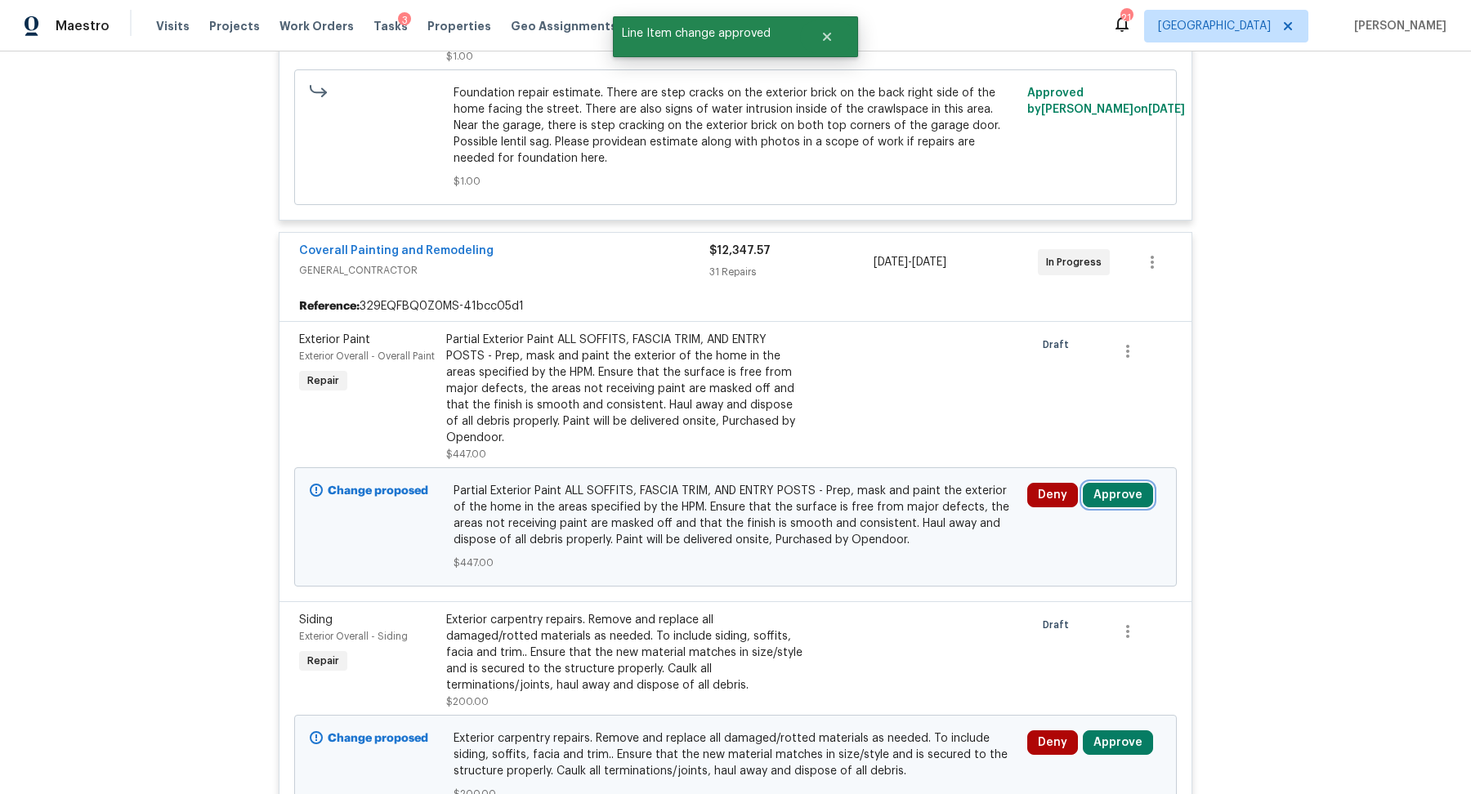
click at [1113, 483] on button "Approve" at bounding box center [1118, 495] width 70 height 25
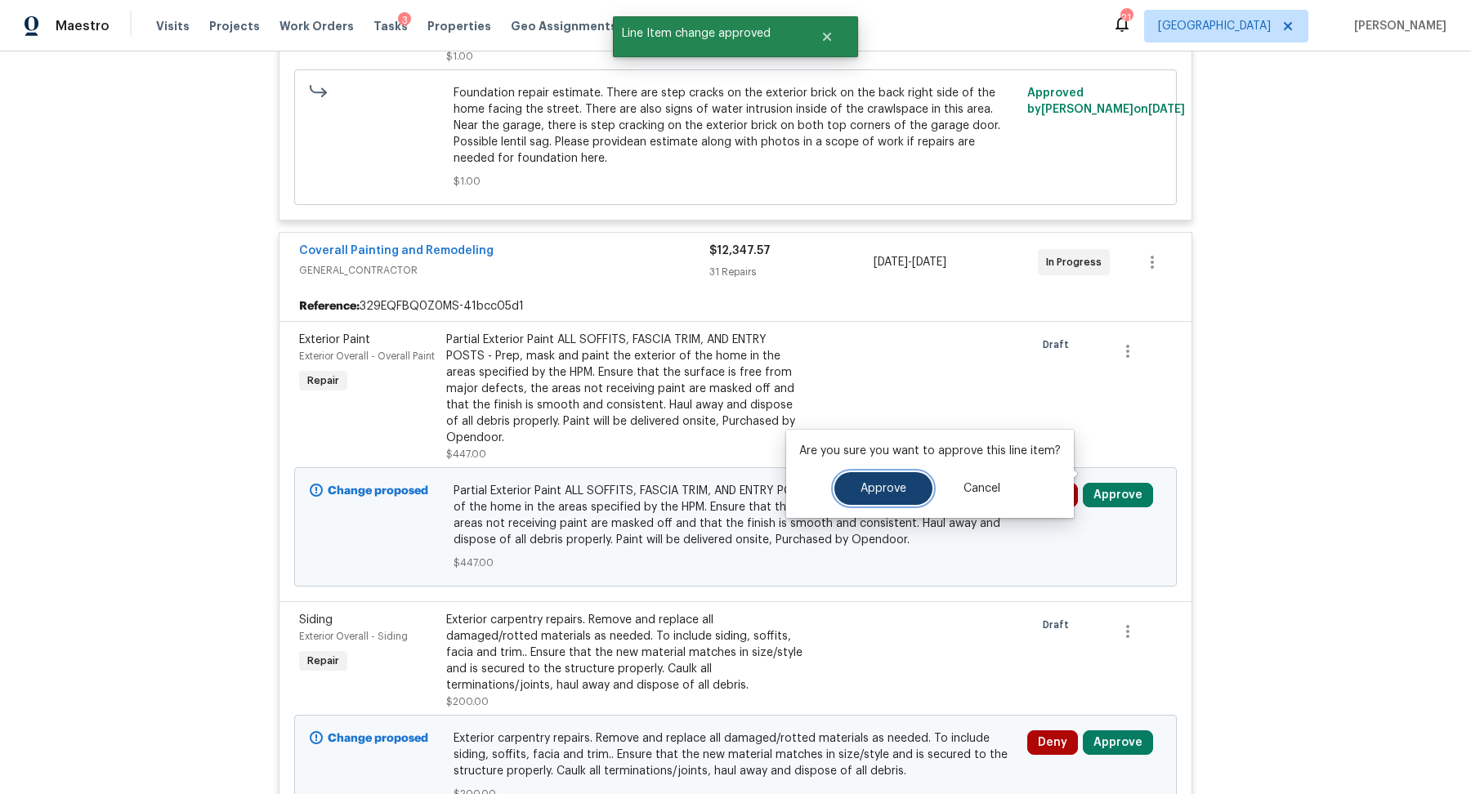
click at [879, 478] on button "Approve" at bounding box center [883, 488] width 98 height 33
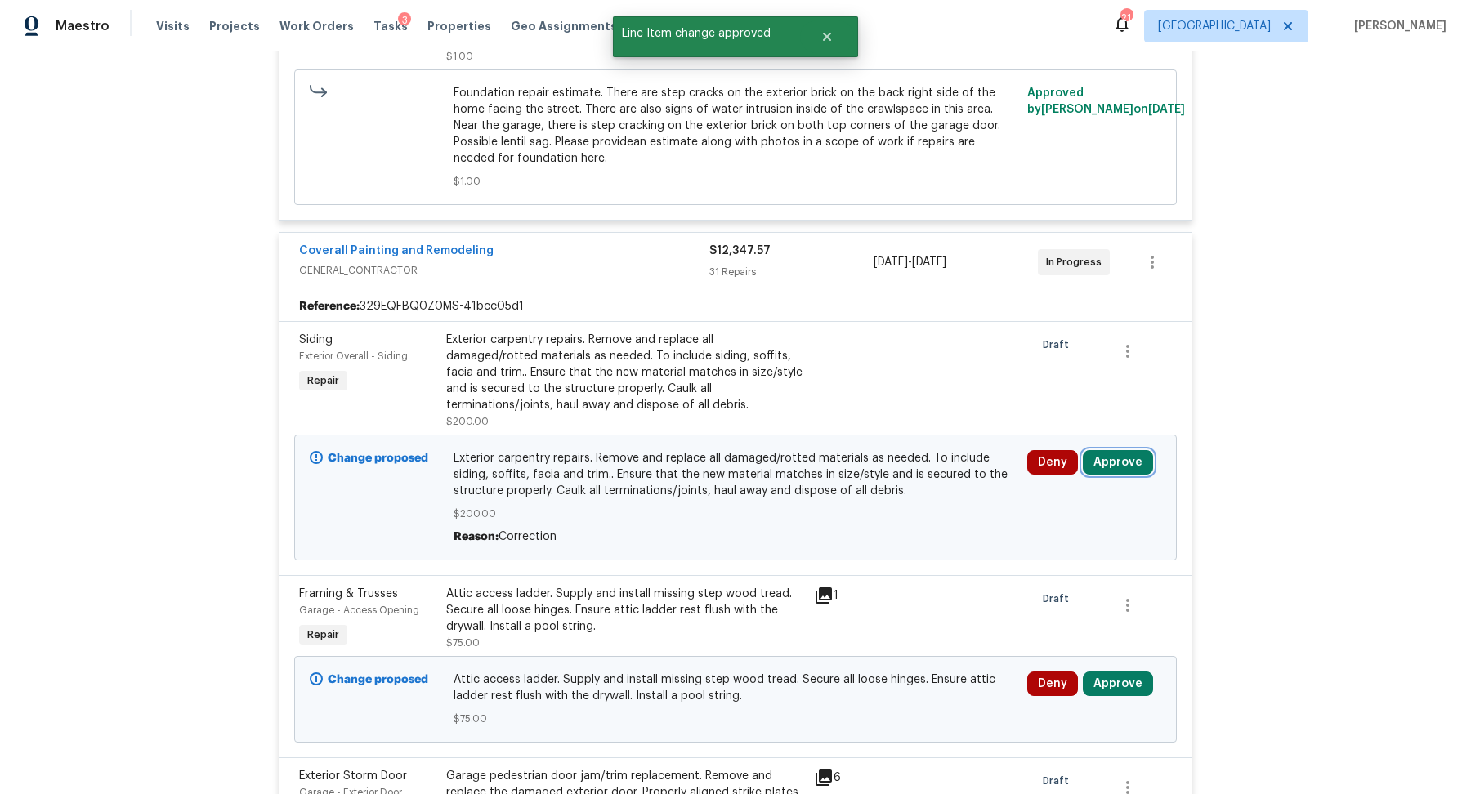
click at [1122, 450] on button "Approve" at bounding box center [1118, 462] width 70 height 25
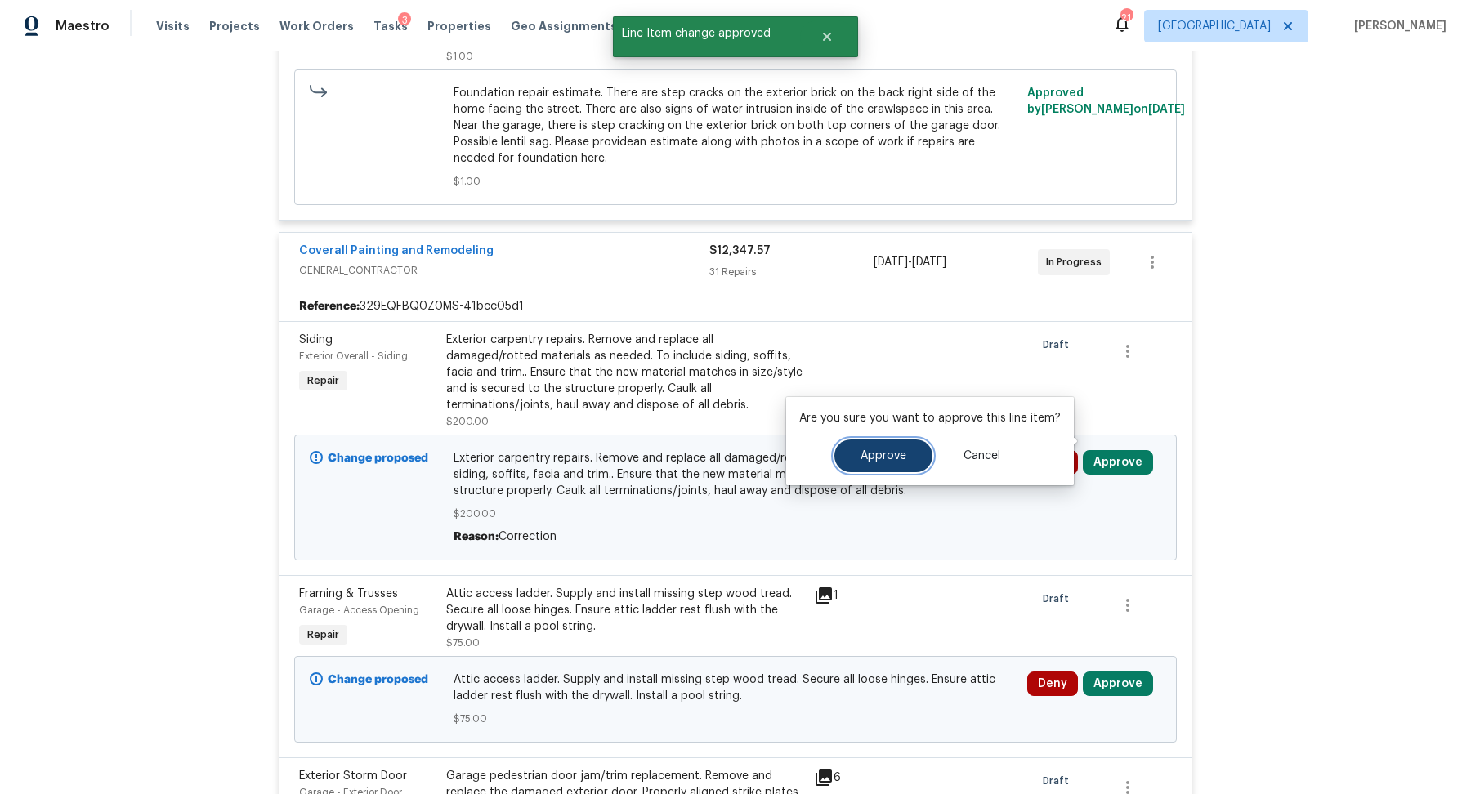
click at [868, 458] on span "Approve" at bounding box center [883, 456] width 46 height 12
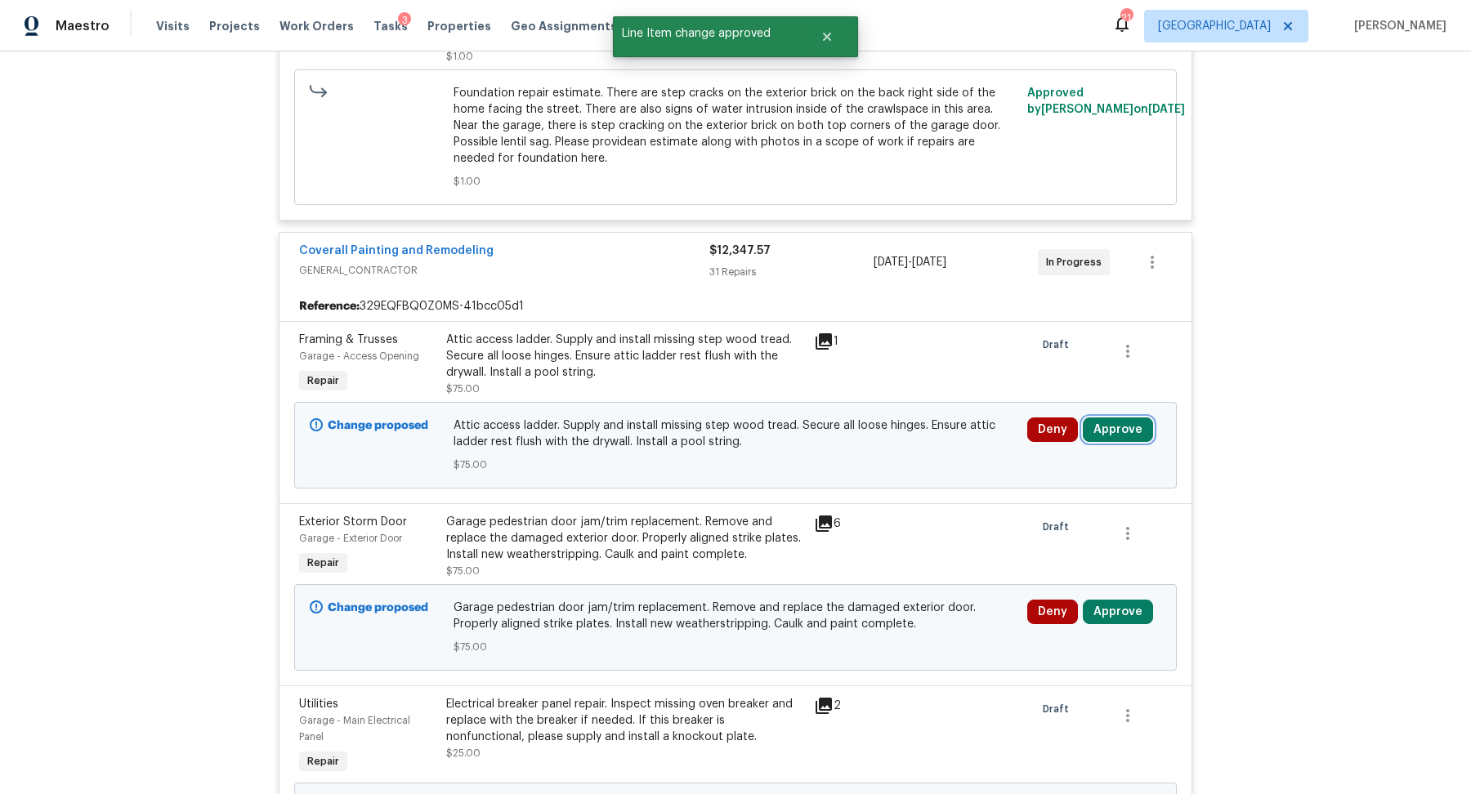
click at [1128, 418] on button "Approve" at bounding box center [1118, 430] width 70 height 25
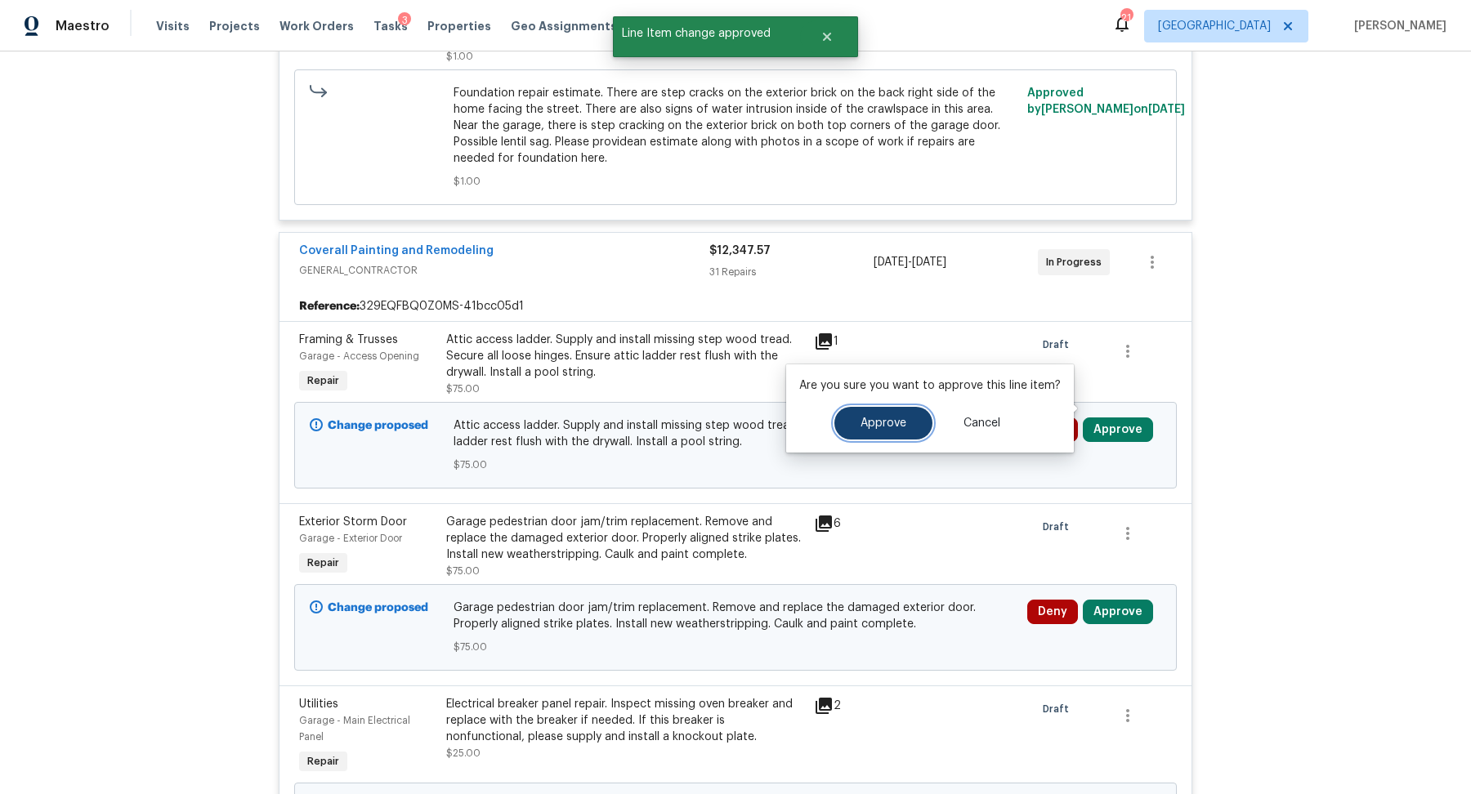
click at [882, 418] on span "Approve" at bounding box center [883, 424] width 46 height 12
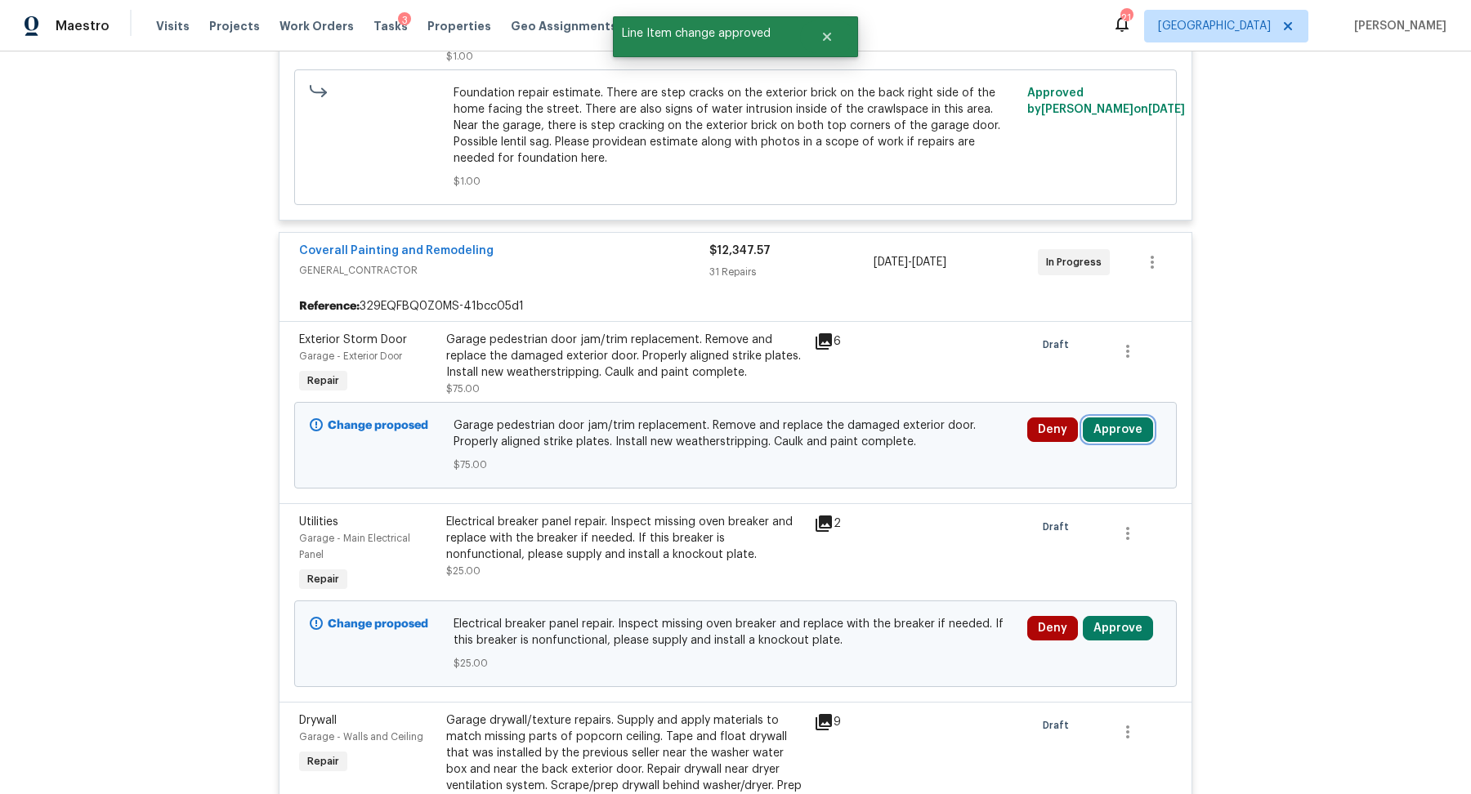
click at [1102, 418] on button "Approve" at bounding box center [1118, 430] width 70 height 25
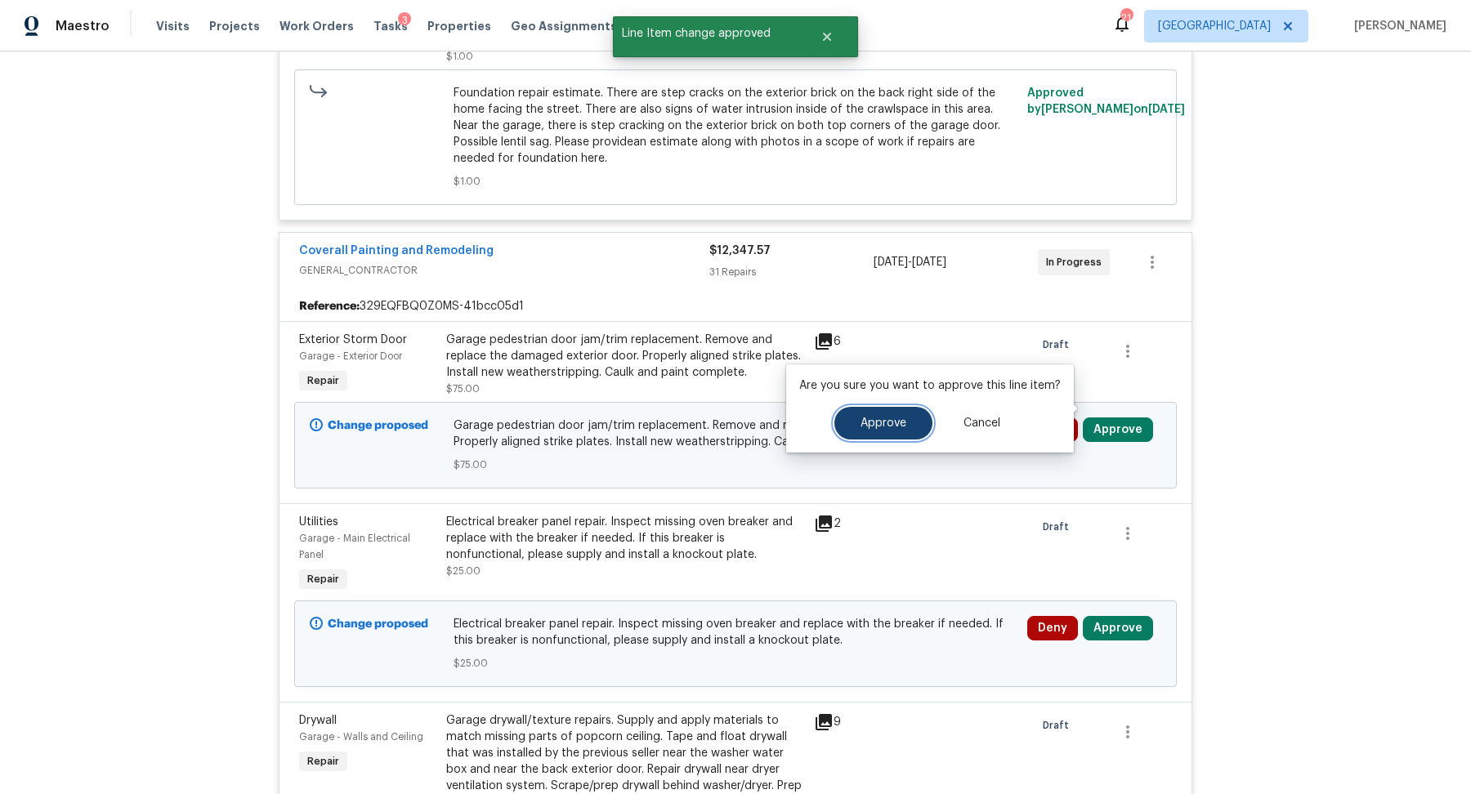
click at [905, 418] on button "Approve" at bounding box center [883, 423] width 98 height 33
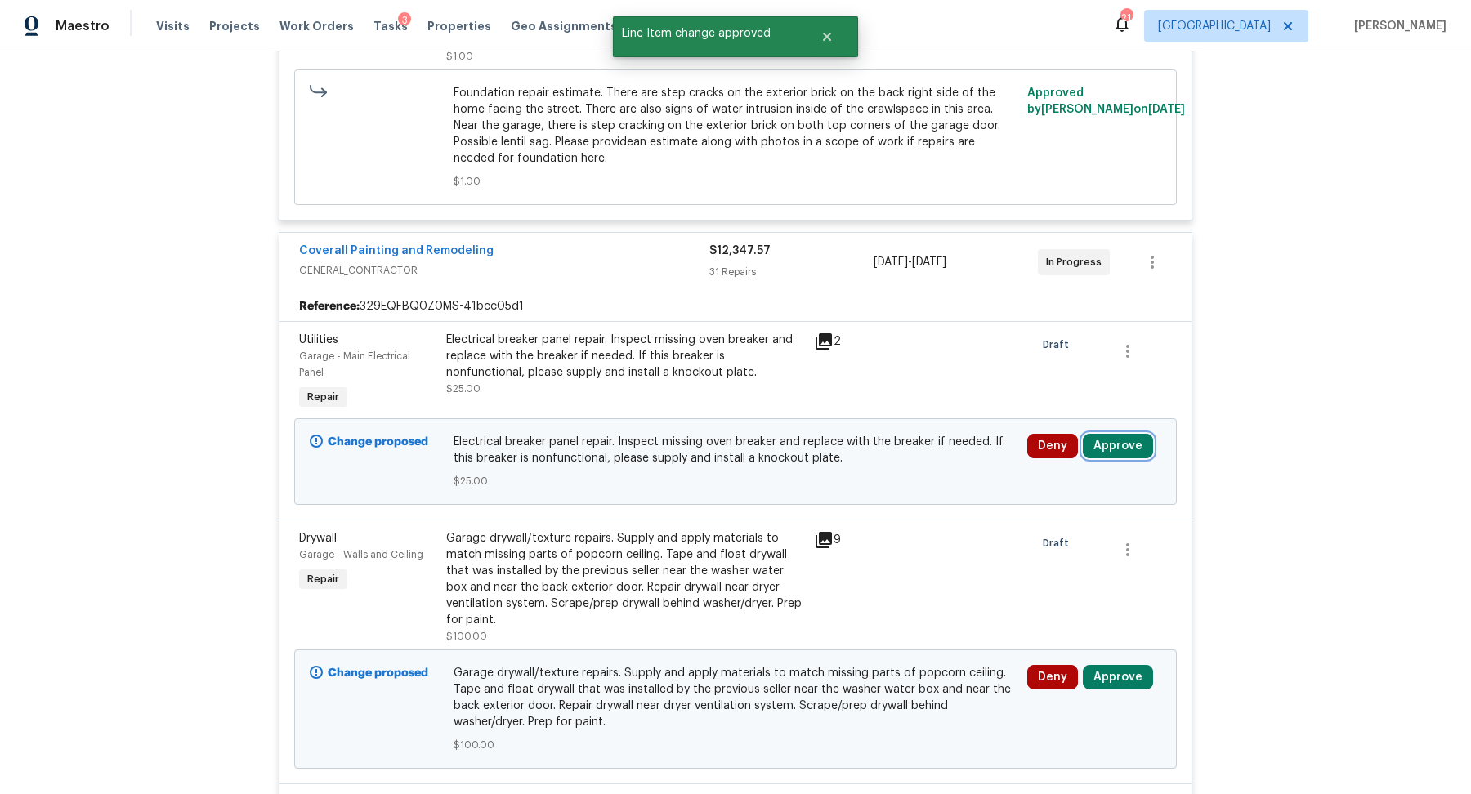
click at [1109, 434] on button "Approve" at bounding box center [1118, 446] width 70 height 25
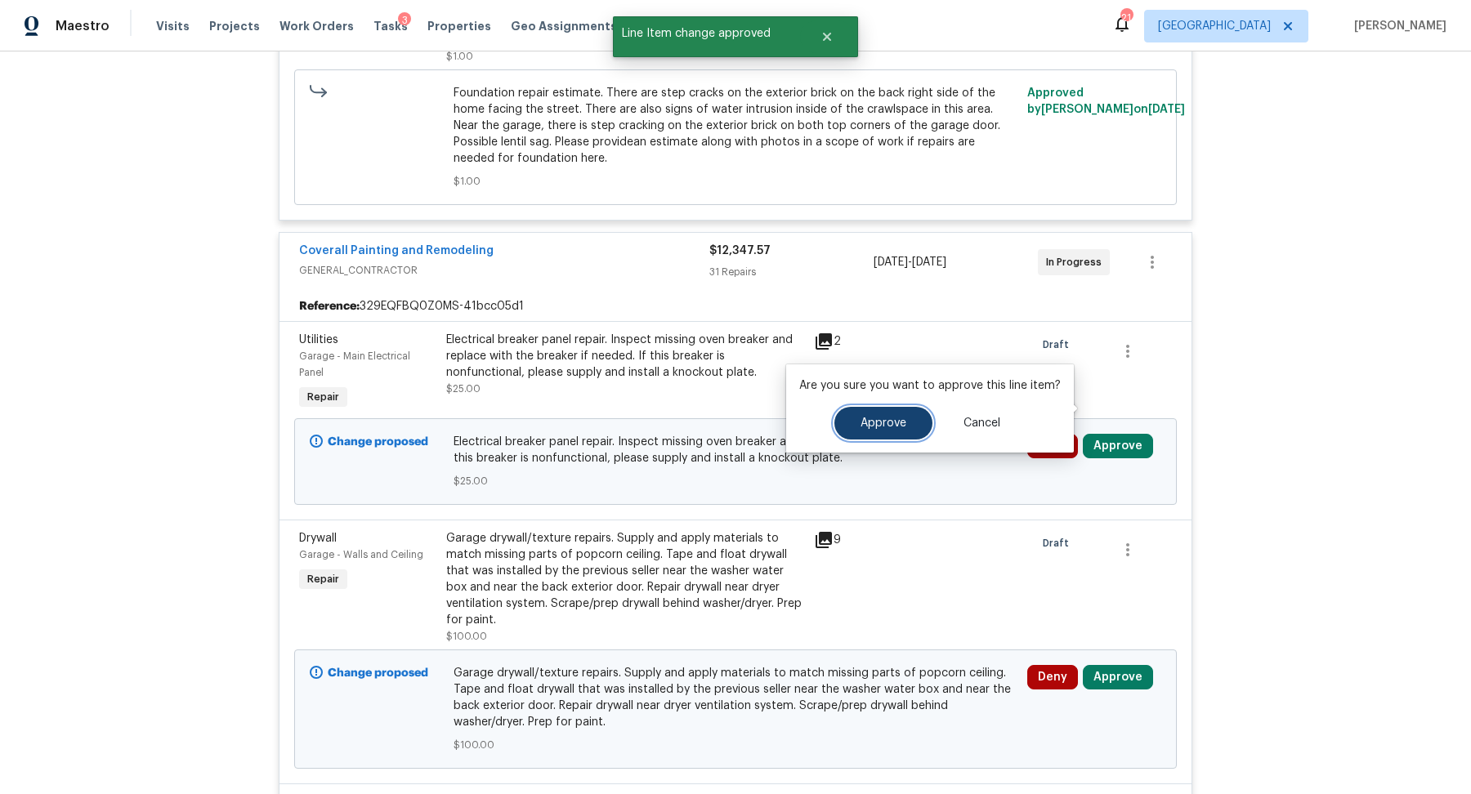
click at [878, 418] on span "Approve" at bounding box center [883, 424] width 46 height 12
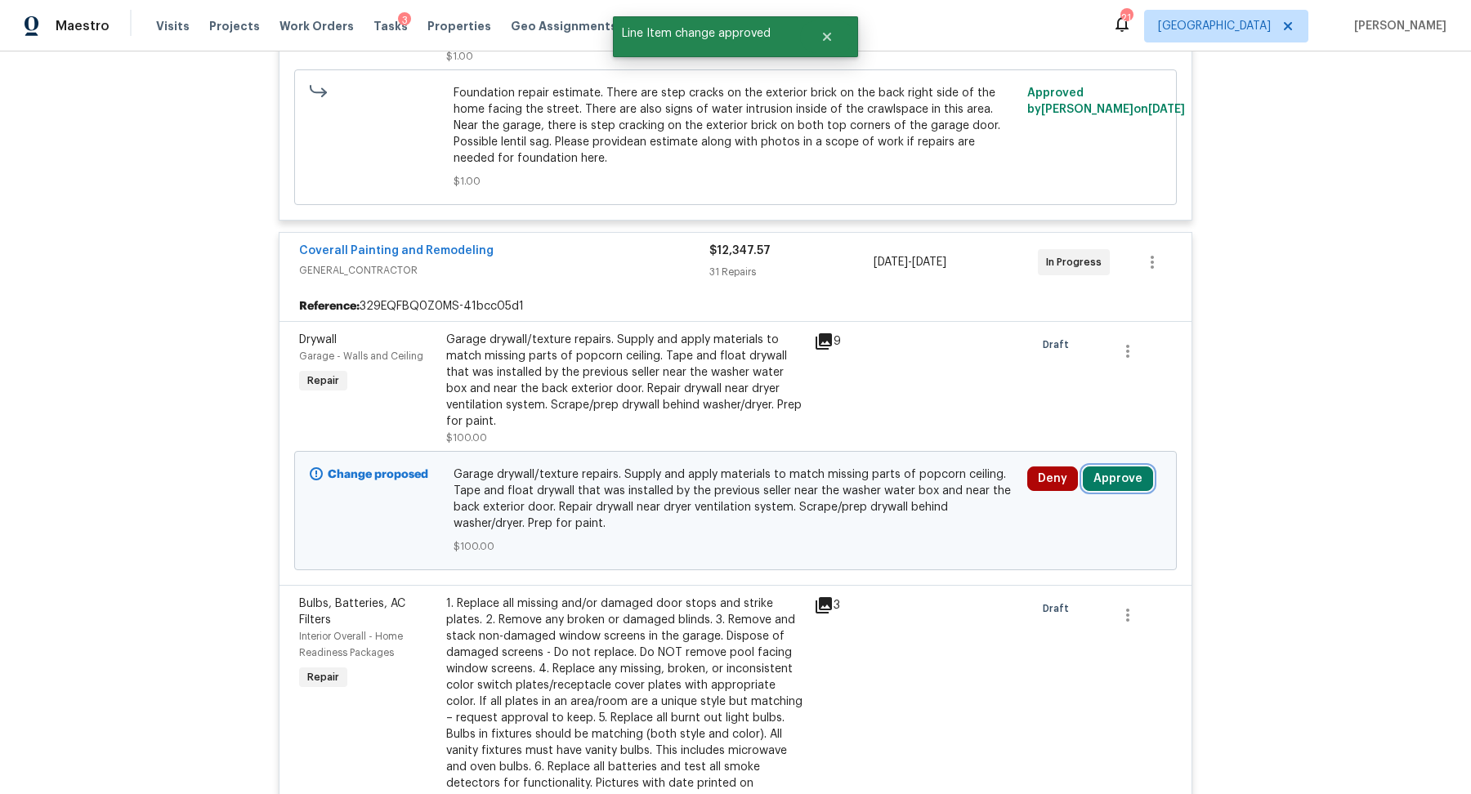
click at [1108, 467] on button "Approve" at bounding box center [1118, 479] width 70 height 25
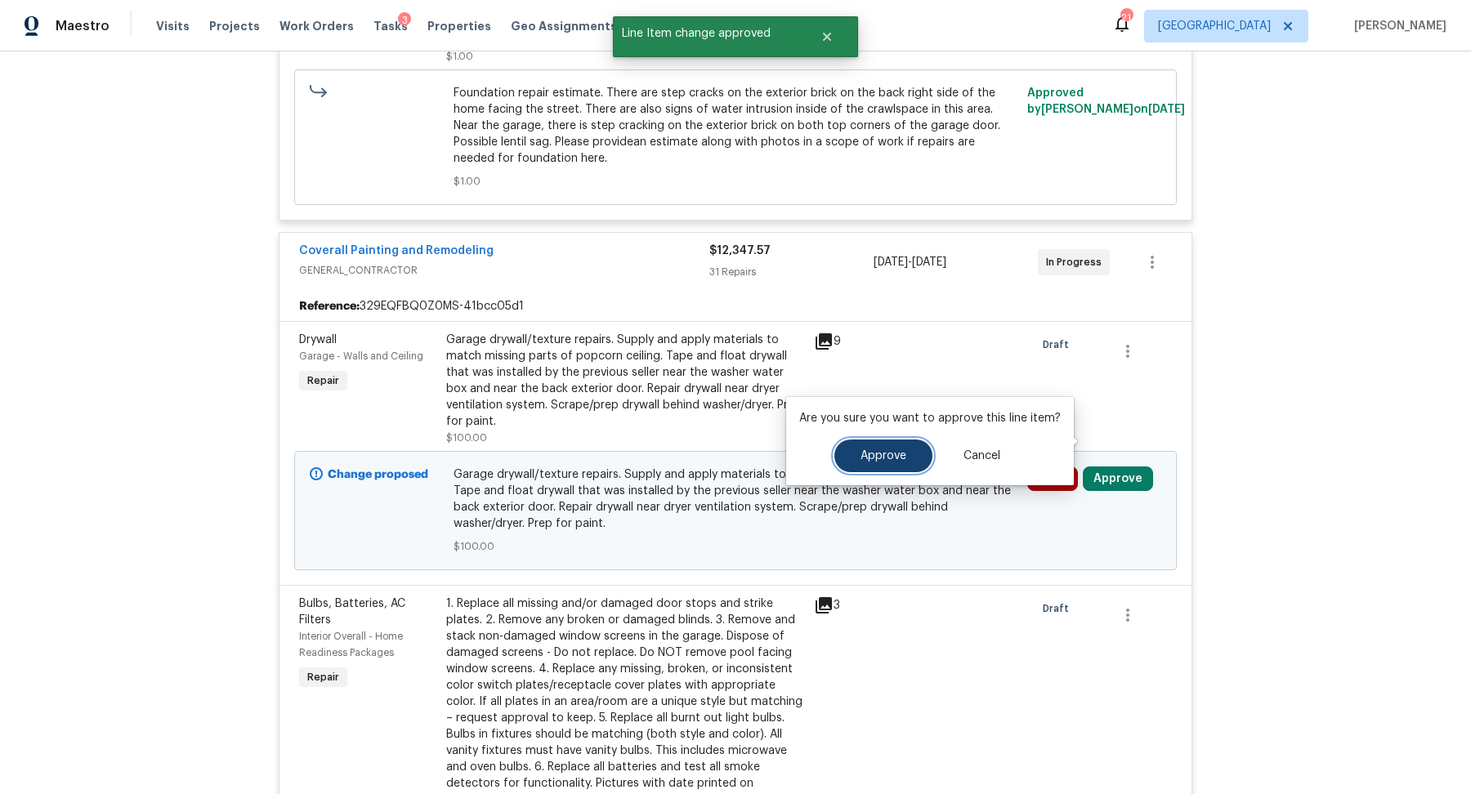
click at [898, 458] on span "Approve" at bounding box center [883, 456] width 46 height 12
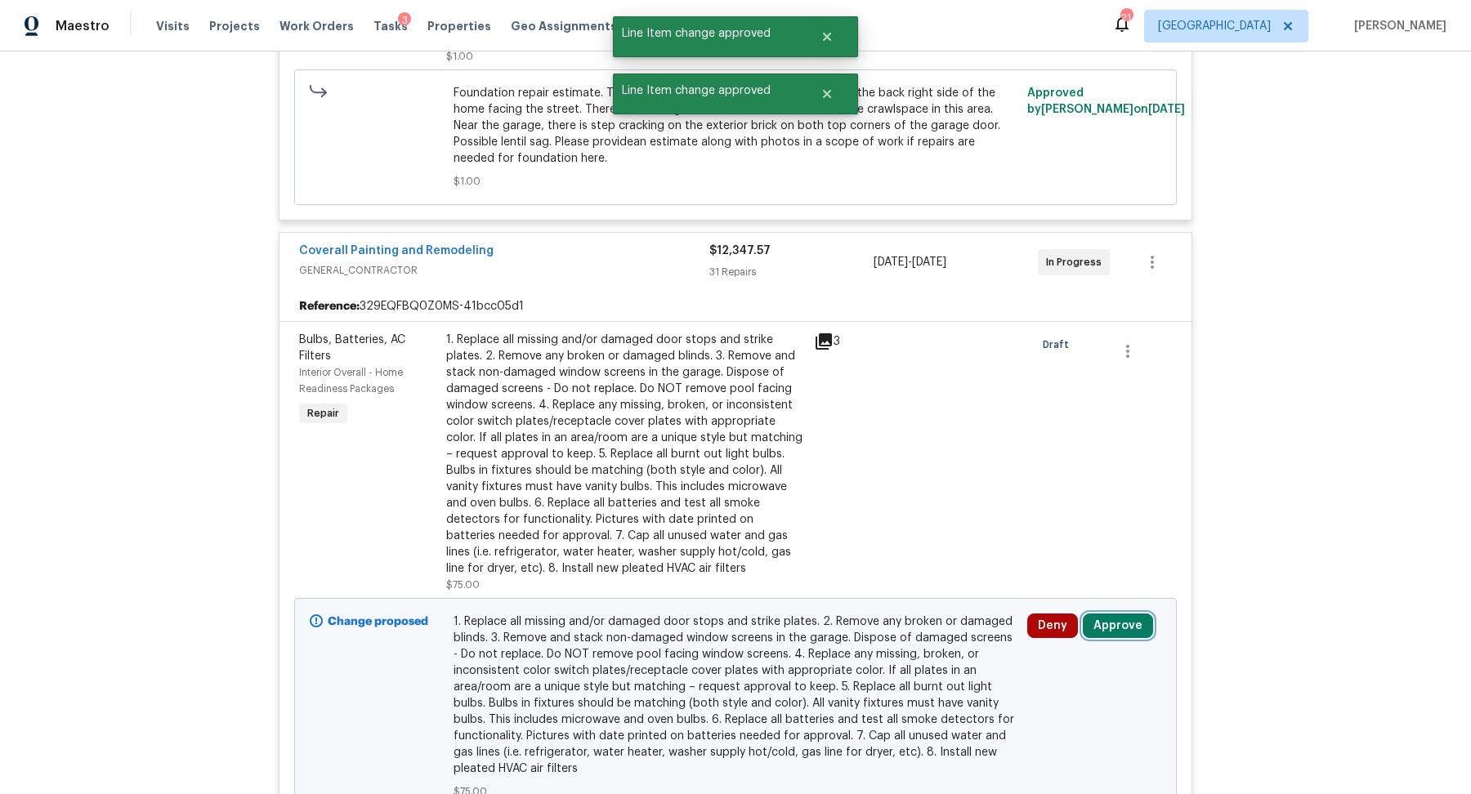
click at [1108, 614] on button "Approve" at bounding box center [1118, 626] width 70 height 25
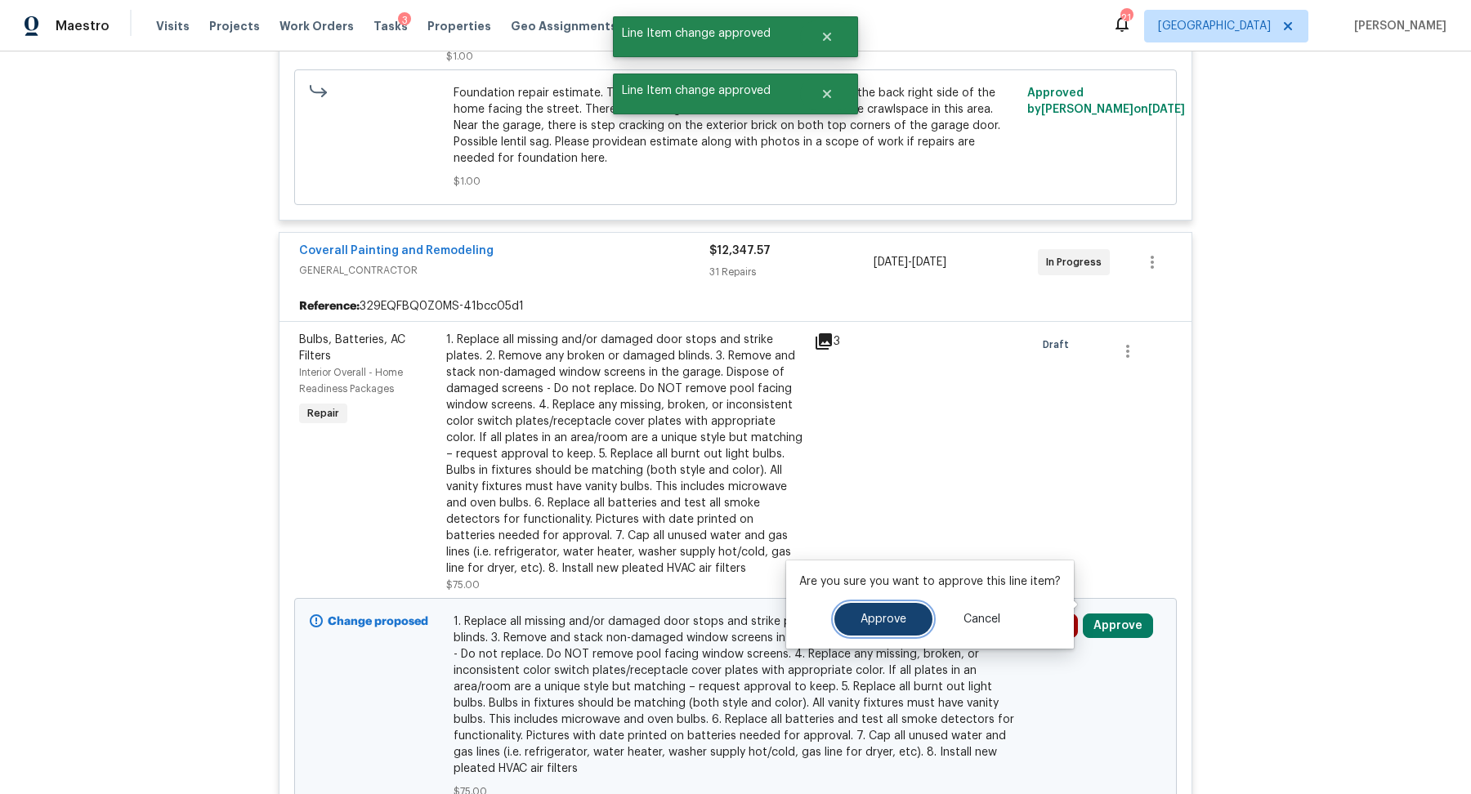
click at [861, 614] on span "Approve" at bounding box center [883, 620] width 46 height 12
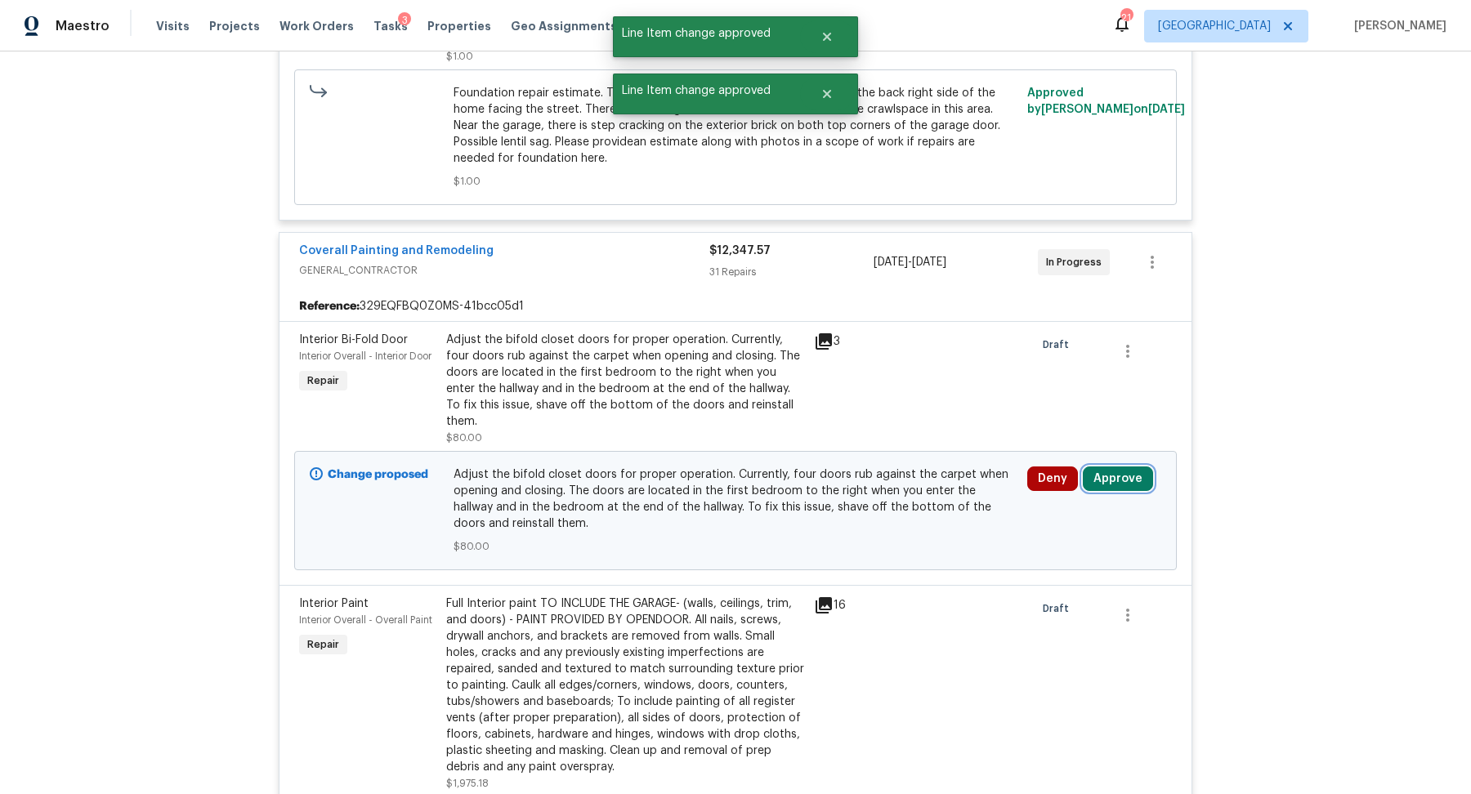
click at [1124, 467] on button "Approve" at bounding box center [1118, 479] width 70 height 25
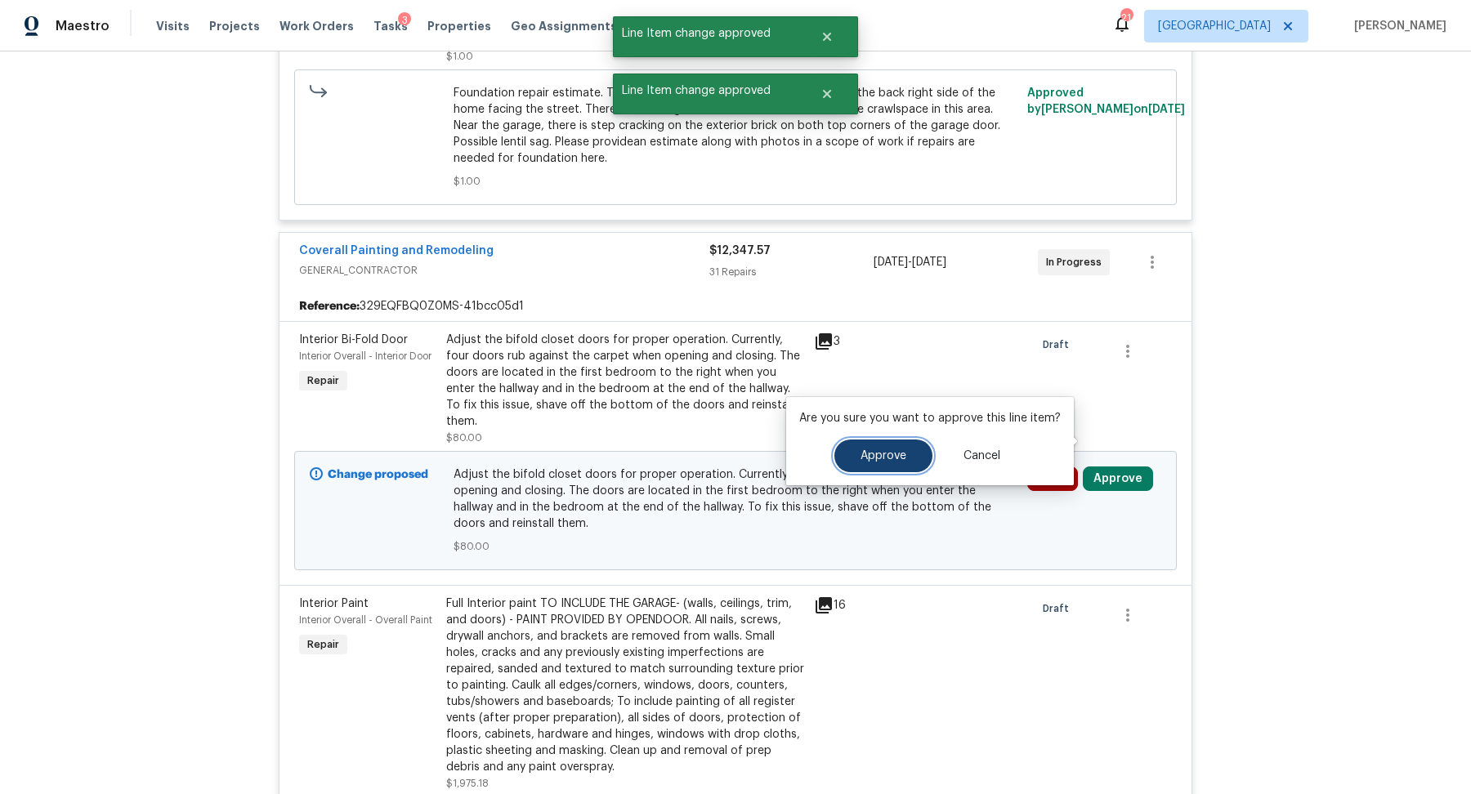
click at [894, 461] on span "Approve" at bounding box center [883, 456] width 46 height 12
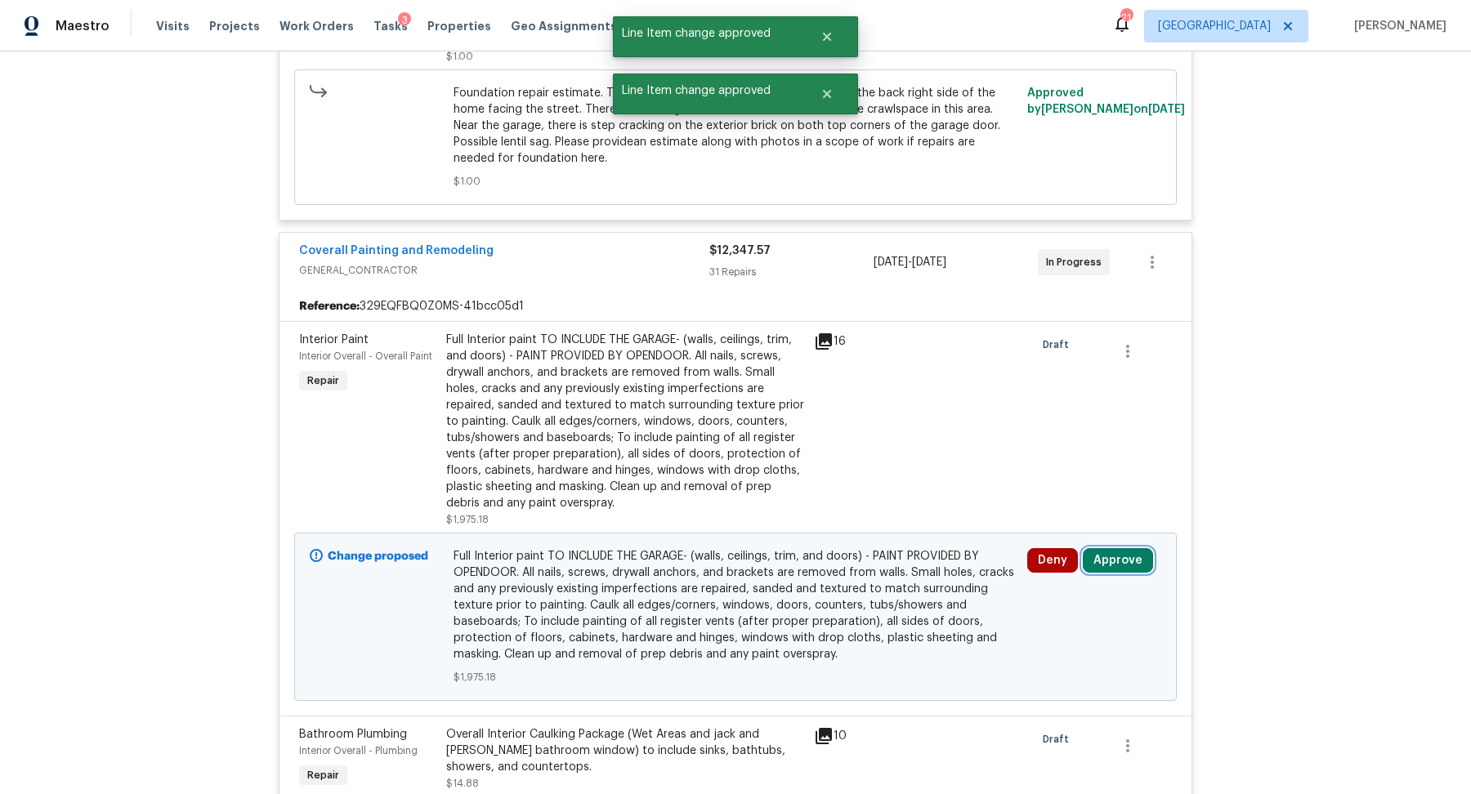
click at [1122, 548] on button "Approve" at bounding box center [1118, 560] width 70 height 25
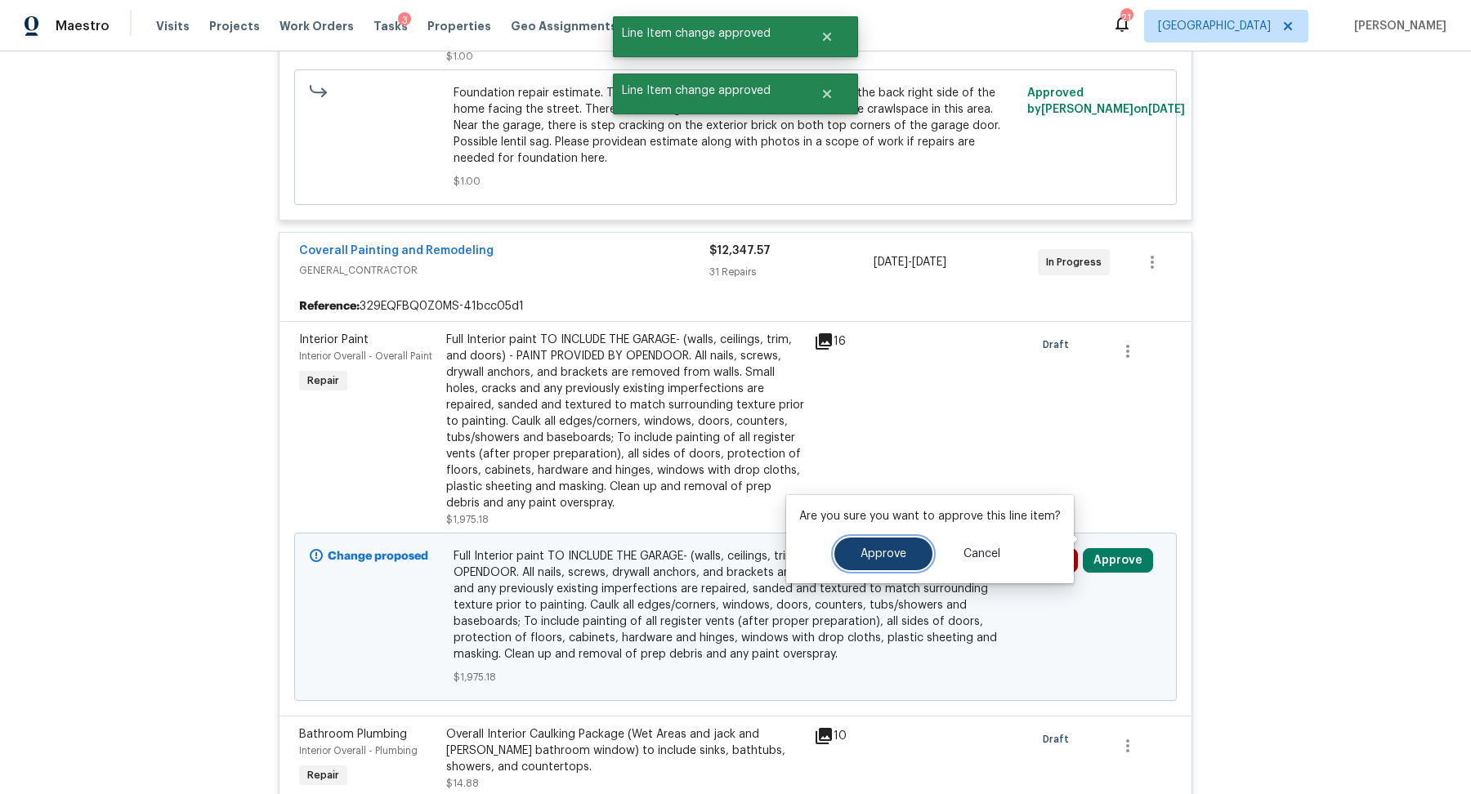
click at [876, 548] on span "Approve" at bounding box center [883, 554] width 46 height 12
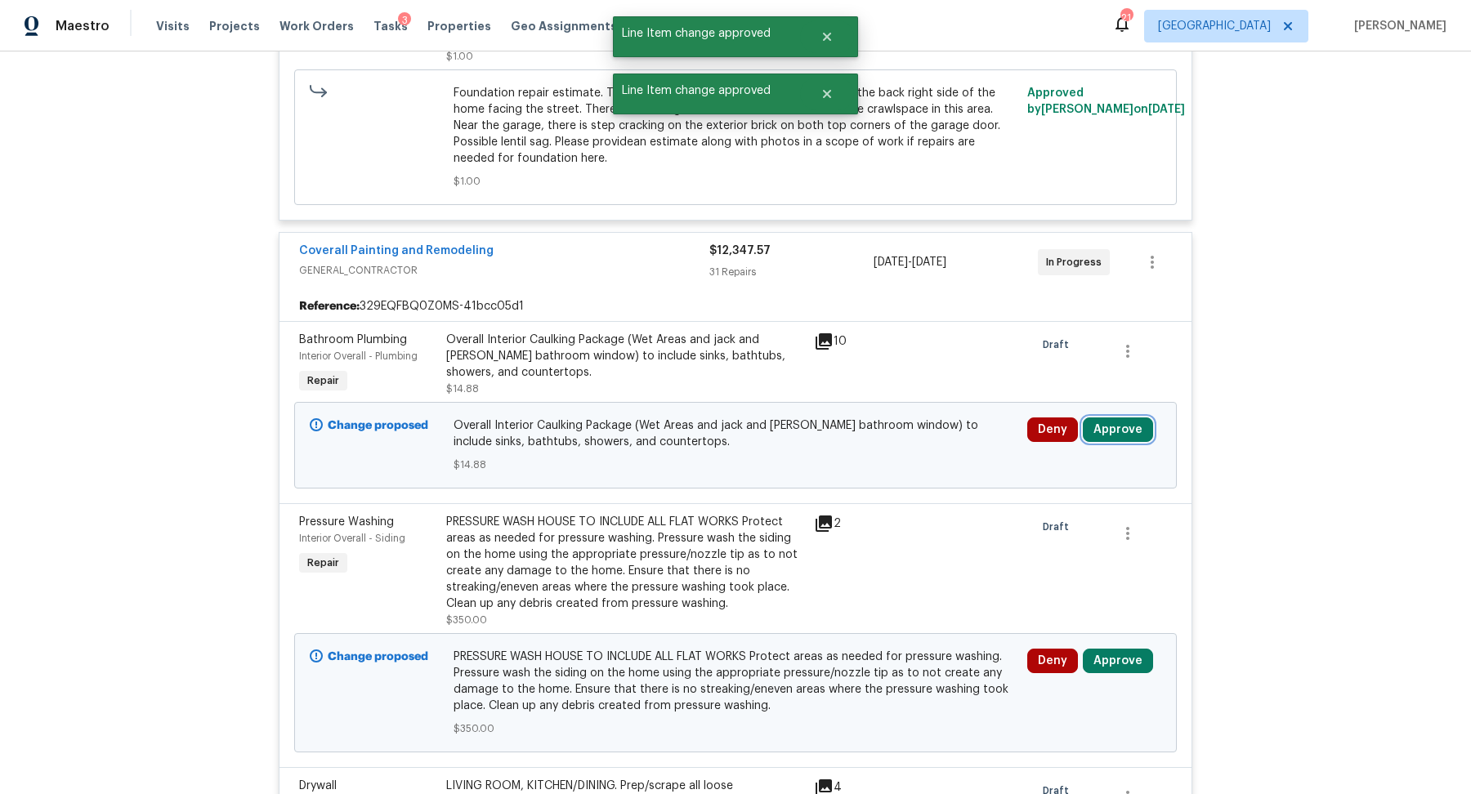
click at [1106, 418] on button "Approve" at bounding box center [1118, 430] width 70 height 25
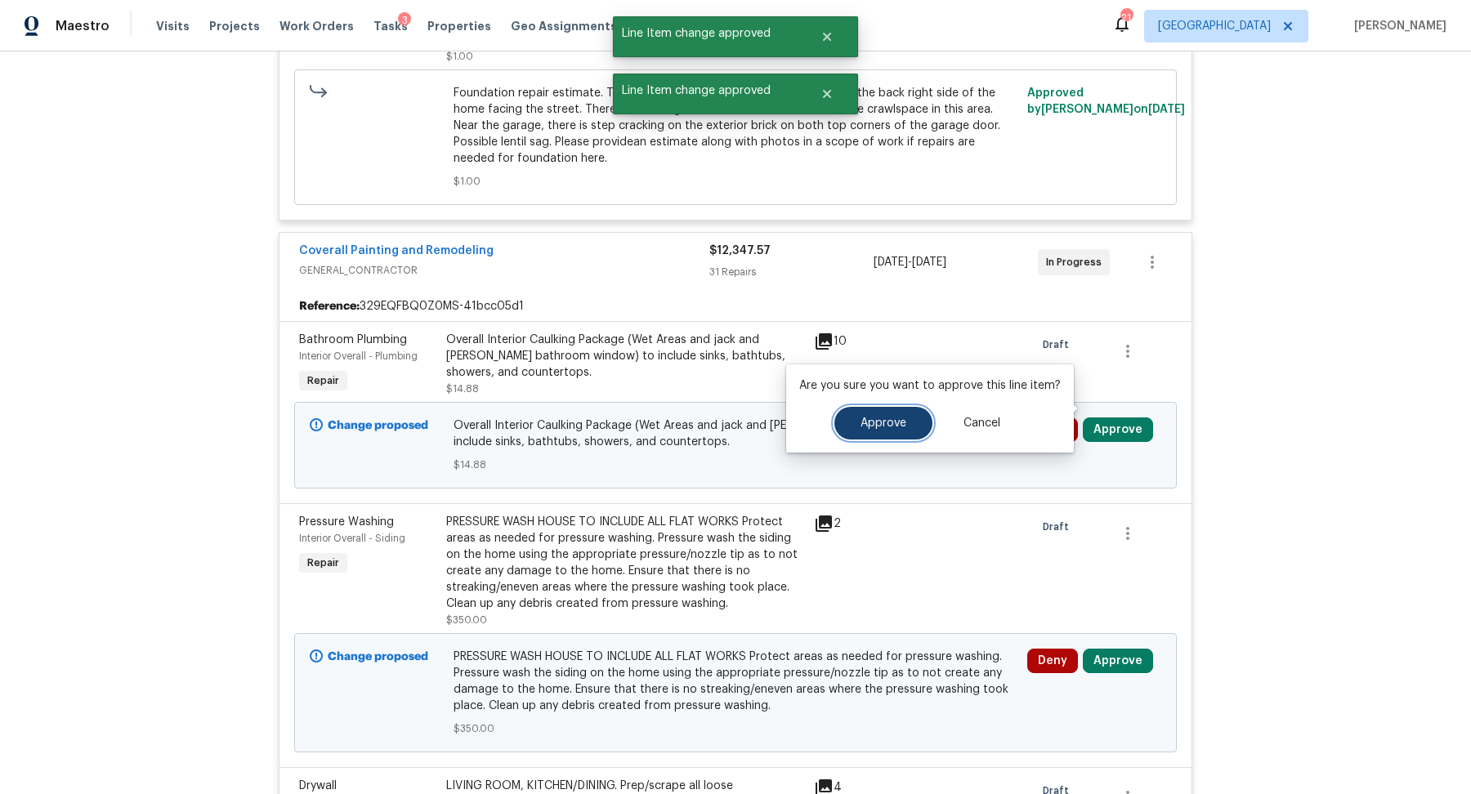
click at [869, 418] on span "Approve" at bounding box center [883, 424] width 46 height 12
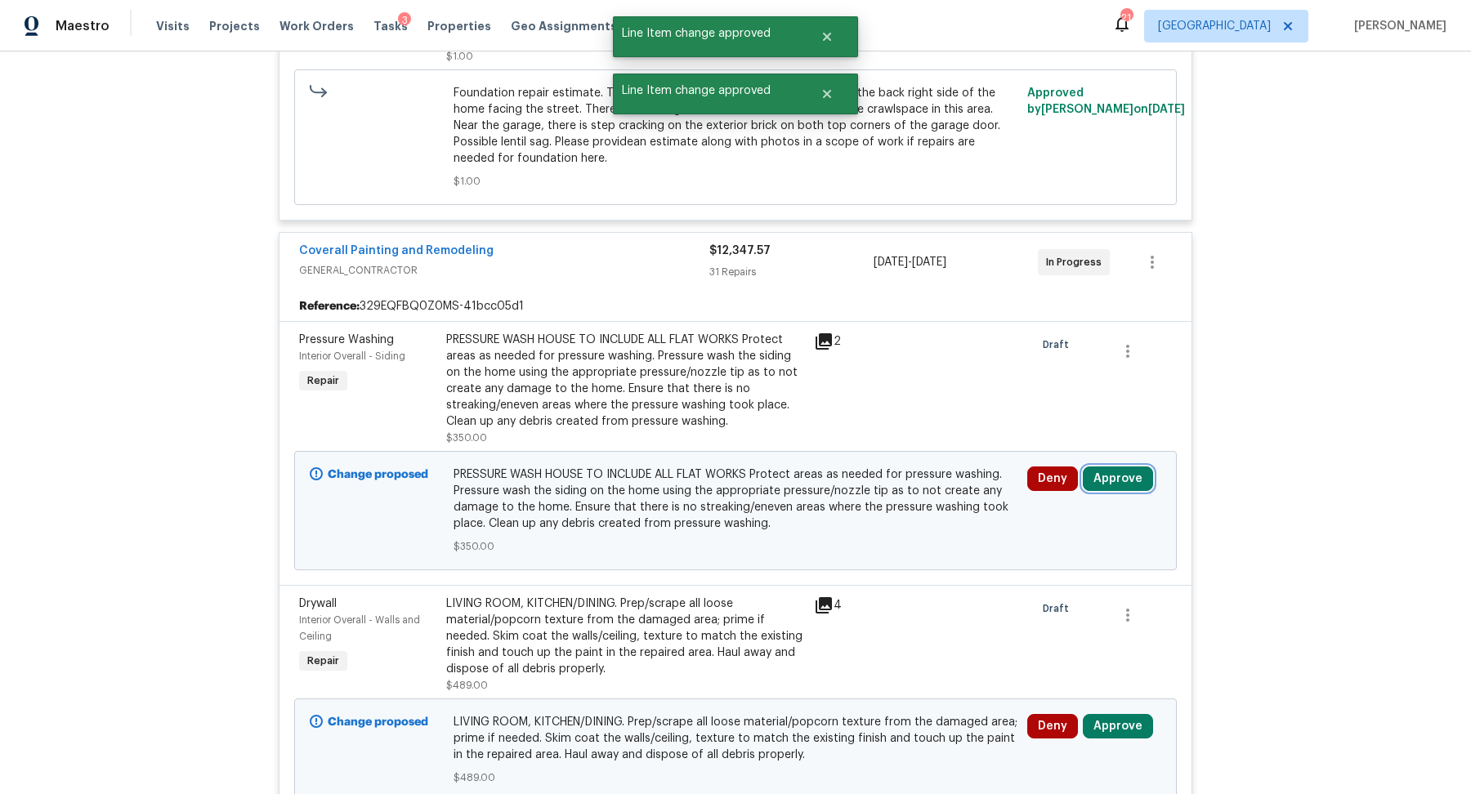
click at [1112, 467] on button "Approve" at bounding box center [1118, 479] width 70 height 25
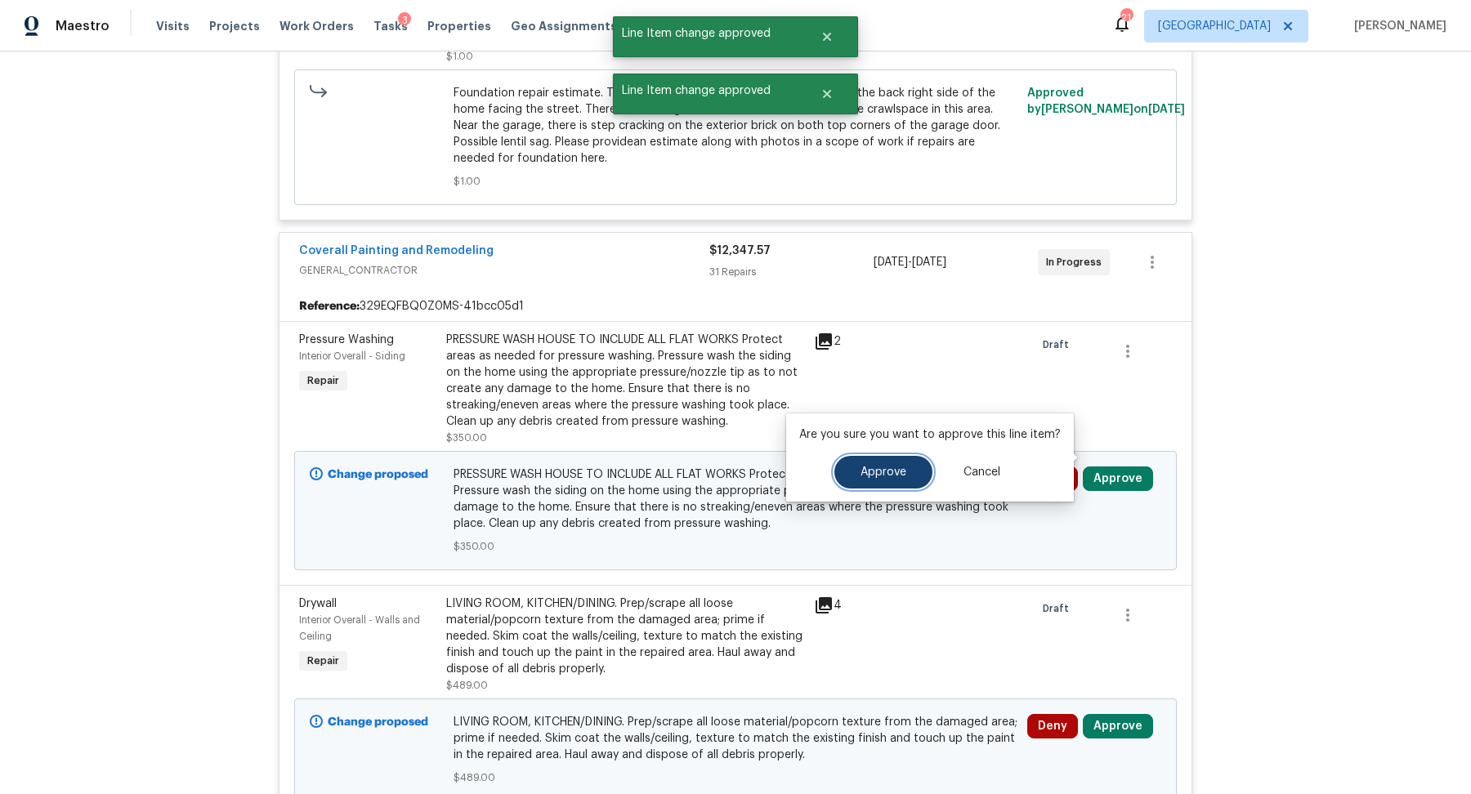
click at [881, 468] on span "Approve" at bounding box center [883, 473] width 46 height 12
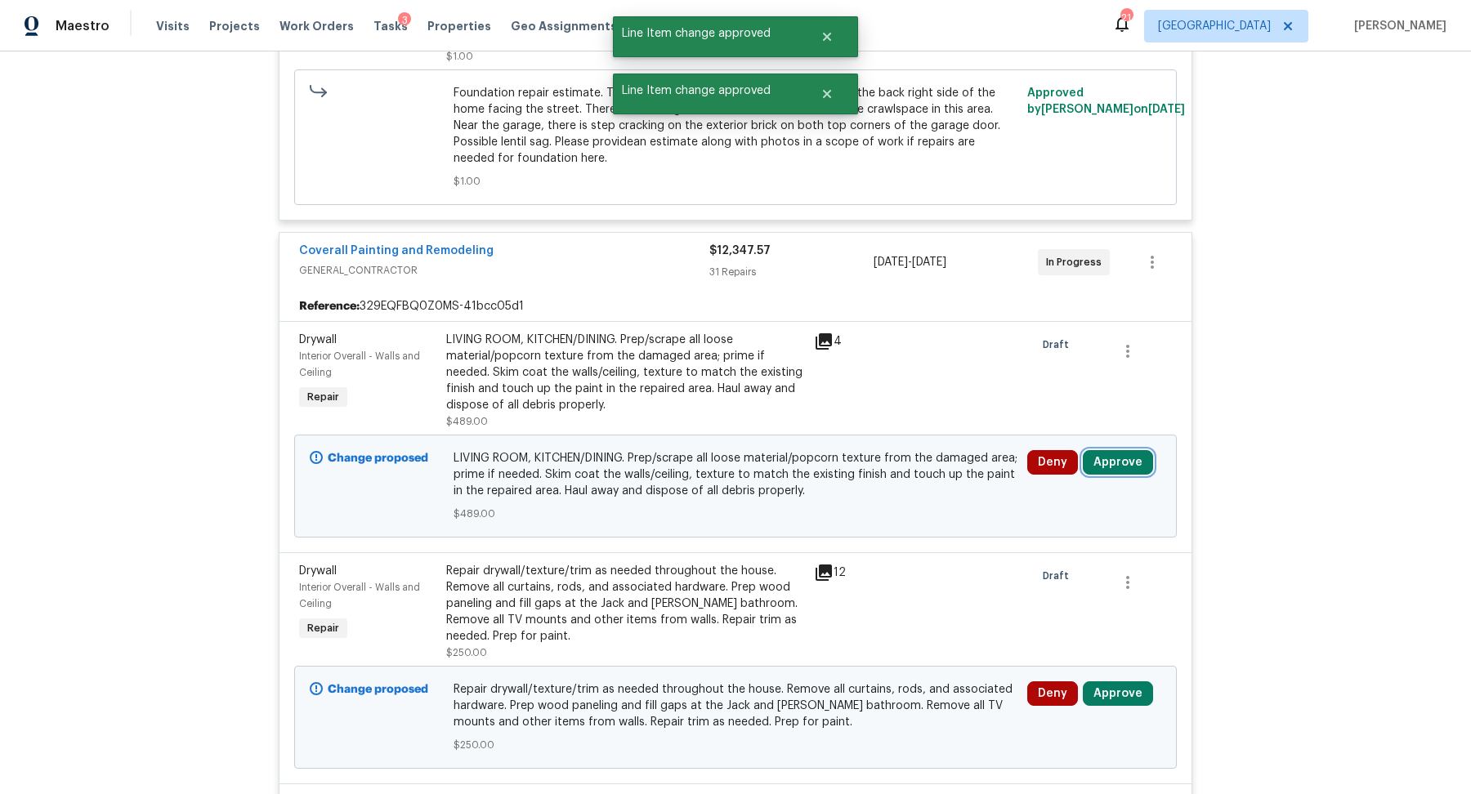
click at [1124, 450] on button "Approve" at bounding box center [1118, 462] width 70 height 25
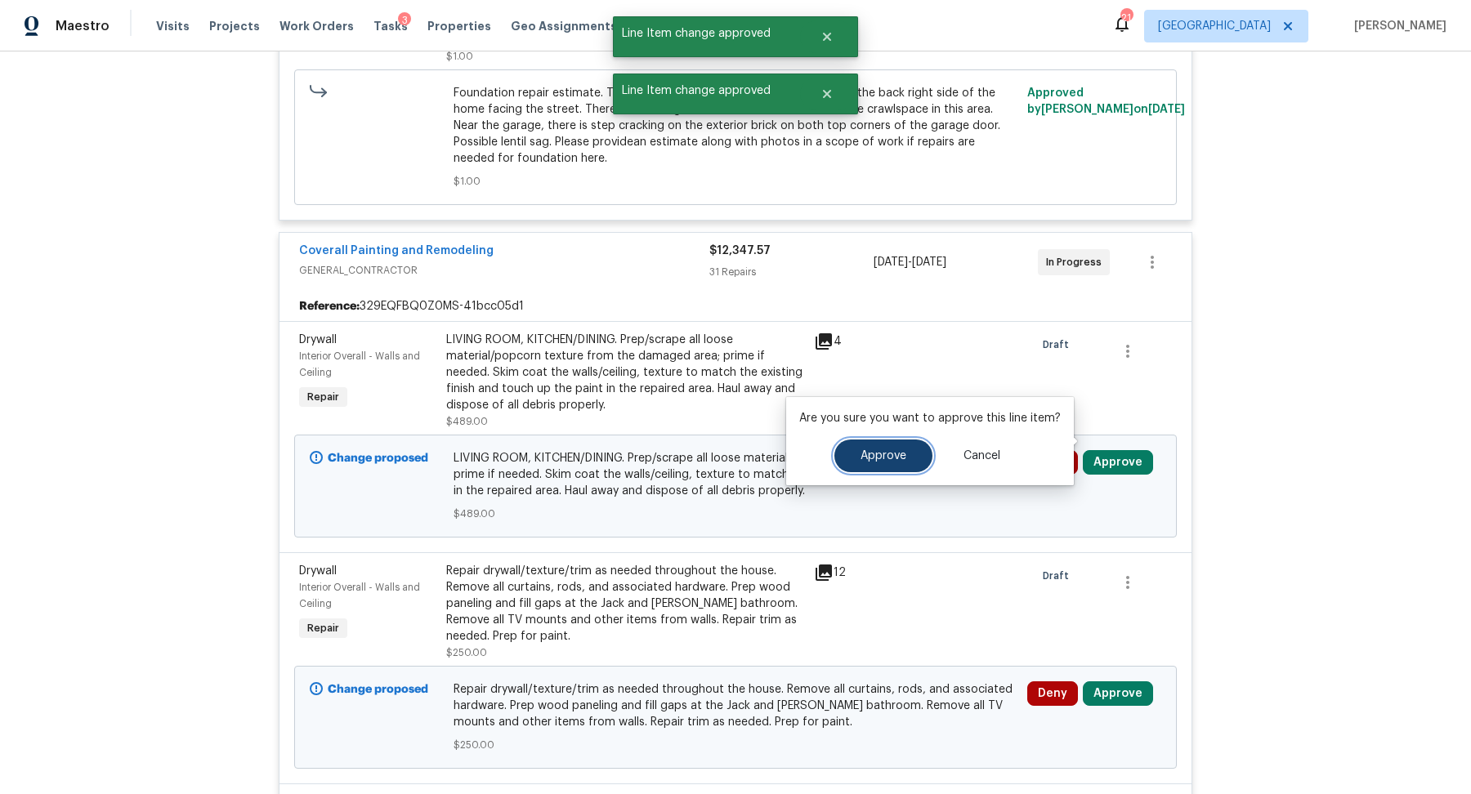
click at [863, 450] on span "Approve" at bounding box center [883, 456] width 46 height 12
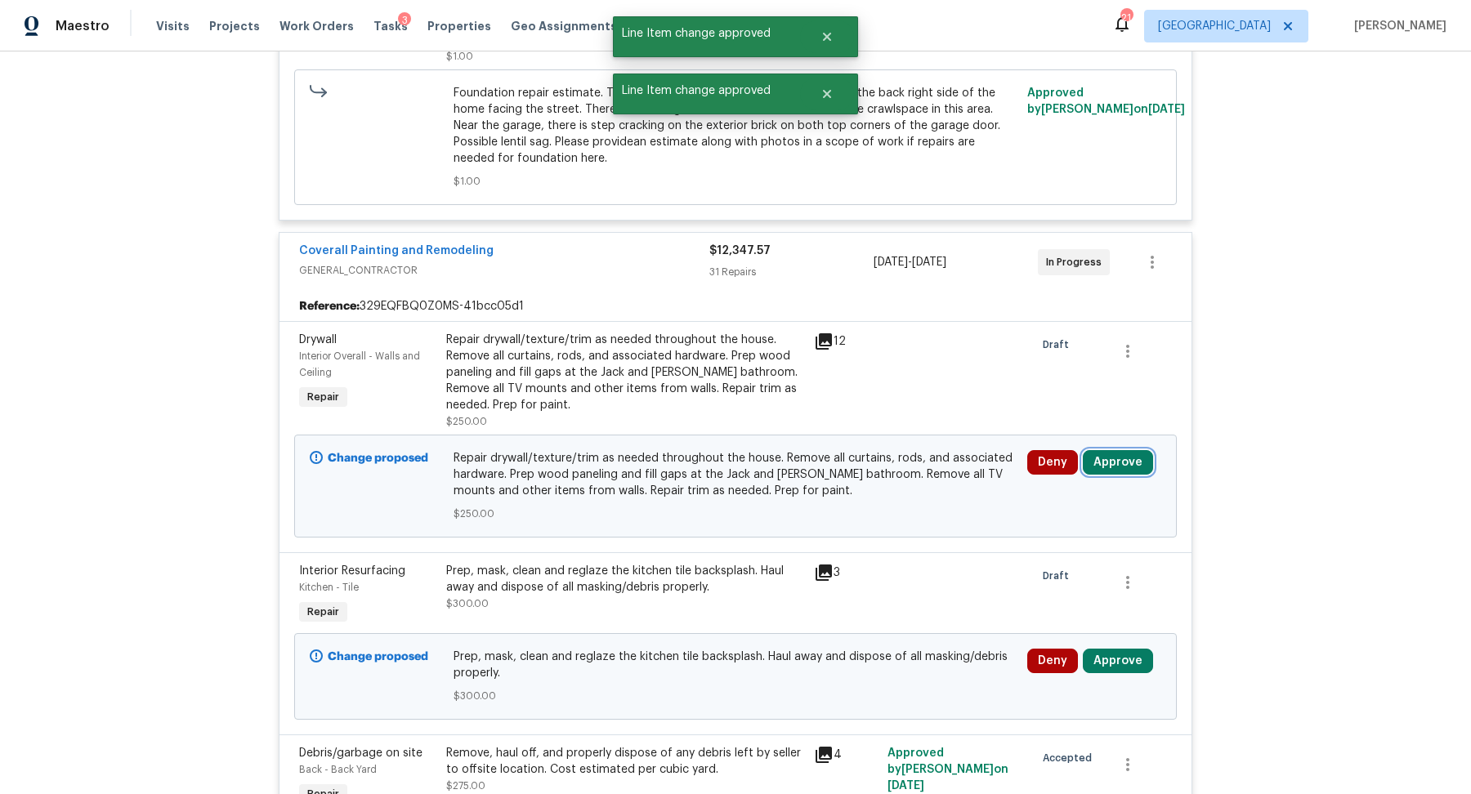
click at [1112, 450] on button "Approve" at bounding box center [1118, 462] width 70 height 25
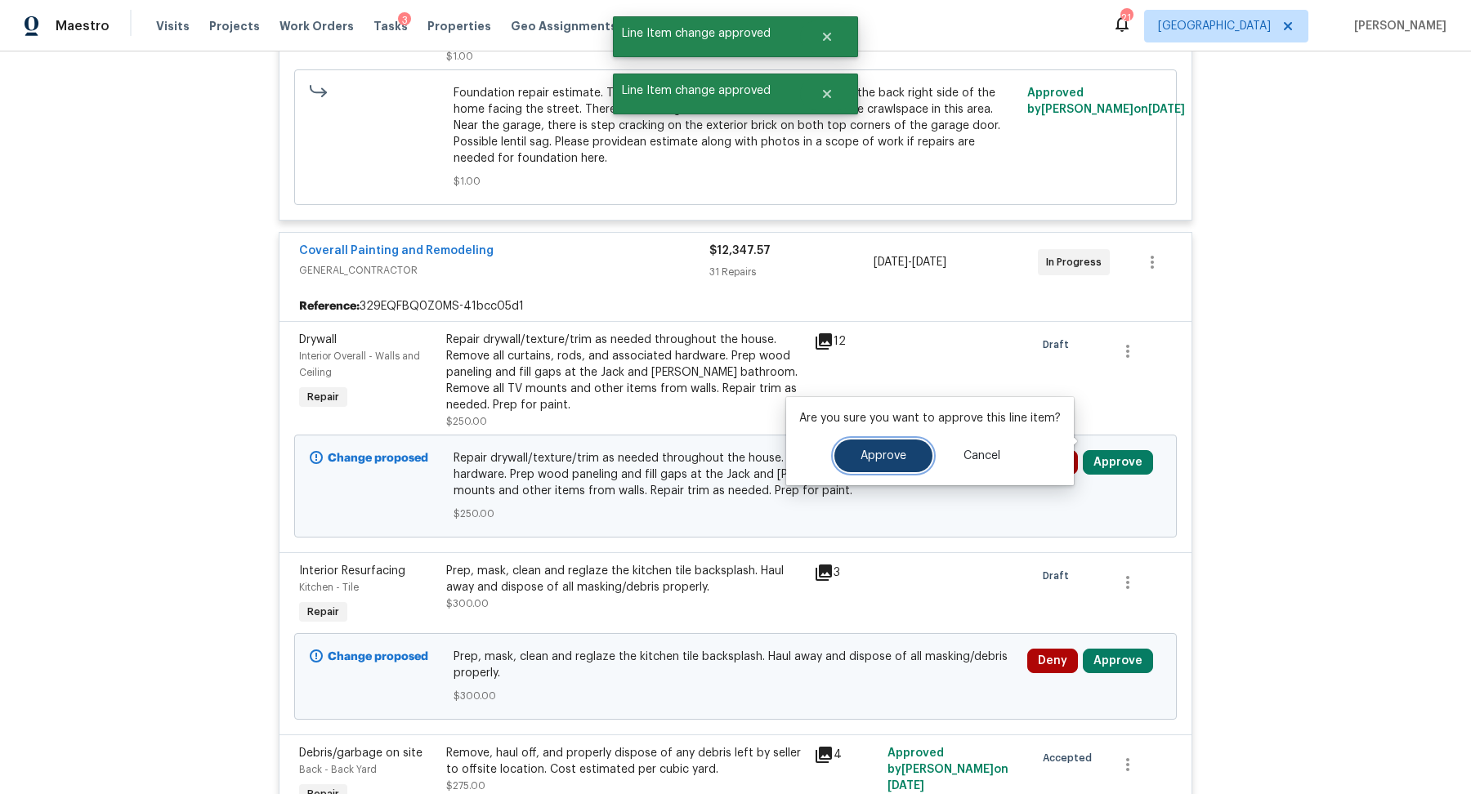
click at [863, 448] on button "Approve" at bounding box center [883, 456] width 98 height 33
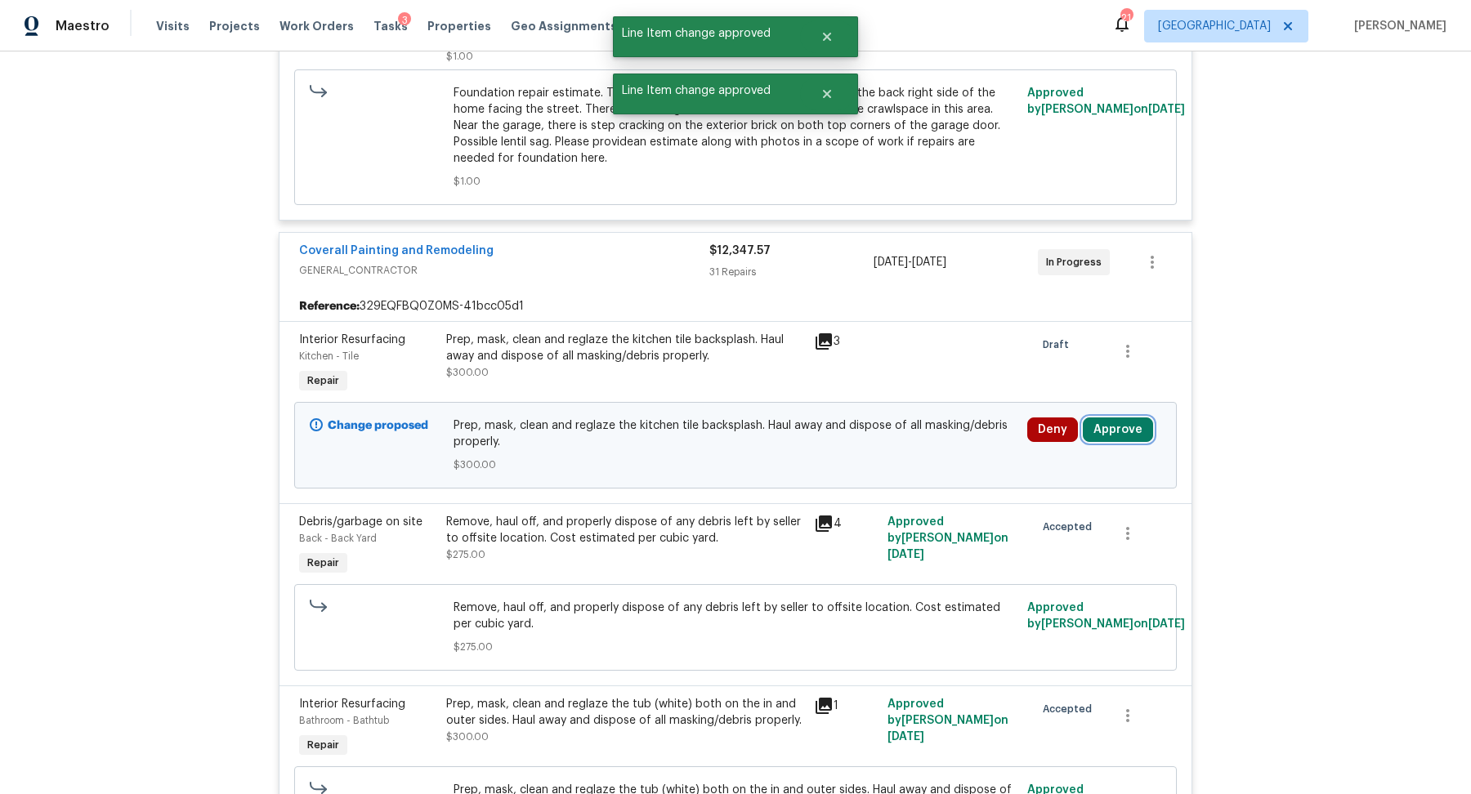
click at [1118, 418] on button "Approve" at bounding box center [1118, 430] width 70 height 25
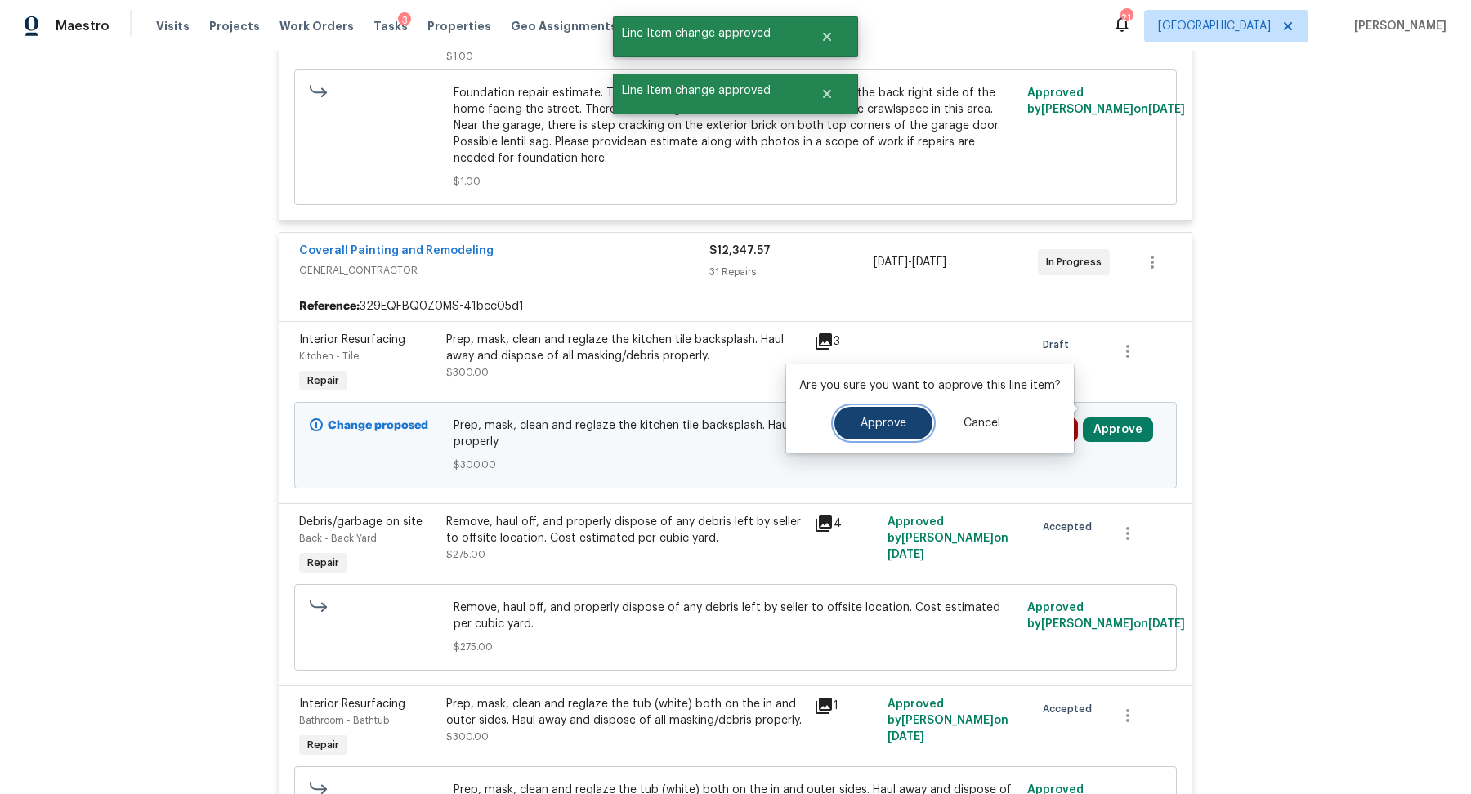
click at [863, 424] on span "Approve" at bounding box center [883, 424] width 46 height 12
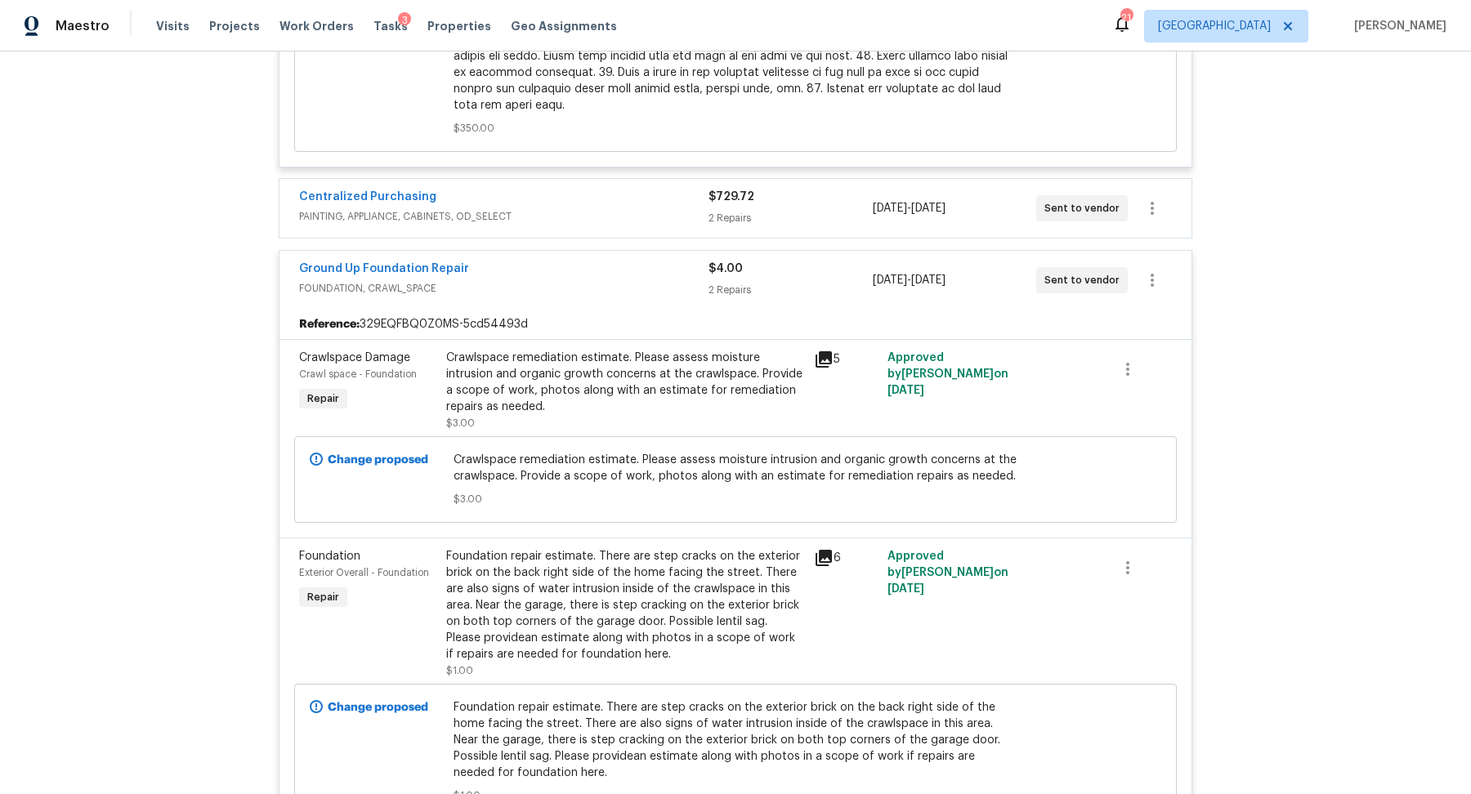
scroll to position [7515, 0]
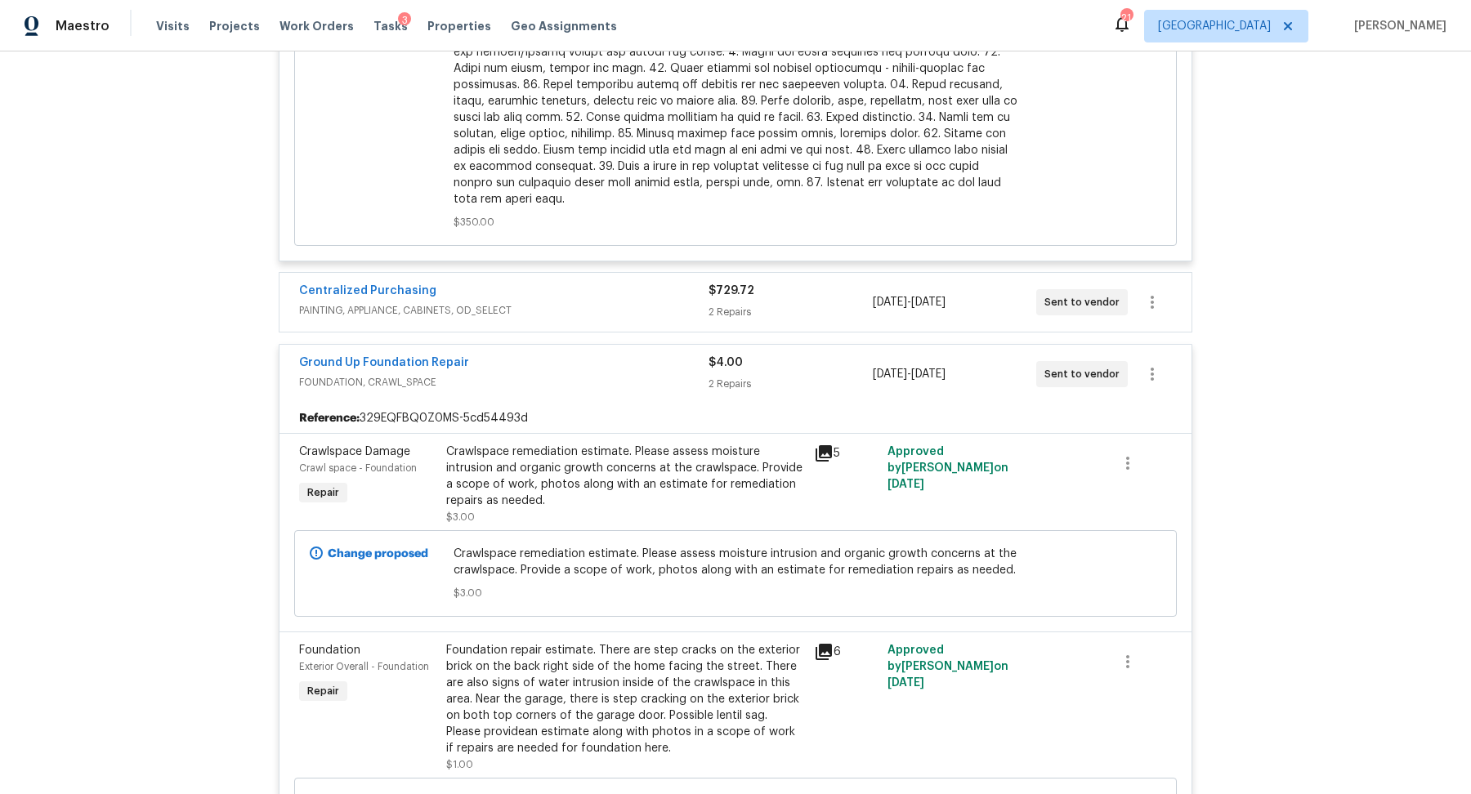
click at [832, 283] on div "$729.72" at bounding box center [789, 291] width 163 height 16
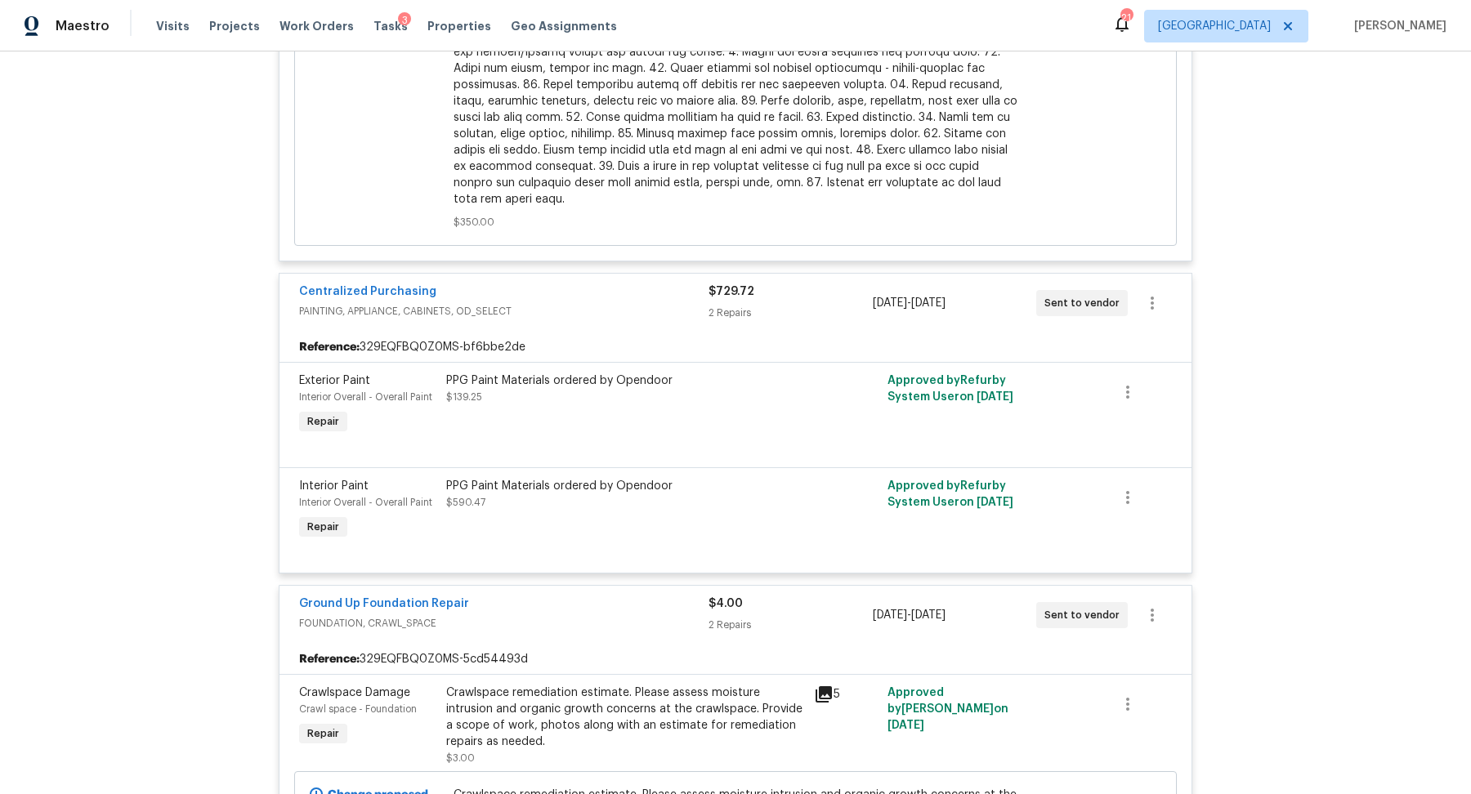
scroll to position [8294, 0]
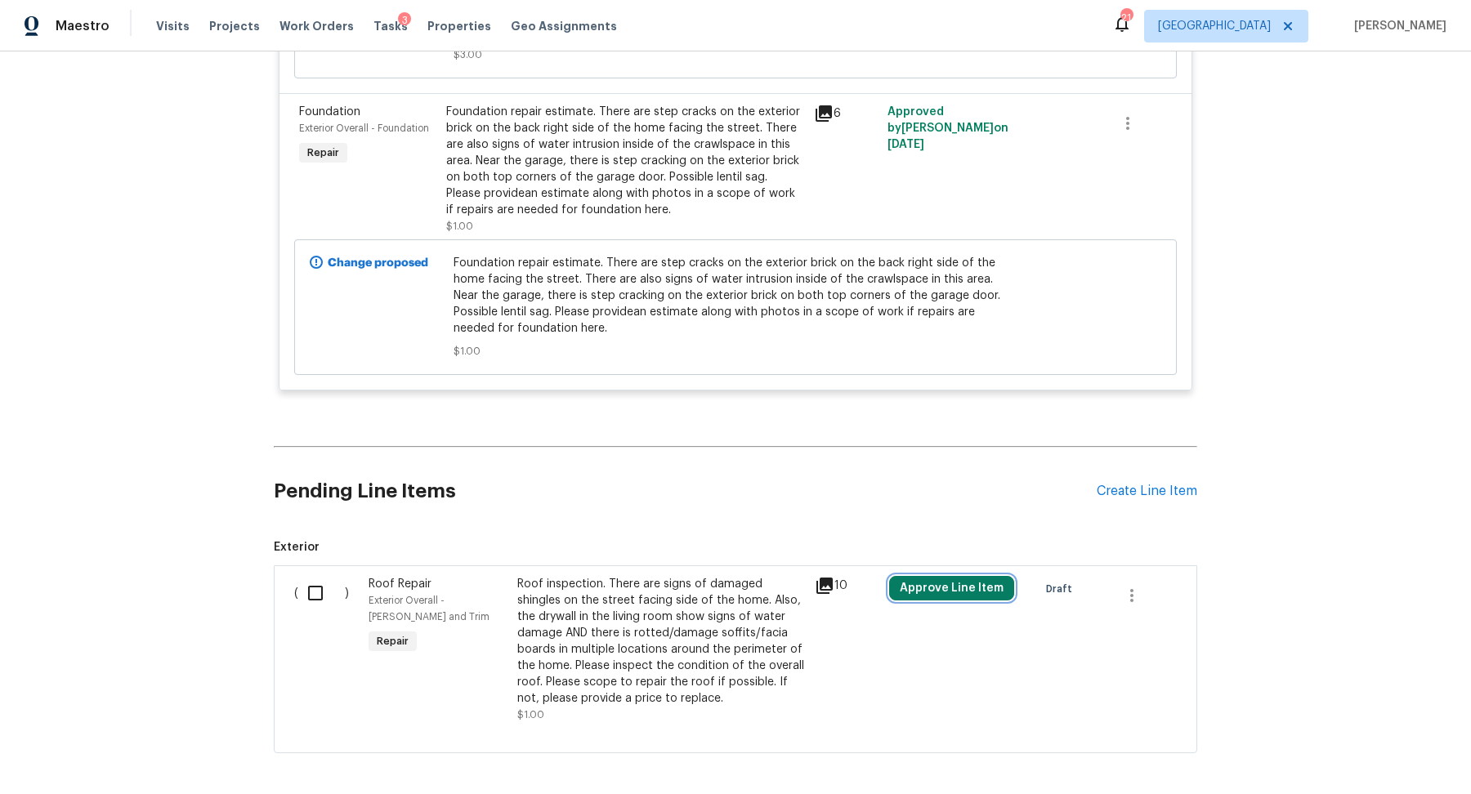
click at [950, 576] on button "Approve Line Item" at bounding box center [951, 588] width 125 height 25
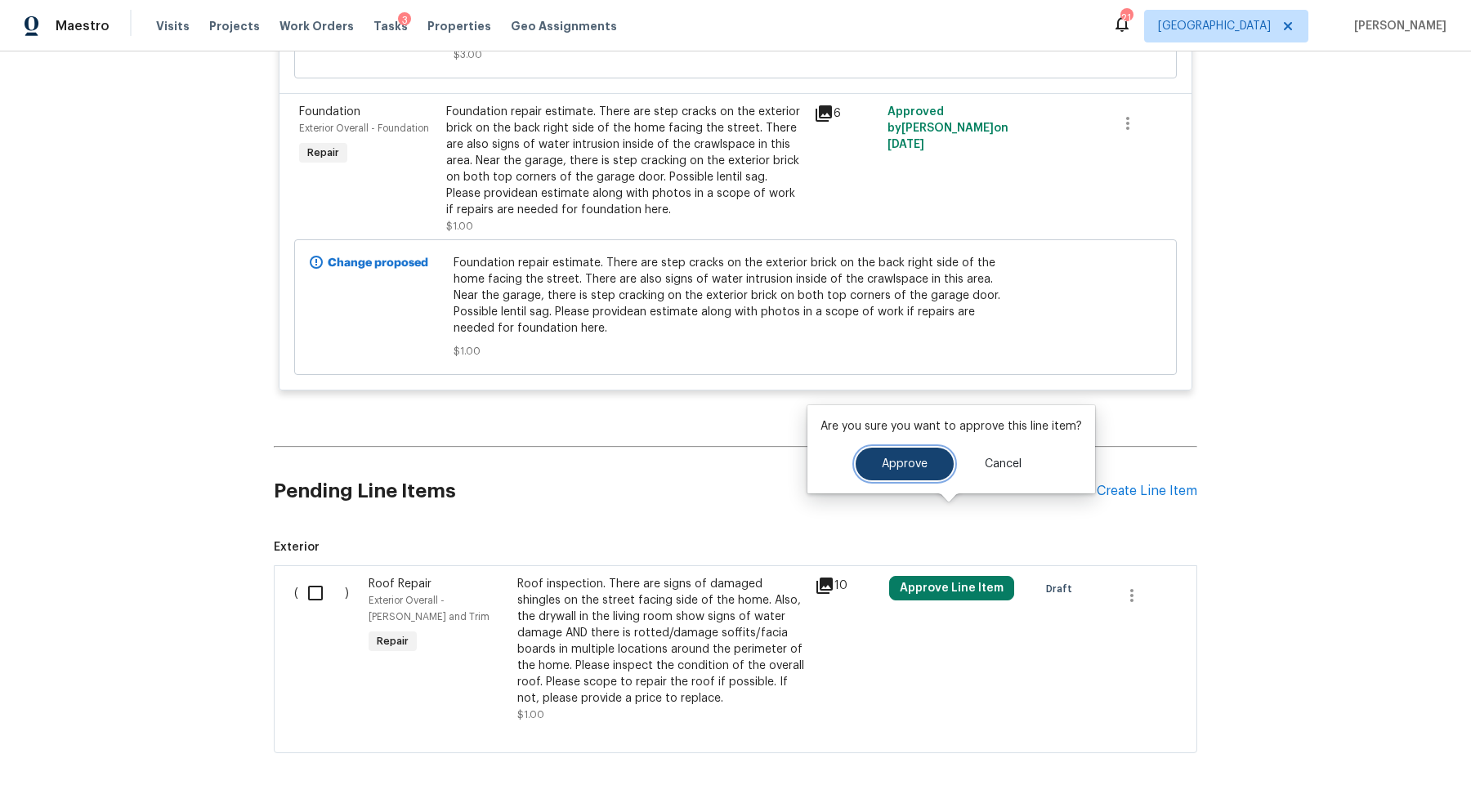
click at [873, 462] on button "Approve" at bounding box center [905, 464] width 98 height 33
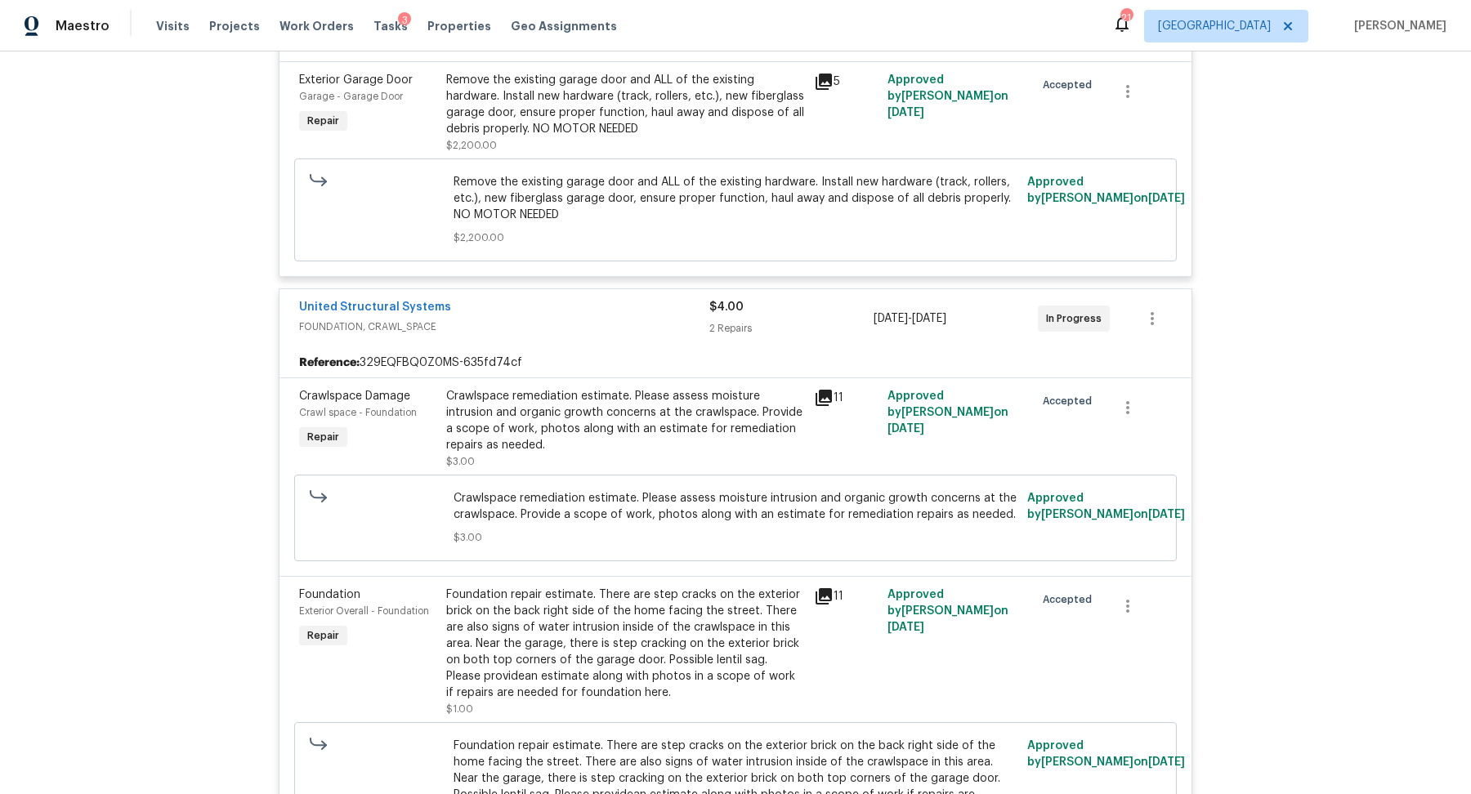
scroll to position [0, 0]
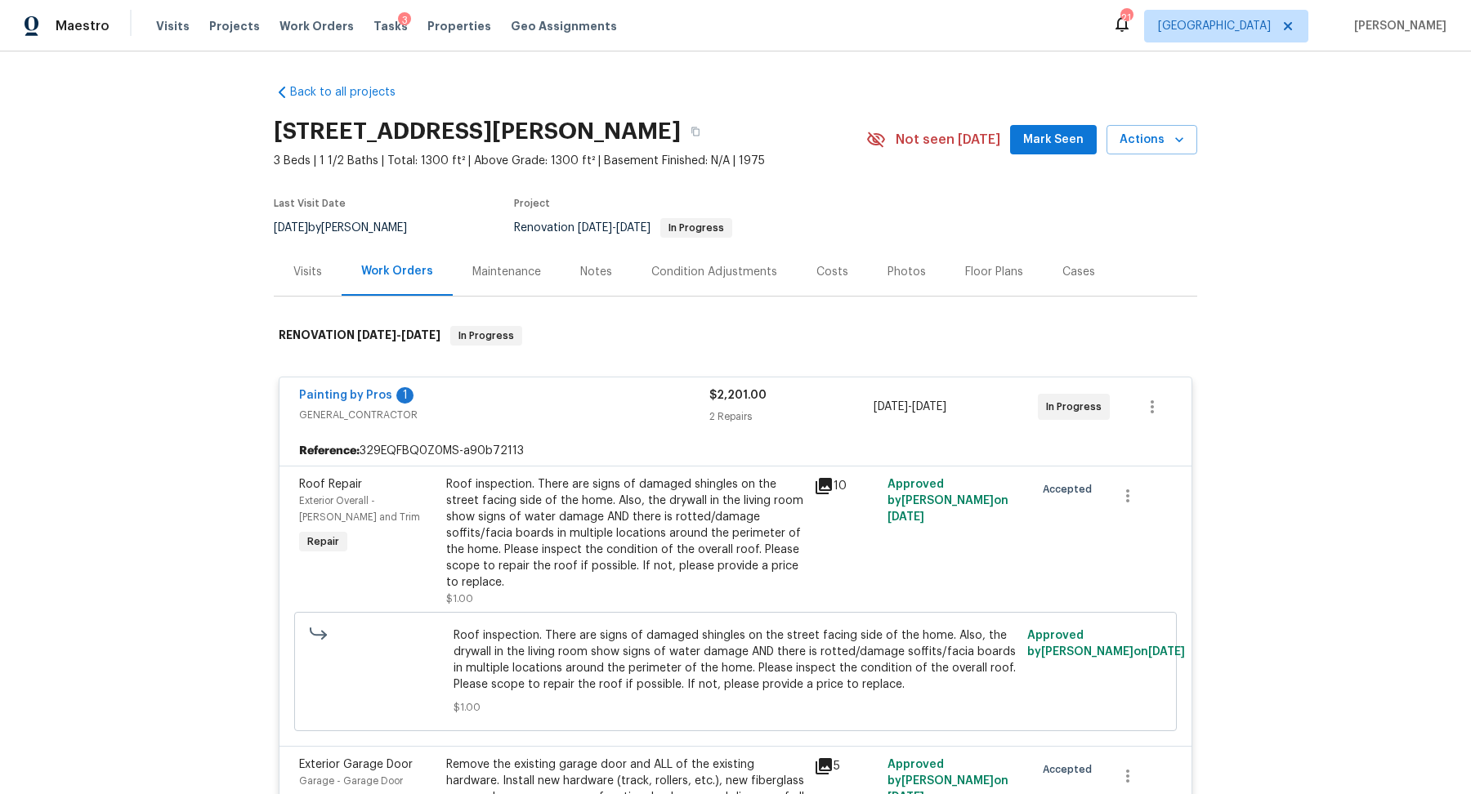
click at [373, 19] on div "Tasks 3" at bounding box center [390, 26] width 34 height 17
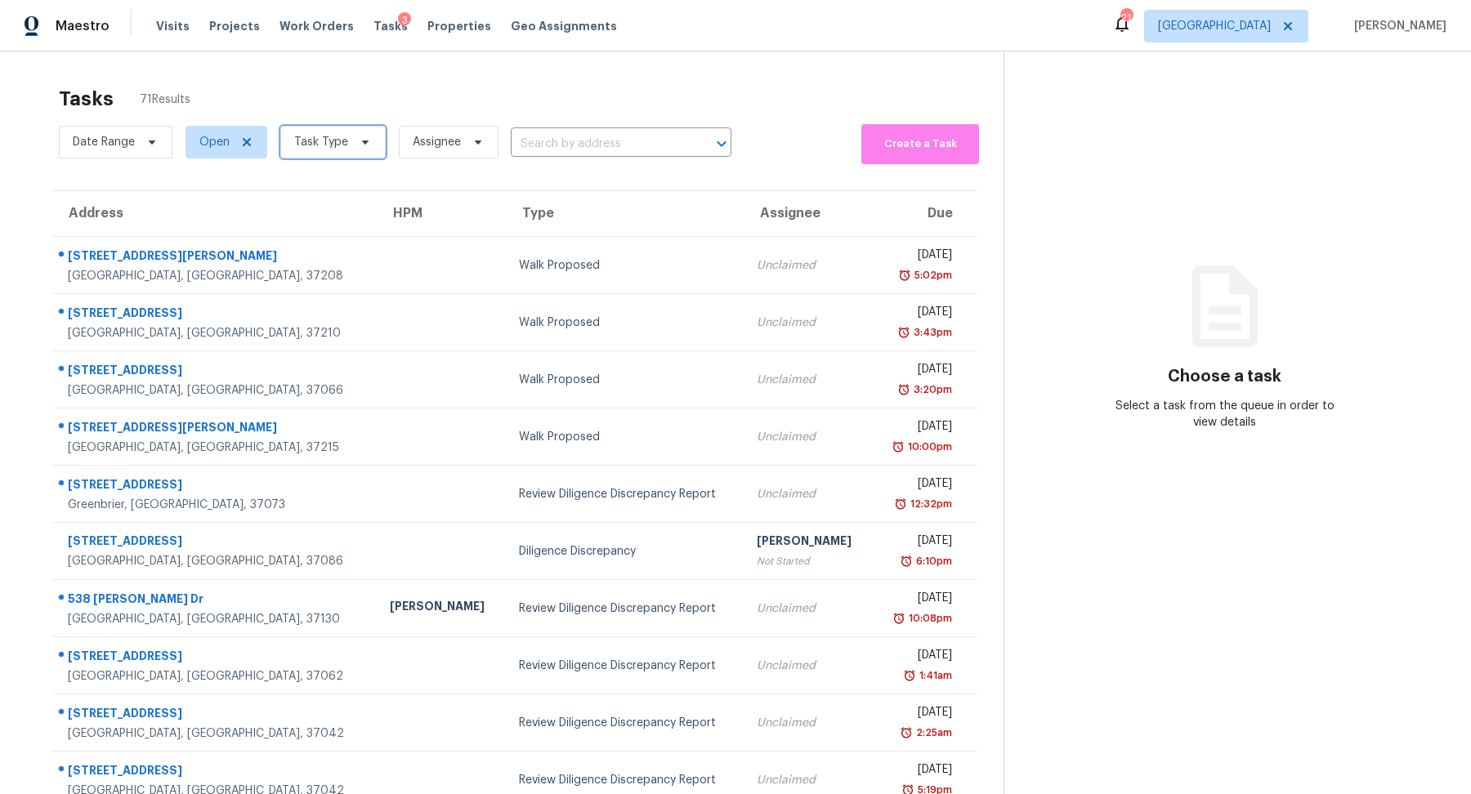
click at [327, 136] on span "Task Type" at bounding box center [321, 142] width 54 height 16
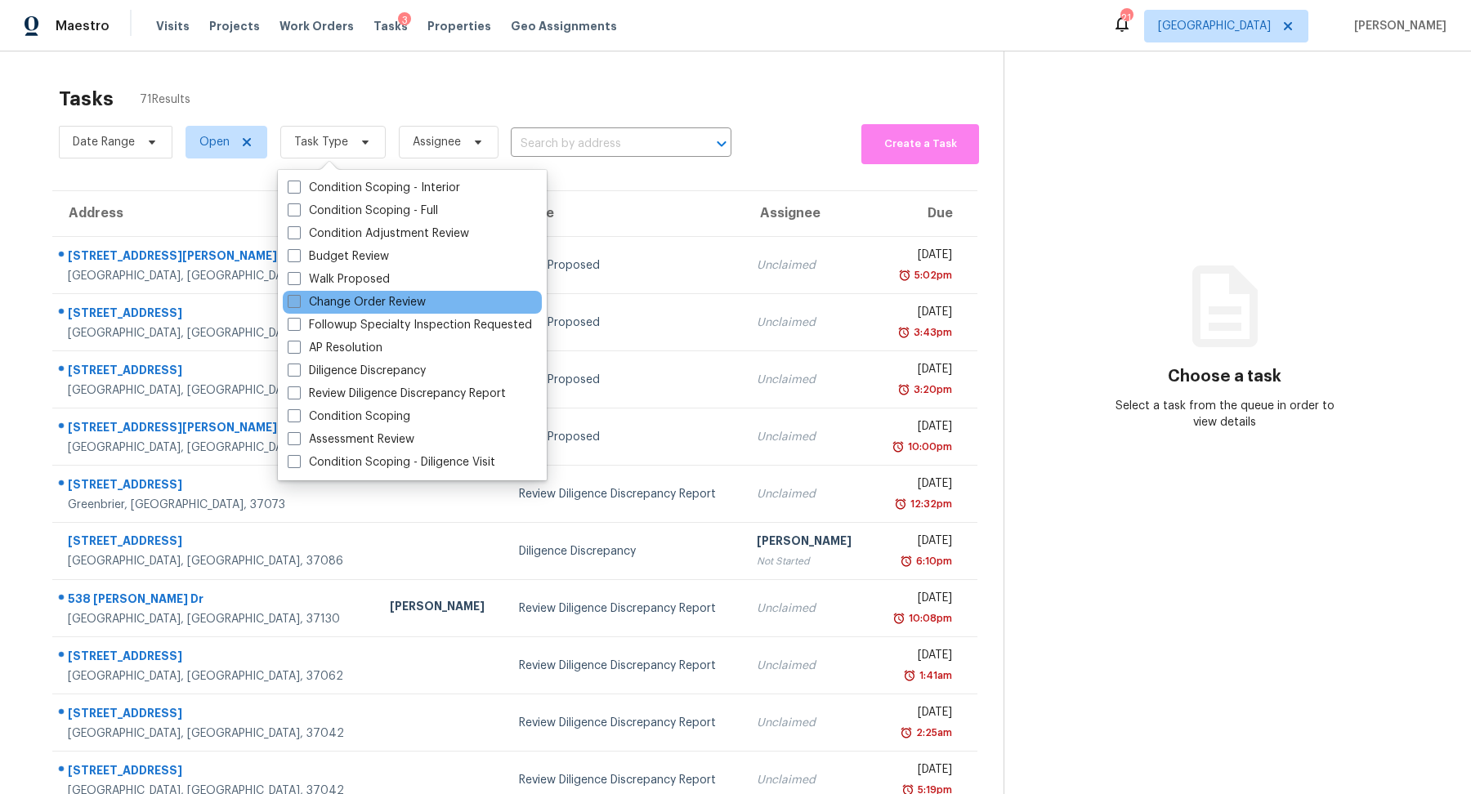
click at [347, 302] on label "Change Order Review" at bounding box center [357, 302] width 138 height 16
click at [298, 302] on input "Change Order Review" at bounding box center [293, 299] width 11 height 11
checkbox input "true"
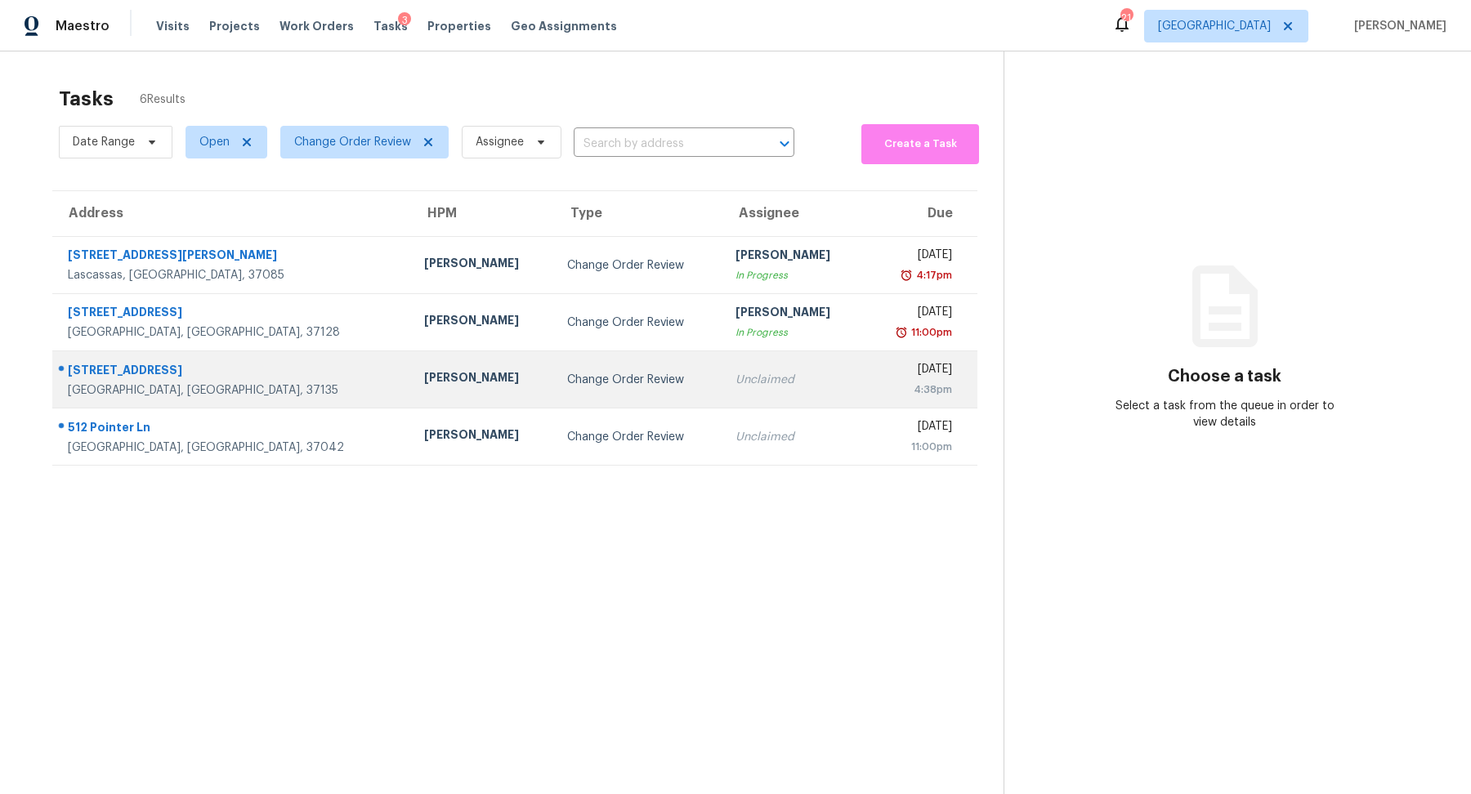
click at [103, 375] on div "[STREET_ADDRESS]" at bounding box center [233, 372] width 330 height 20
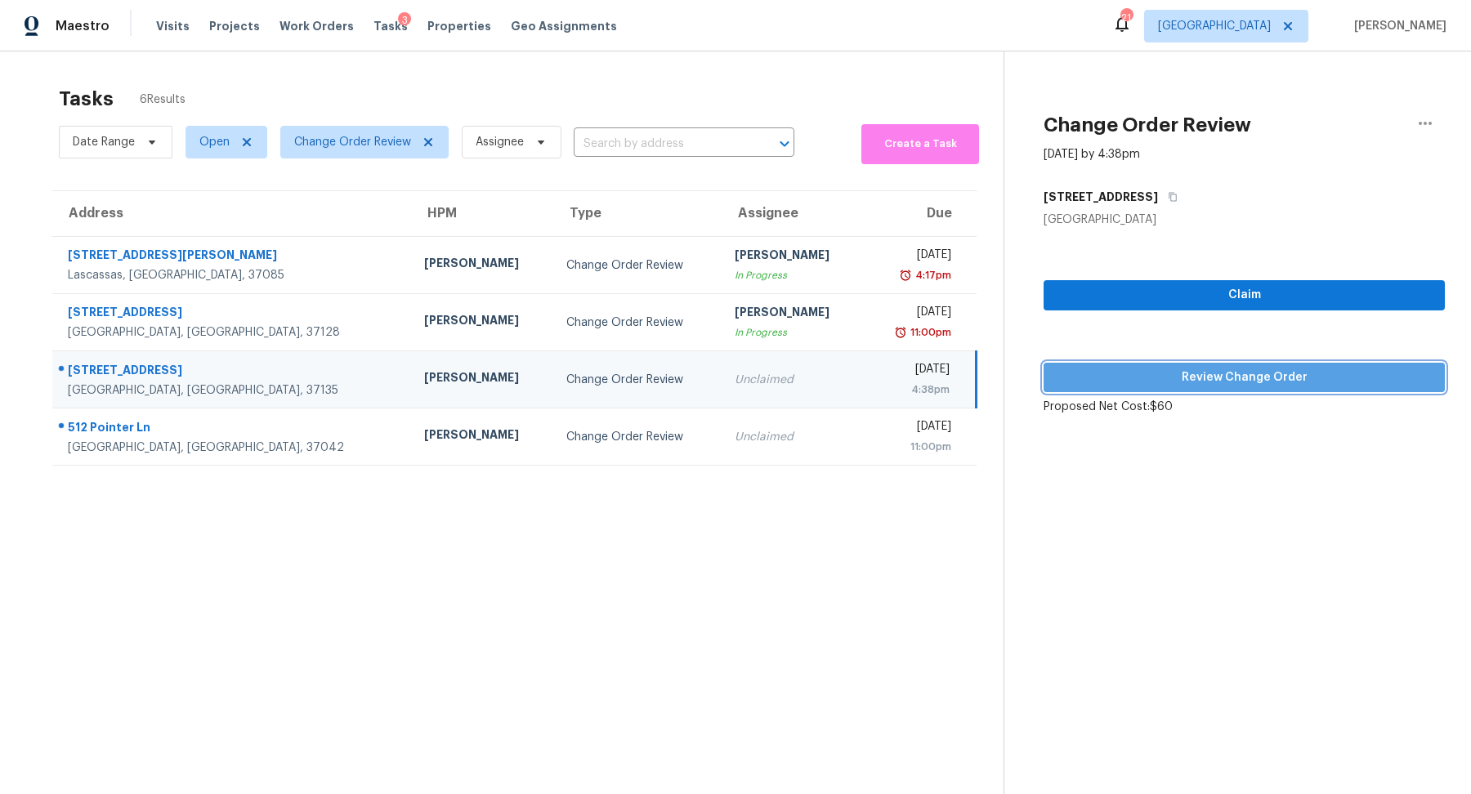
click at [1271, 368] on span "Review Change Order" at bounding box center [1244, 378] width 375 height 20
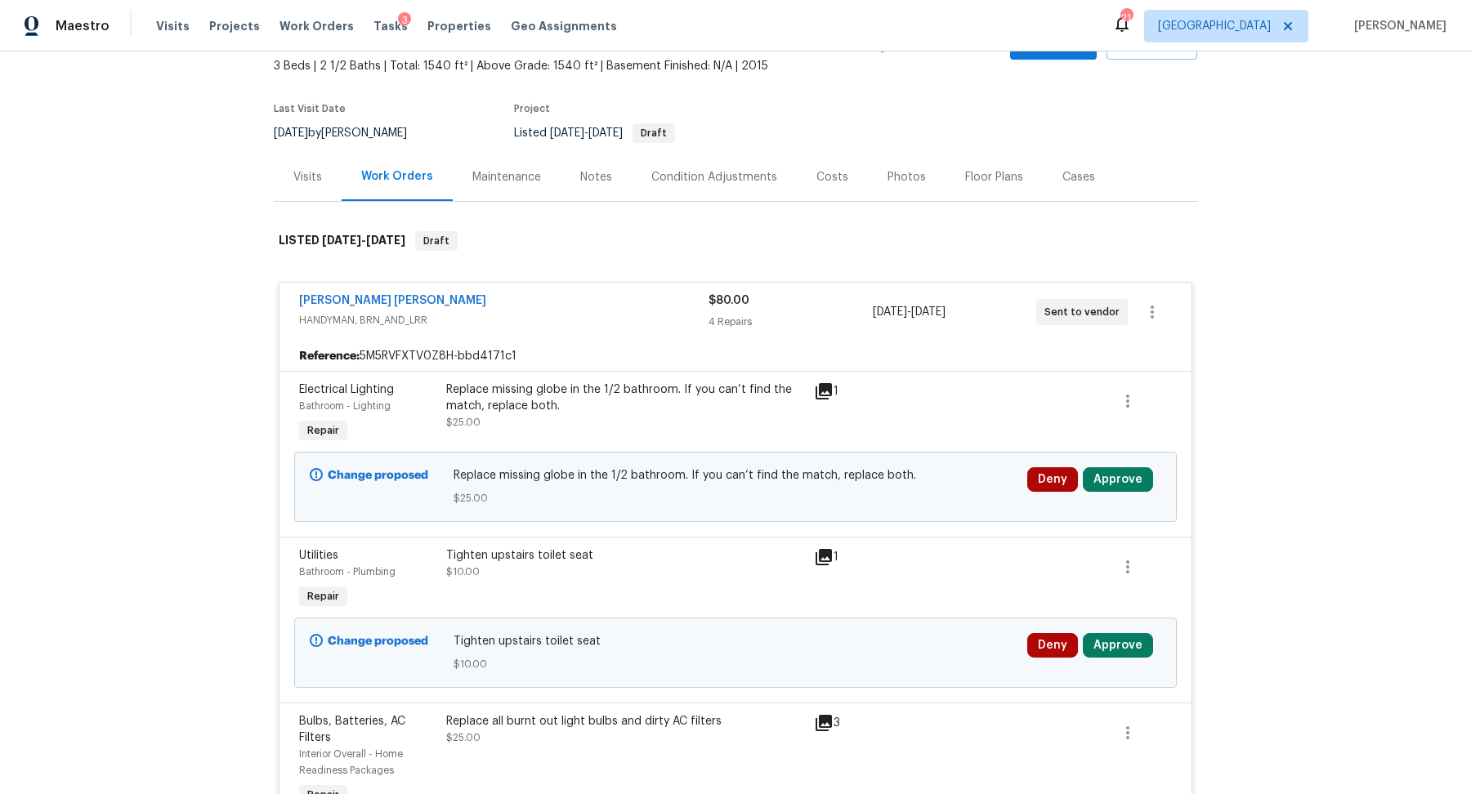
scroll to position [172, 0]
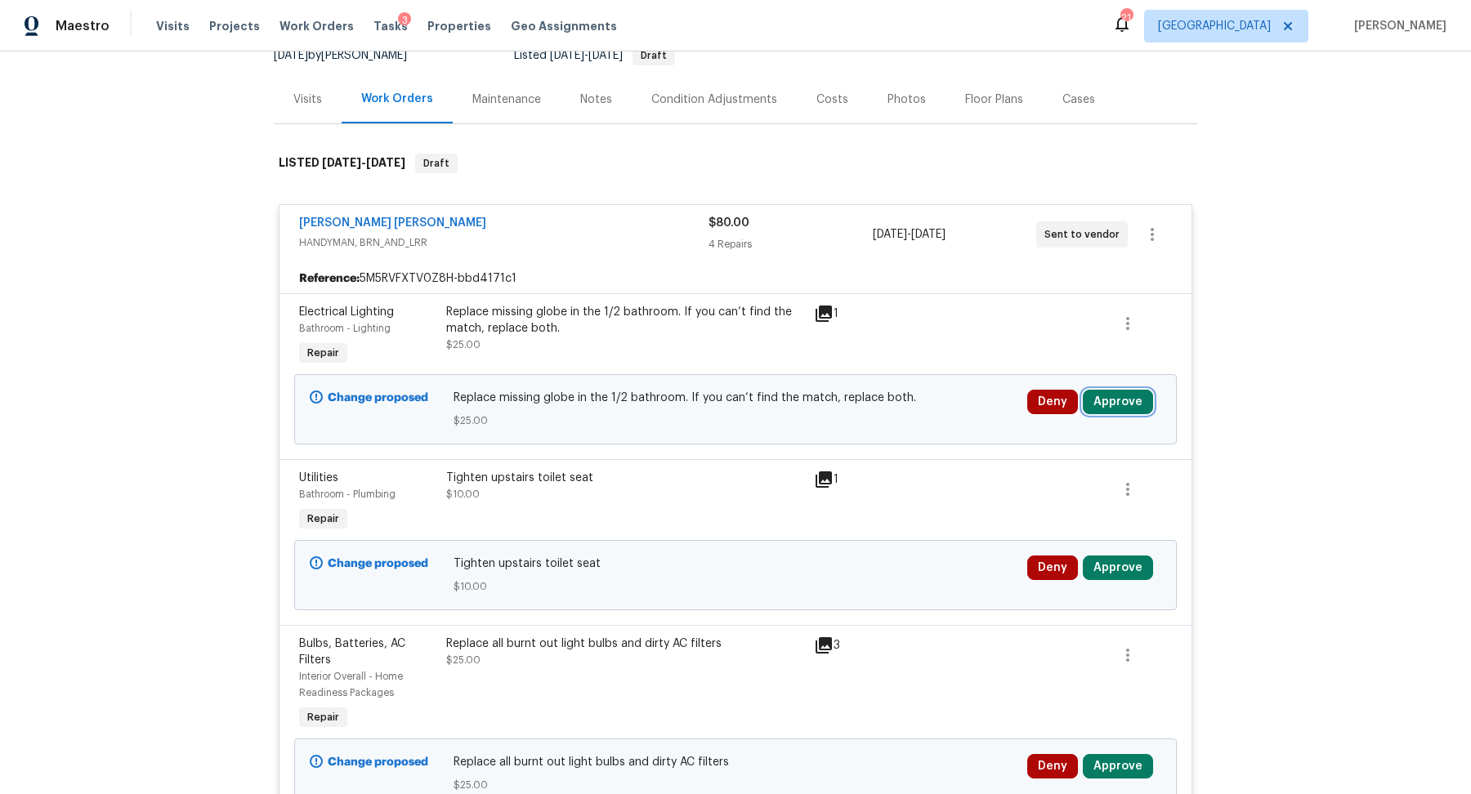
click at [1116, 401] on button "Approve" at bounding box center [1118, 402] width 70 height 25
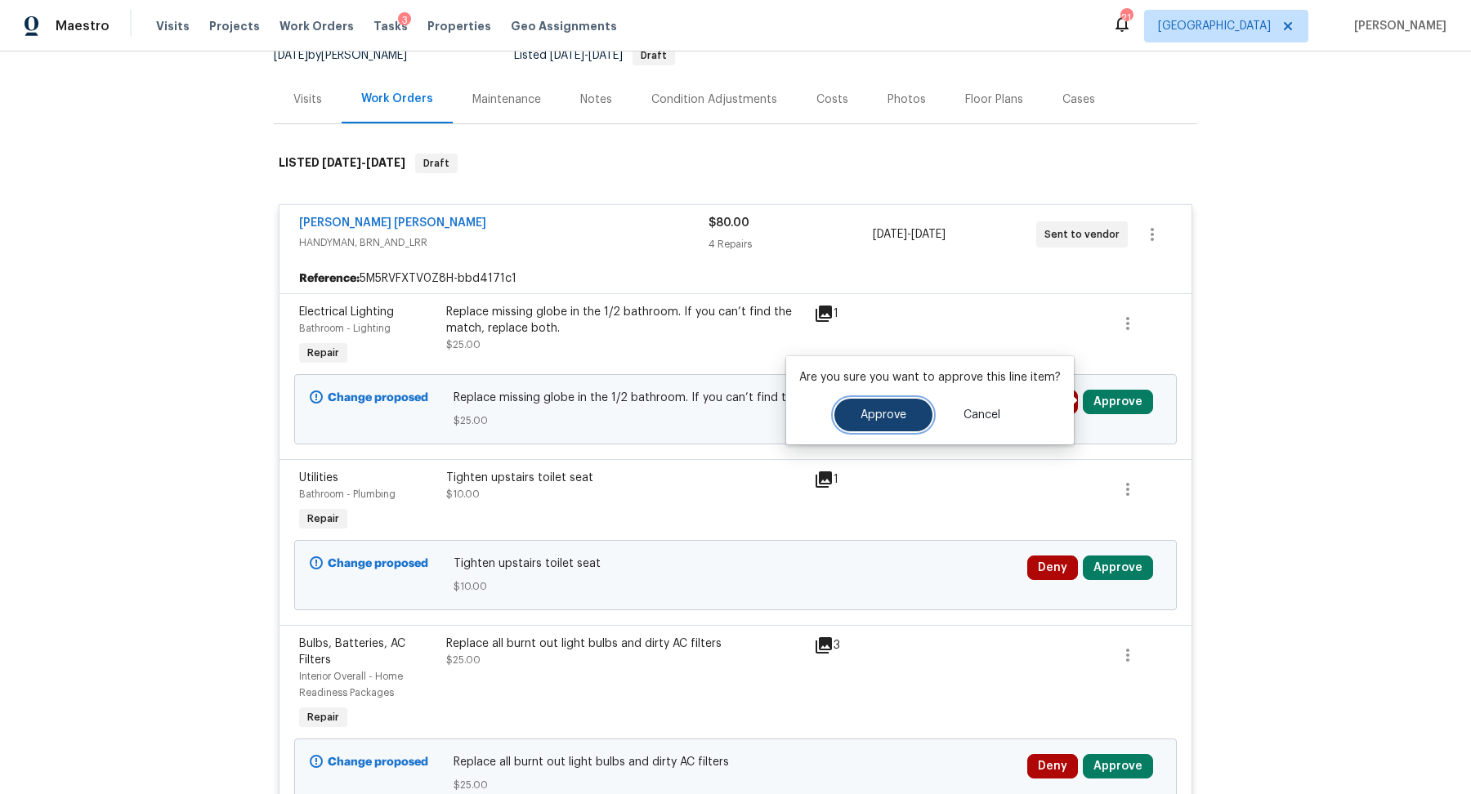
click at [872, 409] on span "Approve" at bounding box center [883, 415] width 46 height 12
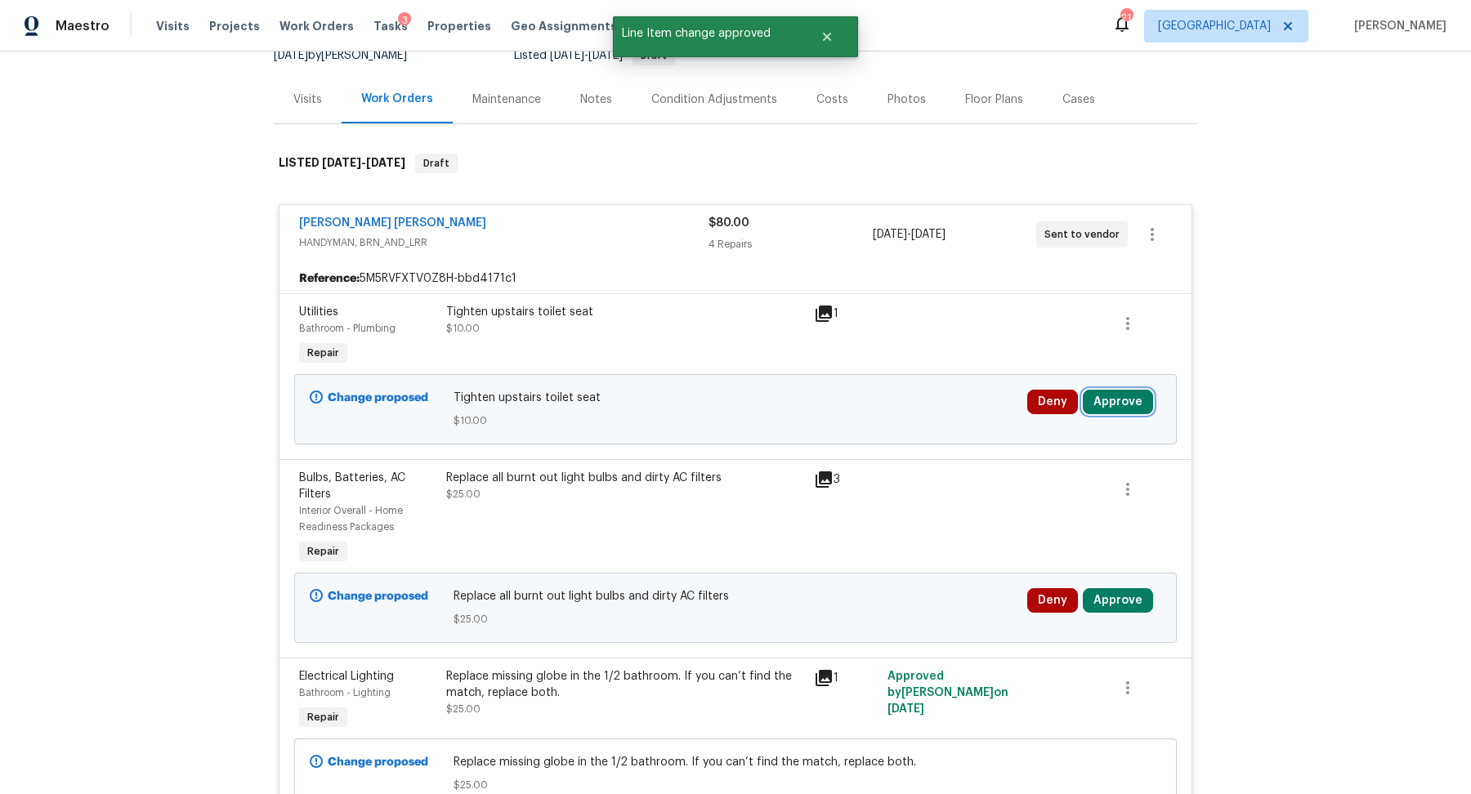
click at [1109, 393] on button "Approve" at bounding box center [1118, 402] width 70 height 25
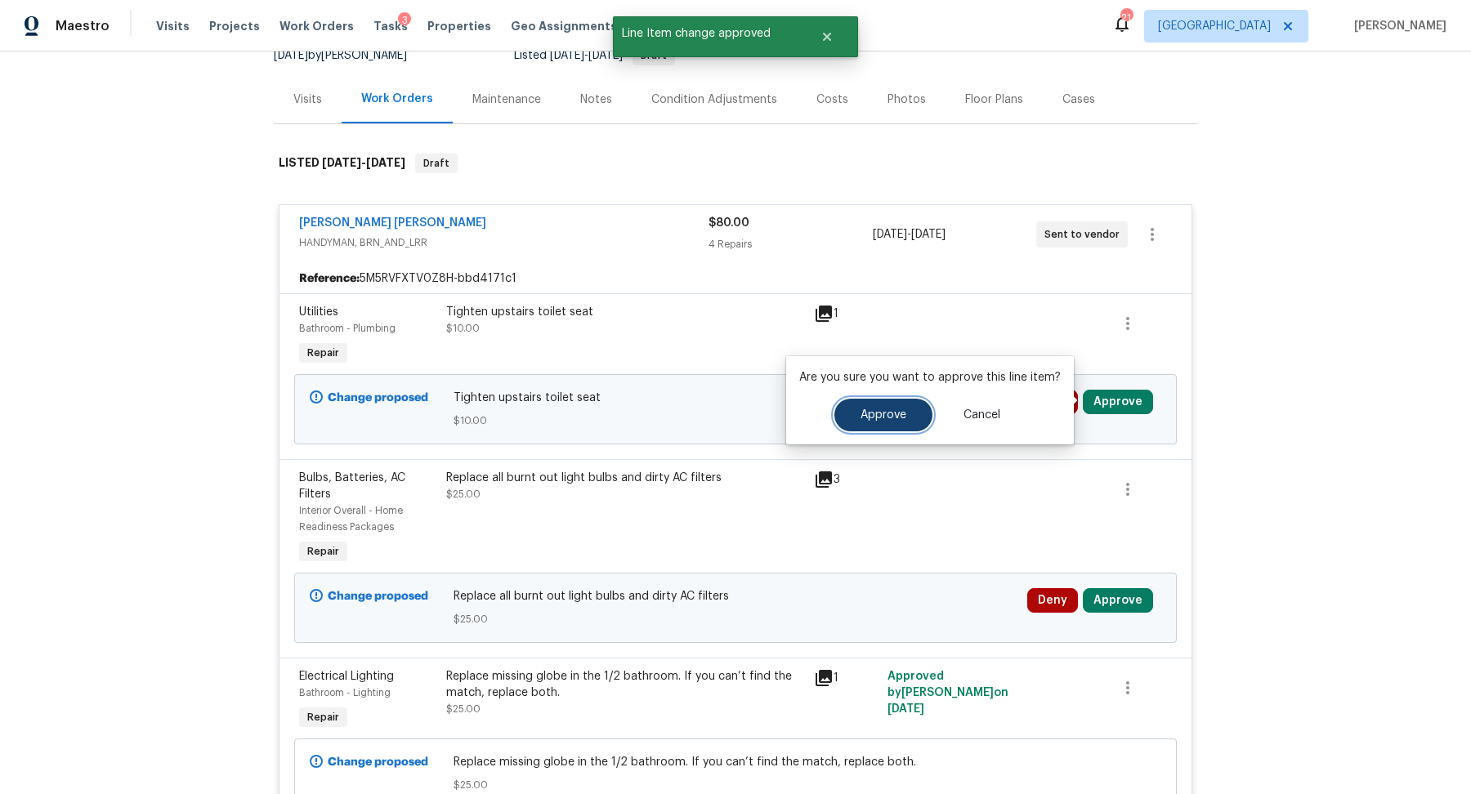
click at [877, 411] on span "Approve" at bounding box center [883, 415] width 46 height 12
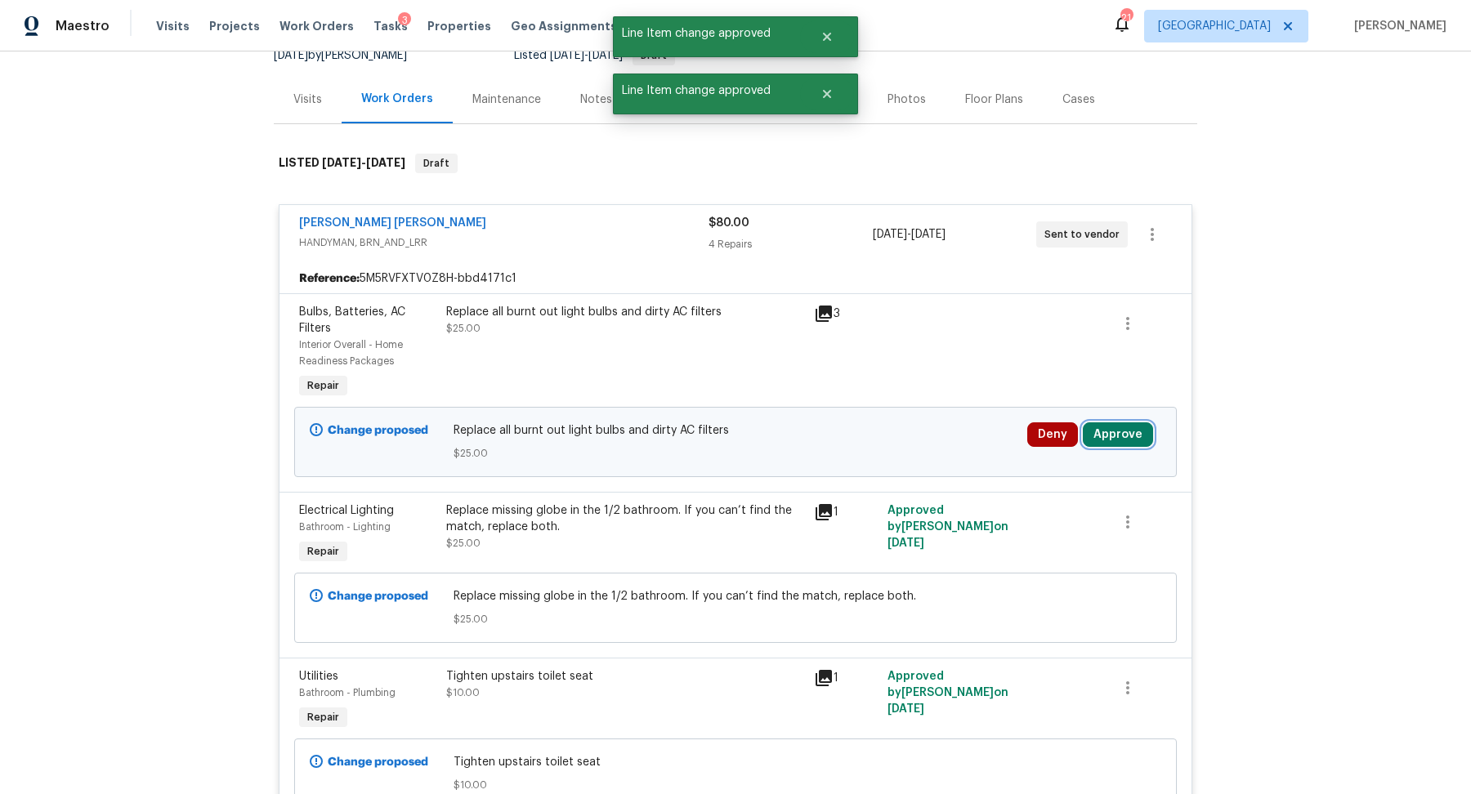
click at [1111, 440] on button "Approve" at bounding box center [1118, 434] width 70 height 25
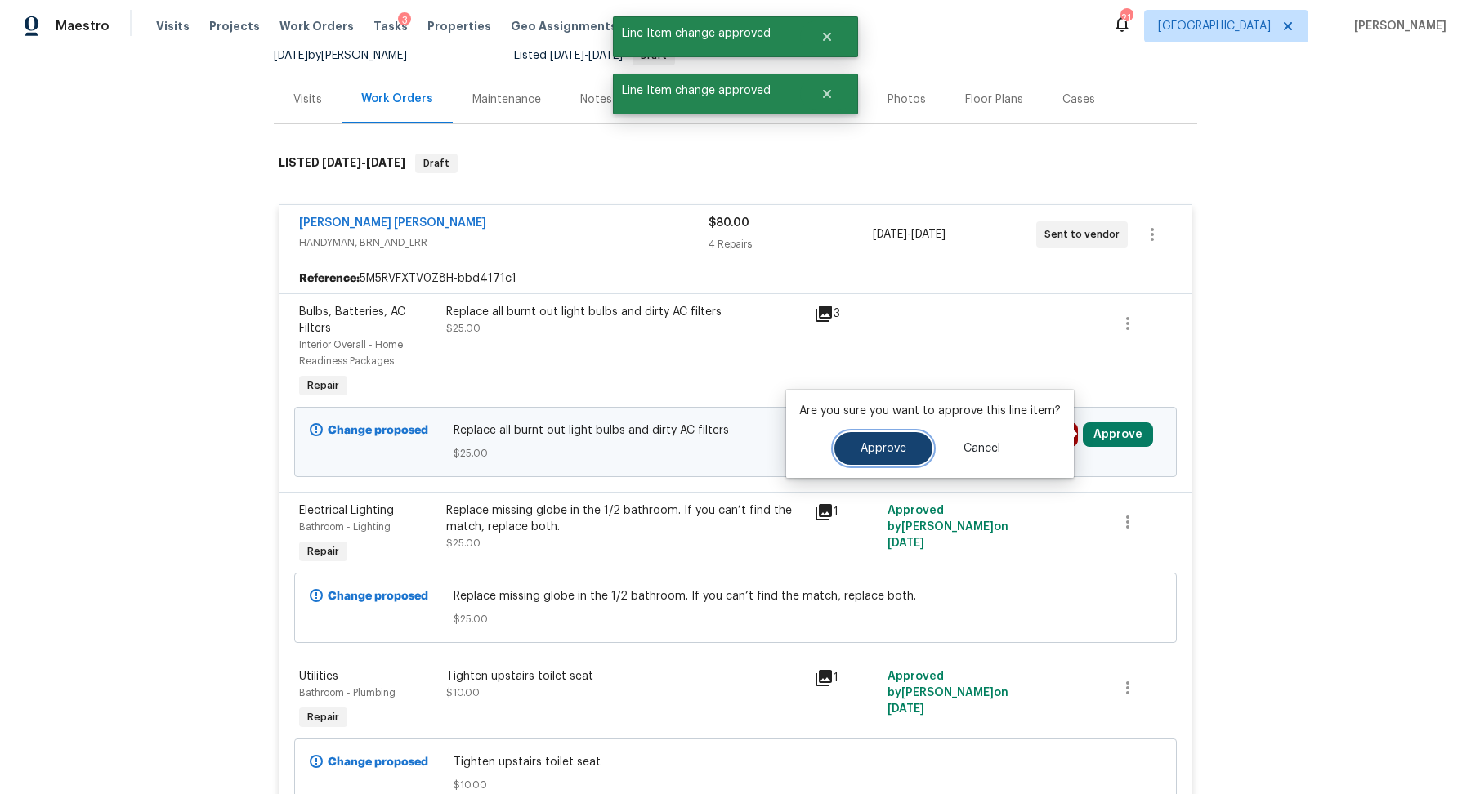
click at [880, 436] on button "Approve" at bounding box center [883, 448] width 98 height 33
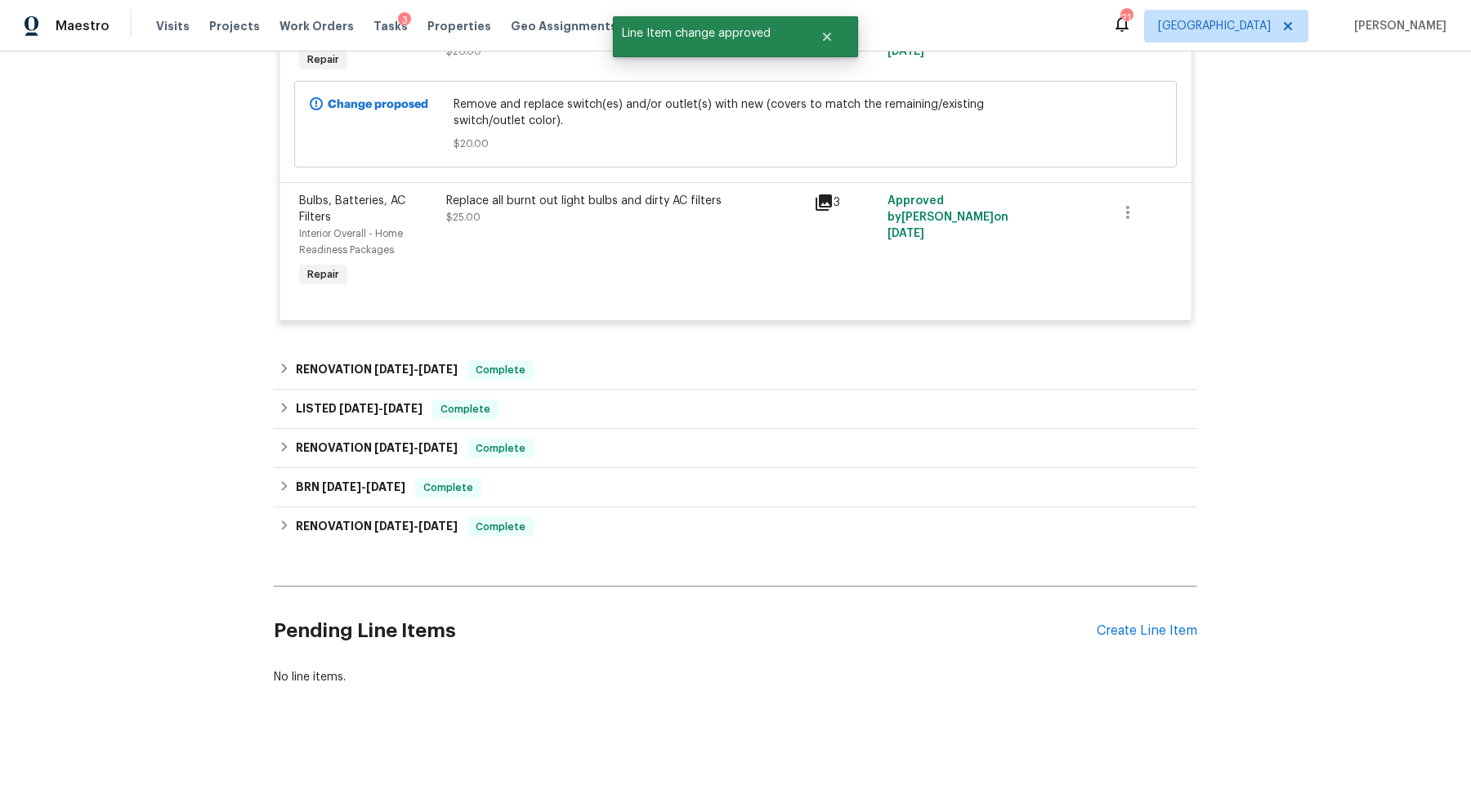
scroll to position [0, 0]
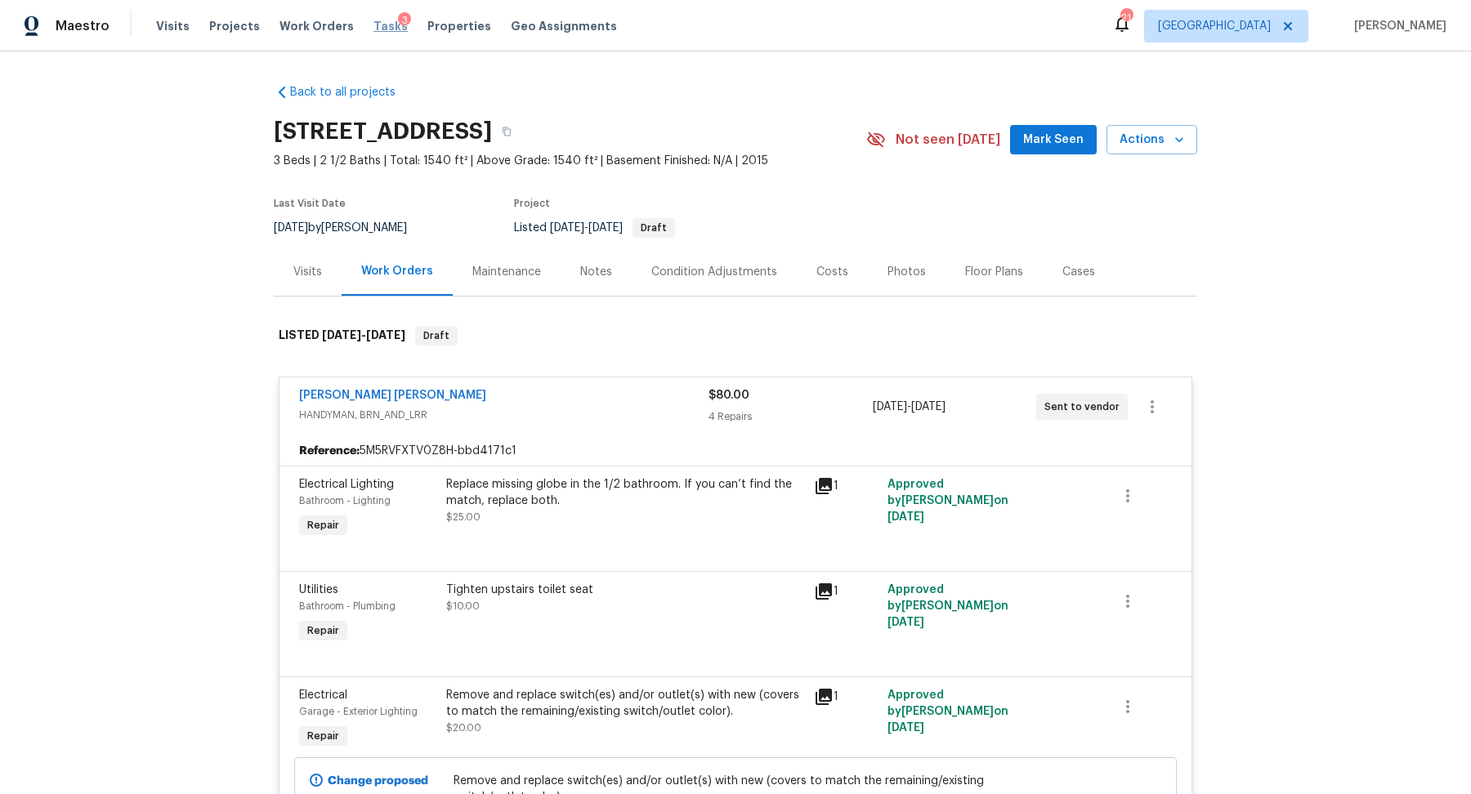
click at [373, 30] on span "Tasks" at bounding box center [390, 25] width 34 height 11
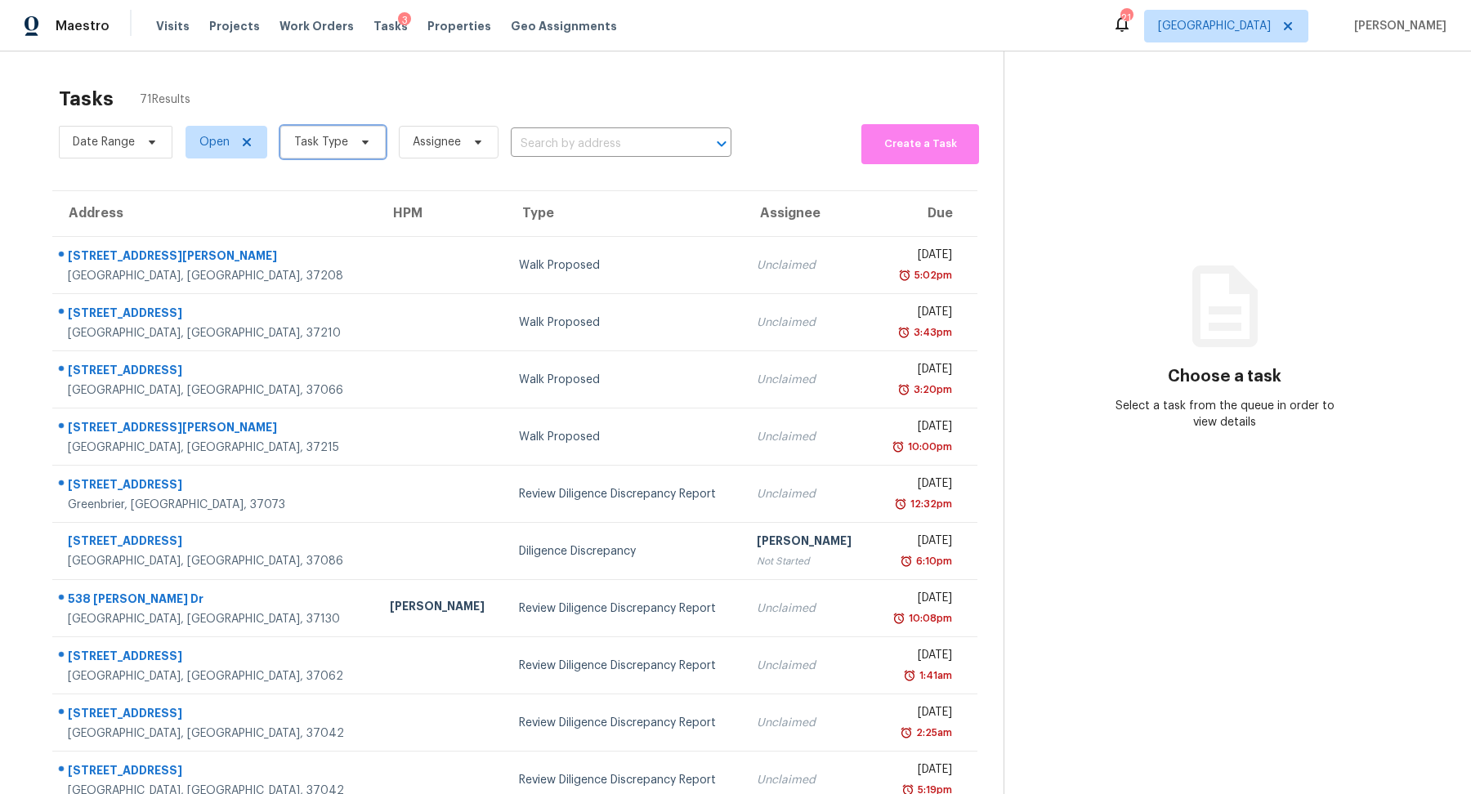
click at [346, 142] on span "Task Type" at bounding box center [332, 142] width 105 height 33
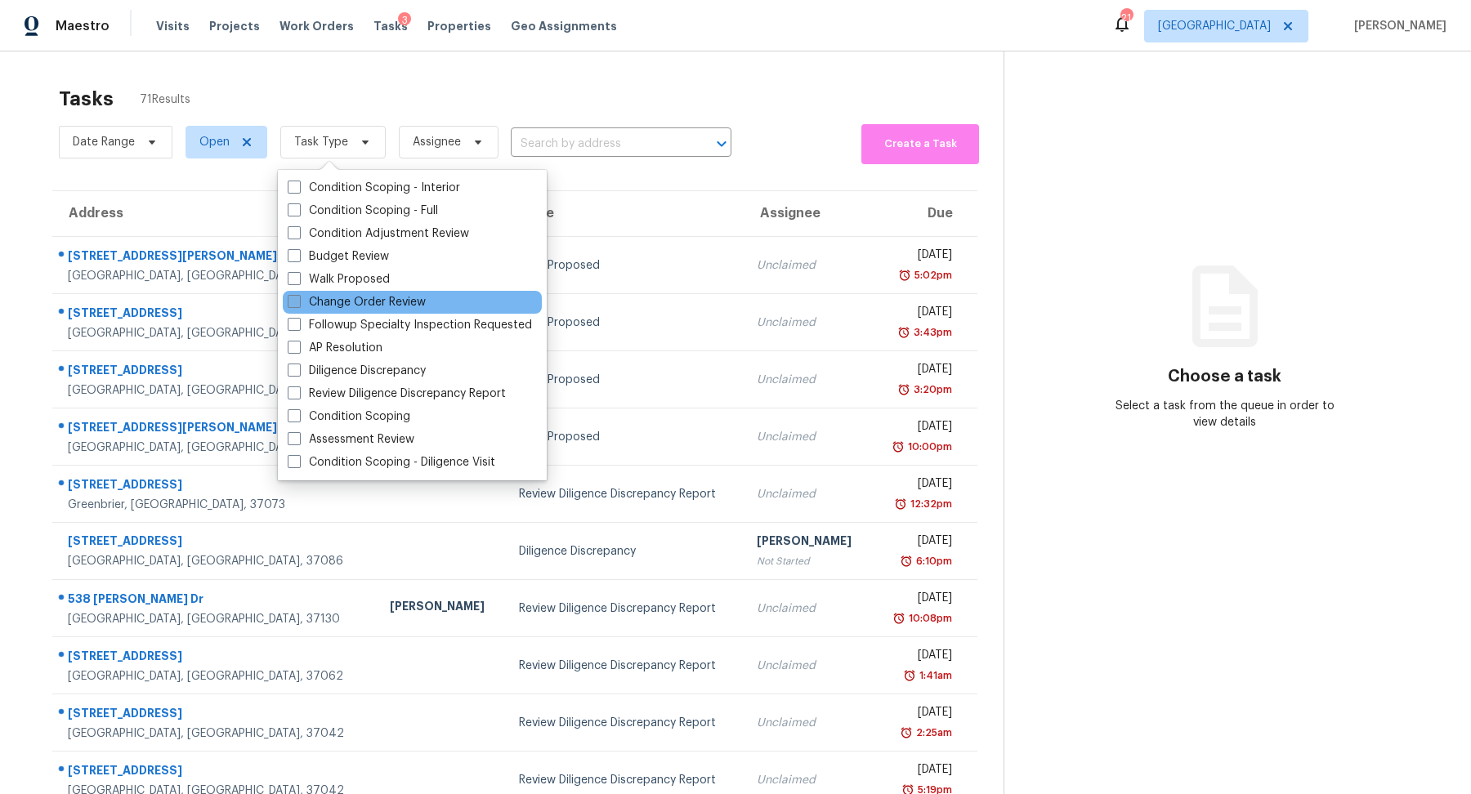
click at [344, 298] on label "Change Order Review" at bounding box center [357, 302] width 138 height 16
click at [298, 298] on input "Change Order Review" at bounding box center [293, 299] width 11 height 11
checkbox input "true"
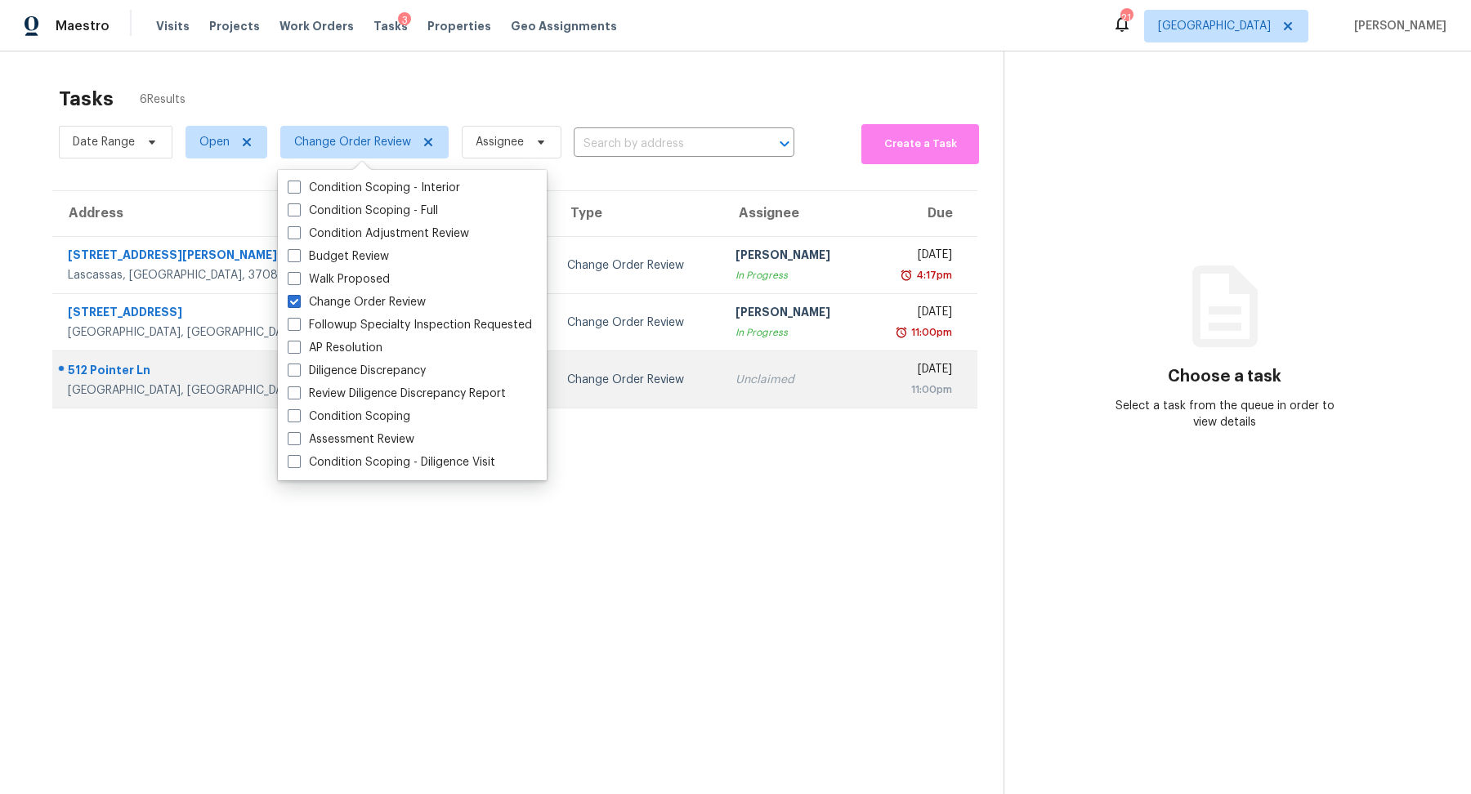
click at [116, 381] on div "[STREET_ADDRESS]" at bounding box center [233, 380] width 330 height 37
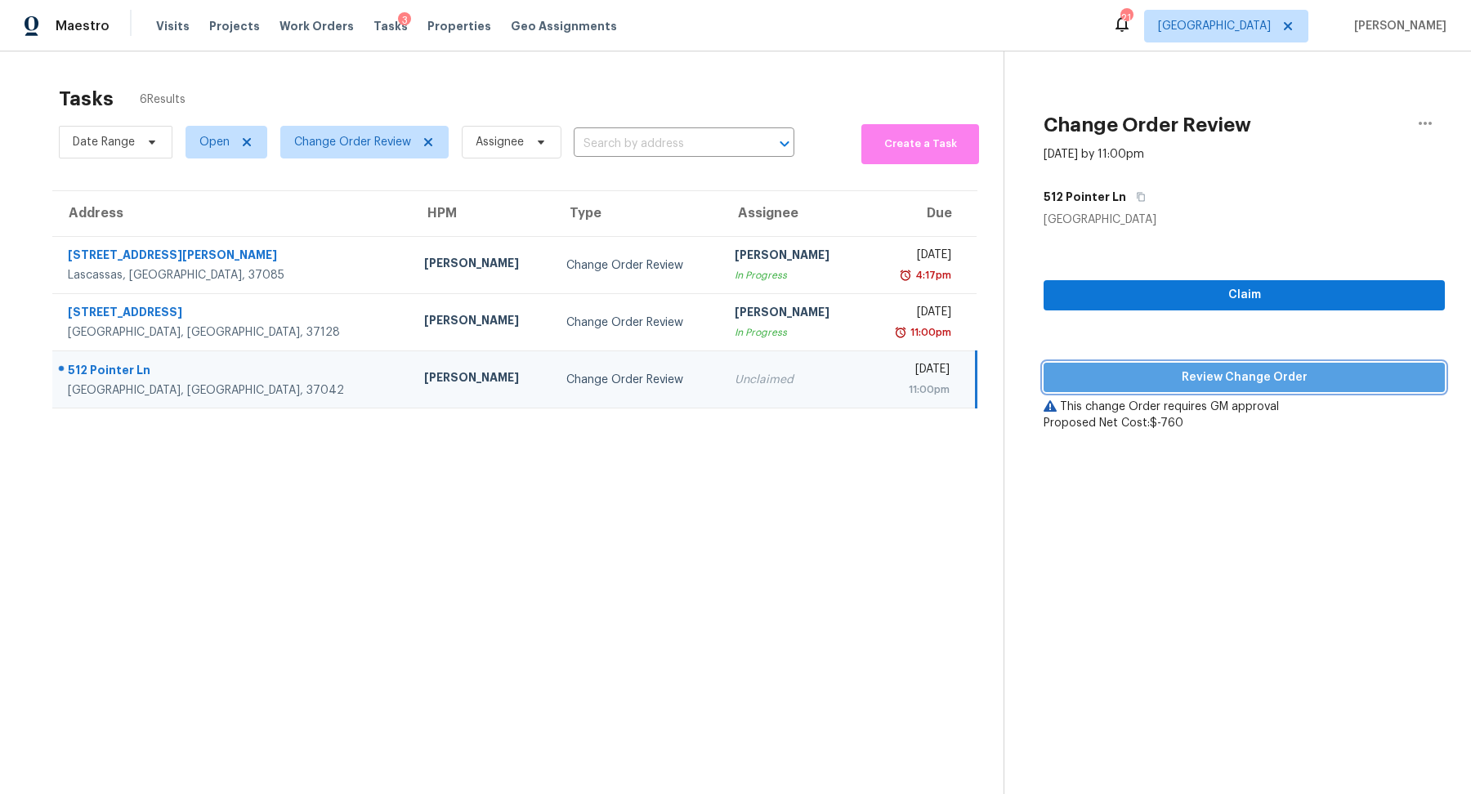
click at [1218, 382] on span "Review Change Order" at bounding box center [1244, 378] width 375 height 20
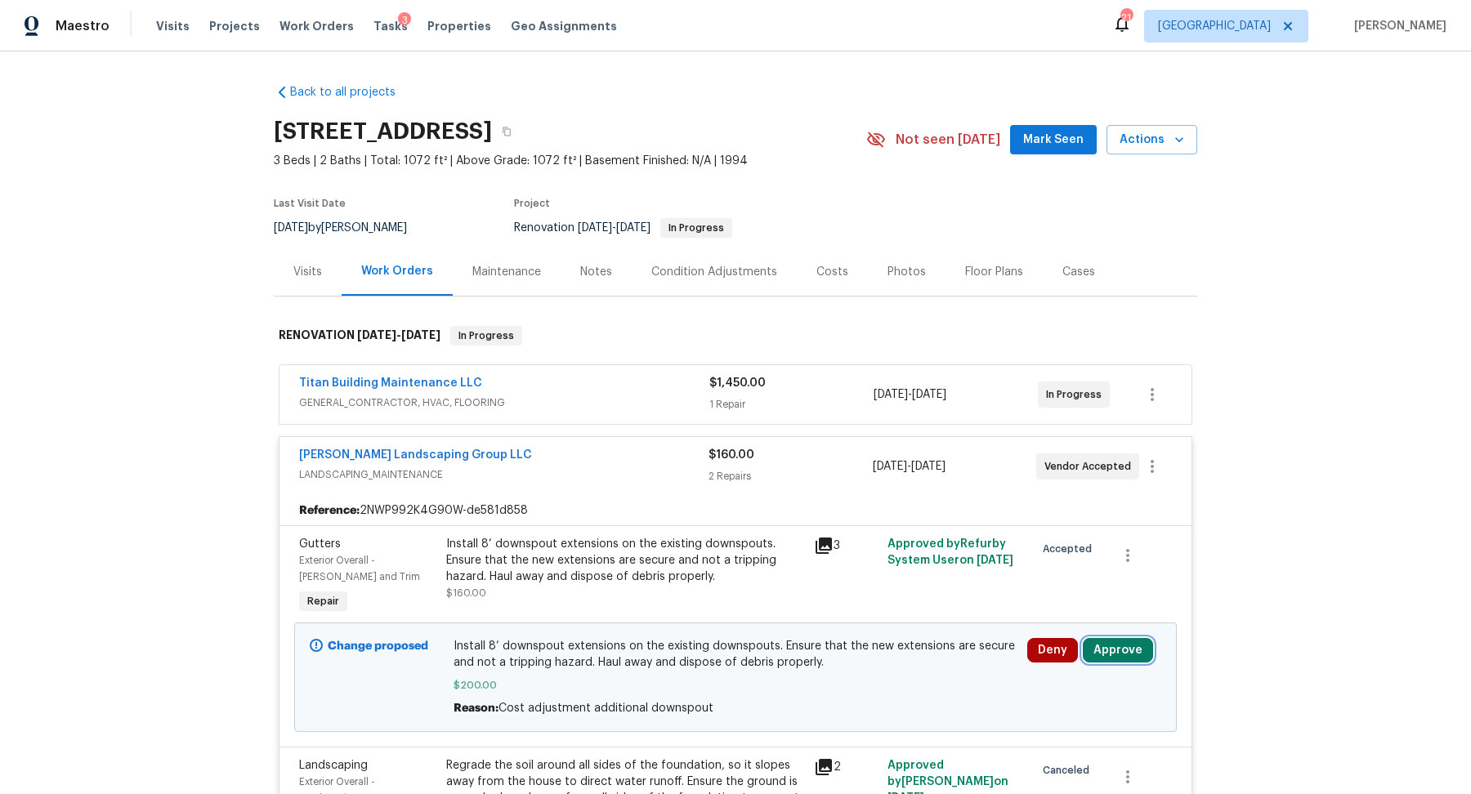
click at [1119, 646] on button "Approve" at bounding box center [1118, 650] width 70 height 25
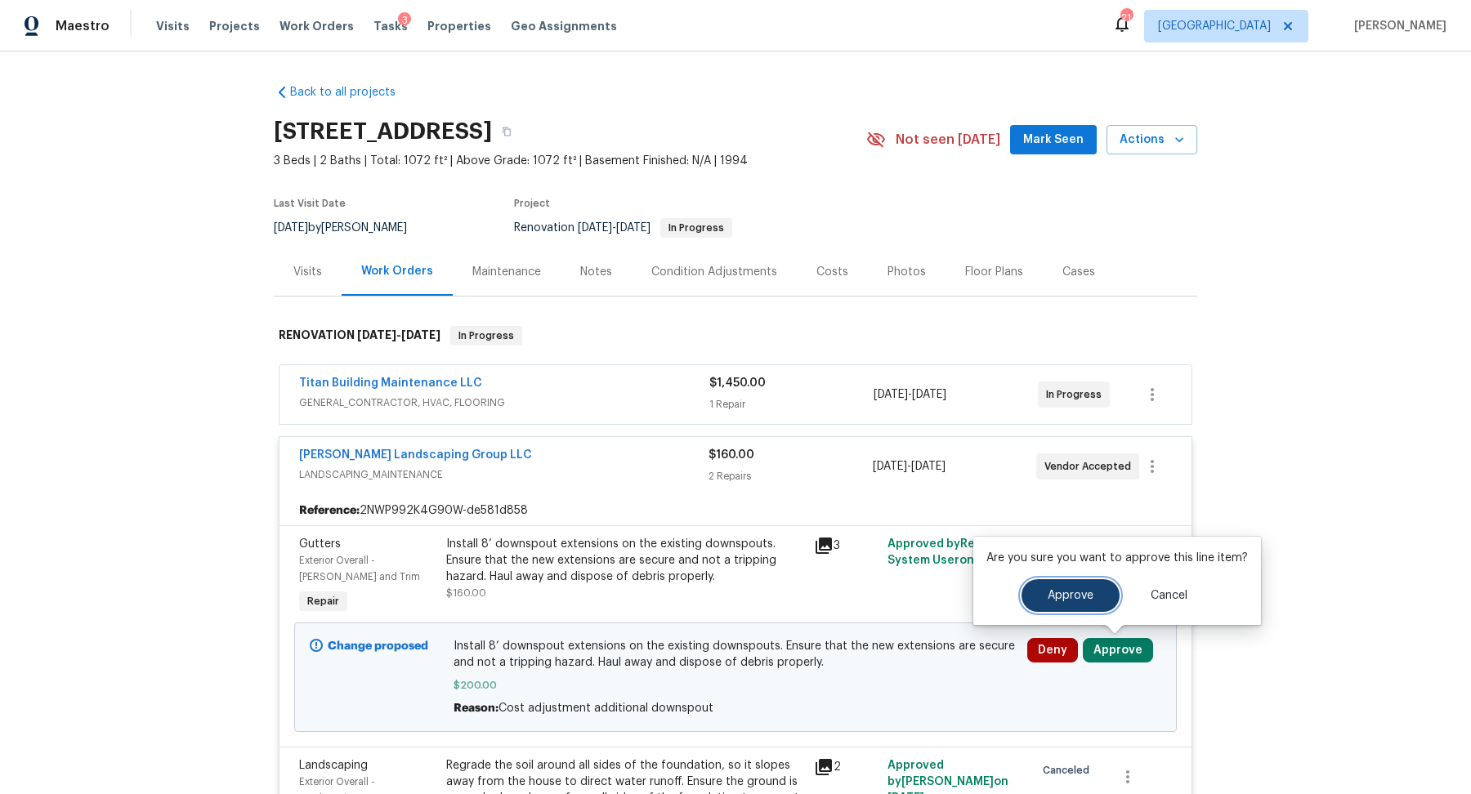
click at [1043, 589] on button "Approve" at bounding box center [1070, 595] width 98 height 33
